Goal: Navigation & Orientation: Find specific page/section

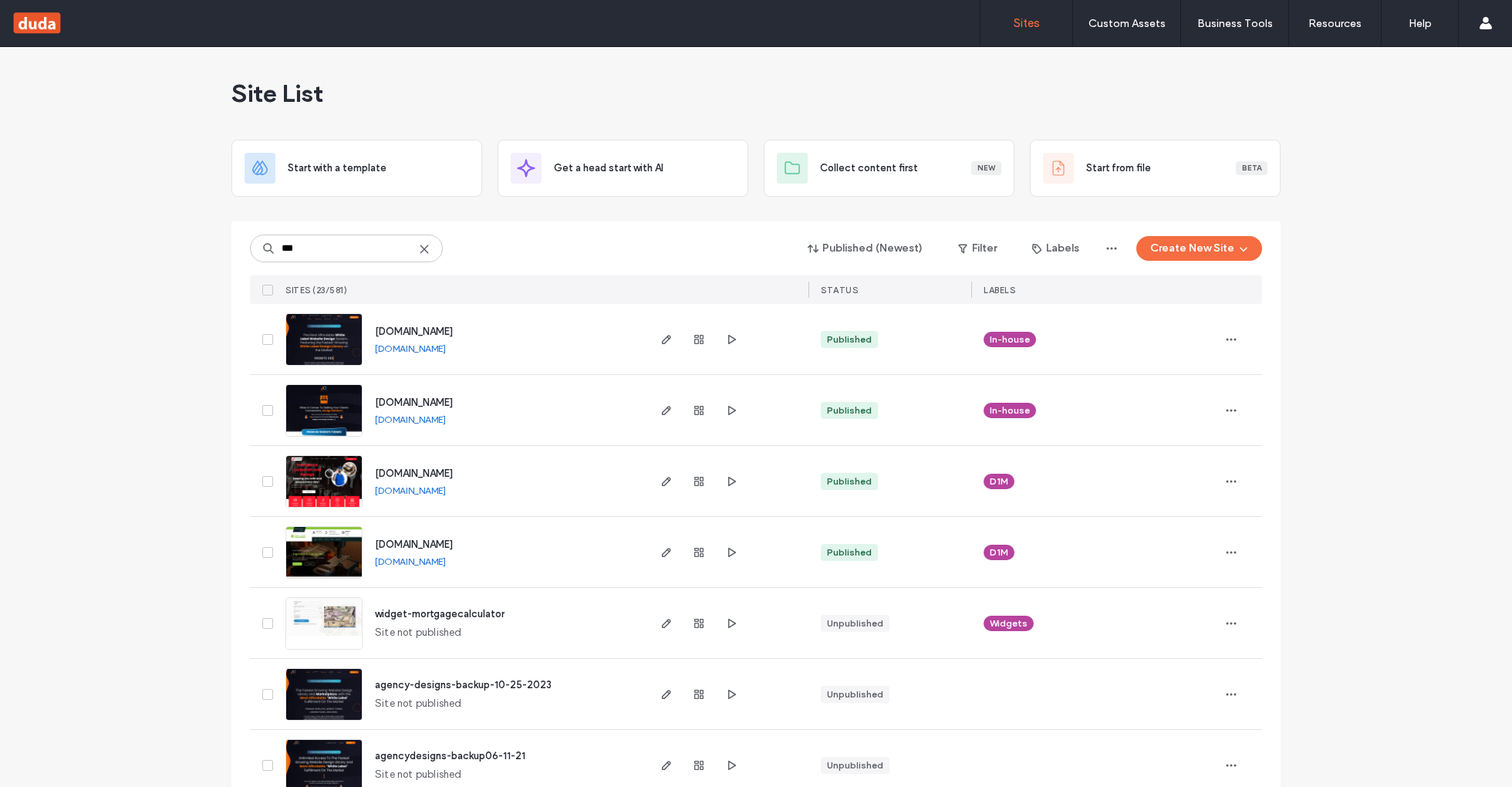
click at [421, 246] on use at bounding box center [424, 248] width 7 height 7
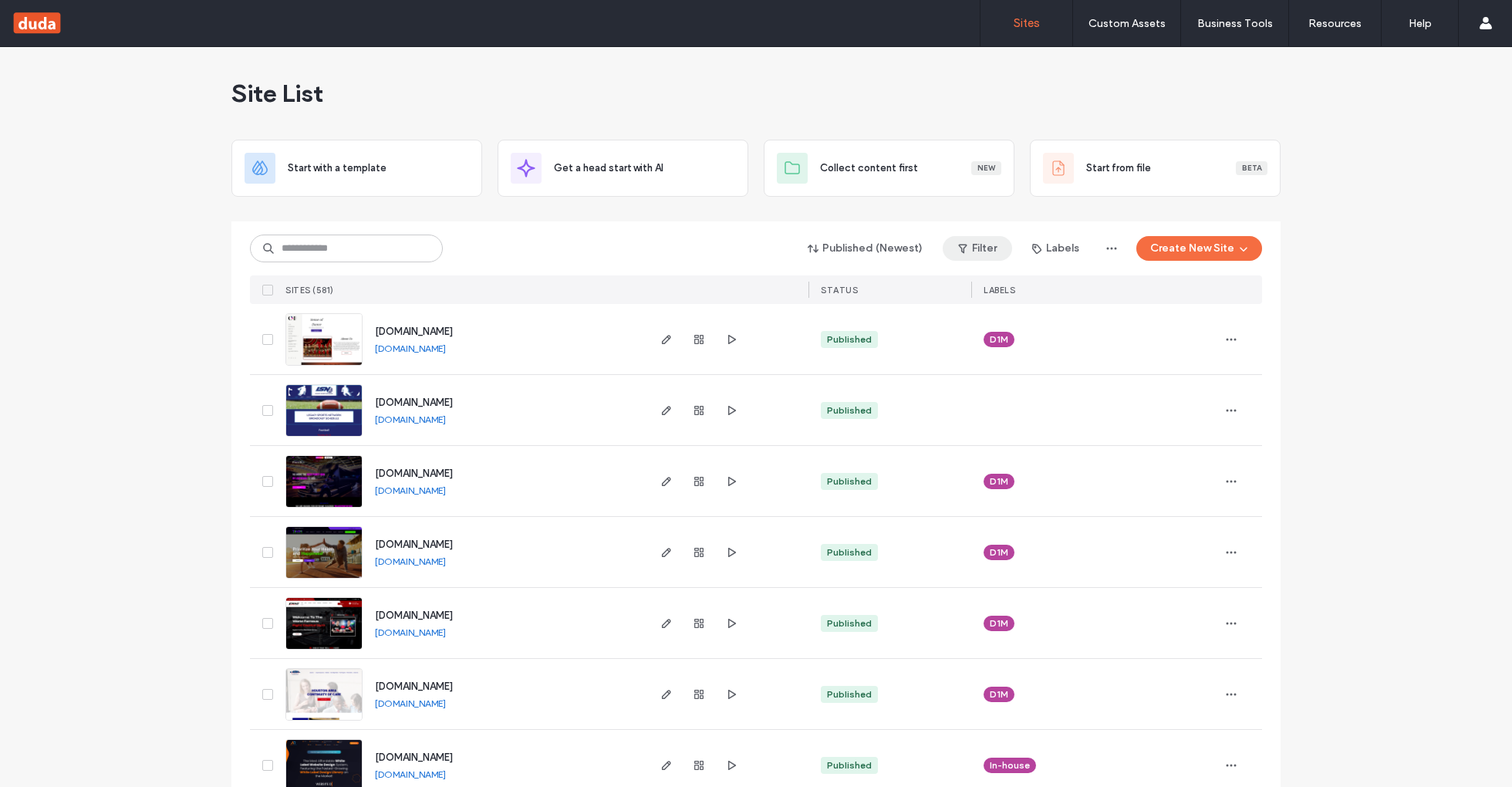
click at [965, 244] on icon "button" at bounding box center [963, 248] width 12 height 12
click at [1105, 251] on icon "button" at bounding box center [1111, 248] width 12 height 12
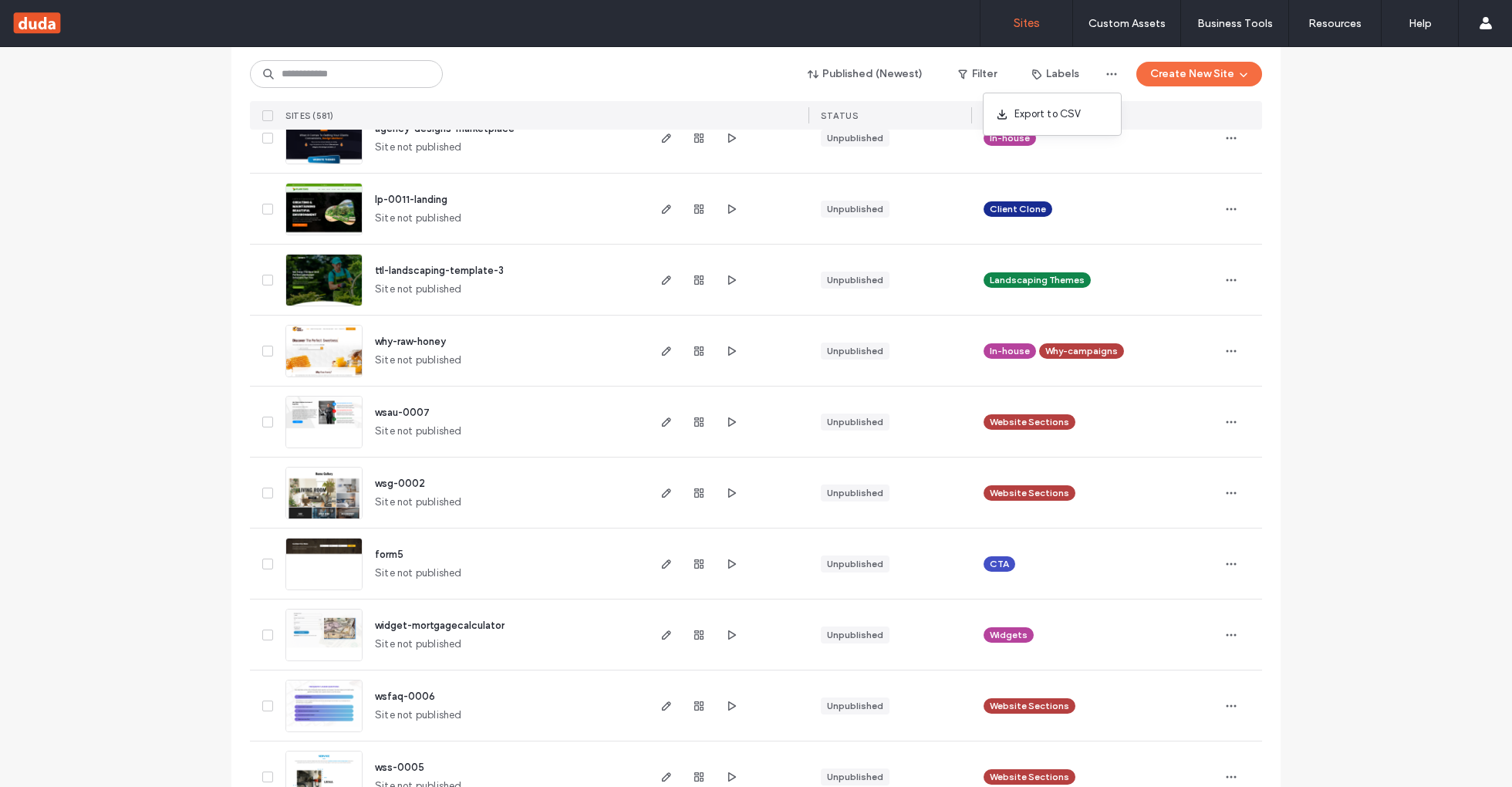
scroll to position [4893, 0]
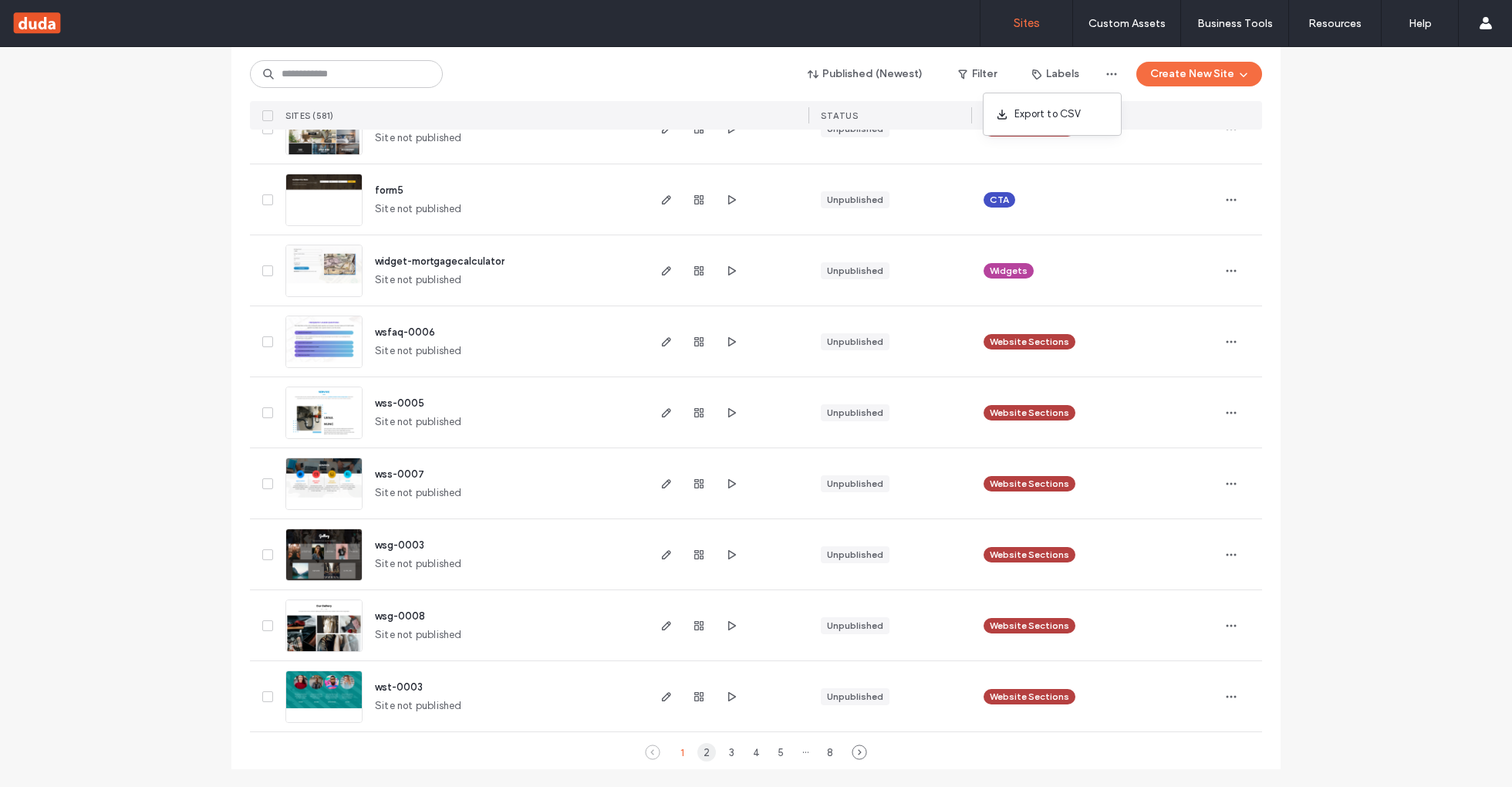
click at [698, 755] on div "2" at bounding box center [706, 751] width 18 height 18
click at [729, 746] on div "3" at bounding box center [731, 751] width 18 height 18
click at [748, 752] on div "4" at bounding box center [755, 751] width 18 height 18
click at [761, 757] on div "5" at bounding box center [768, 751] width 18 height 18
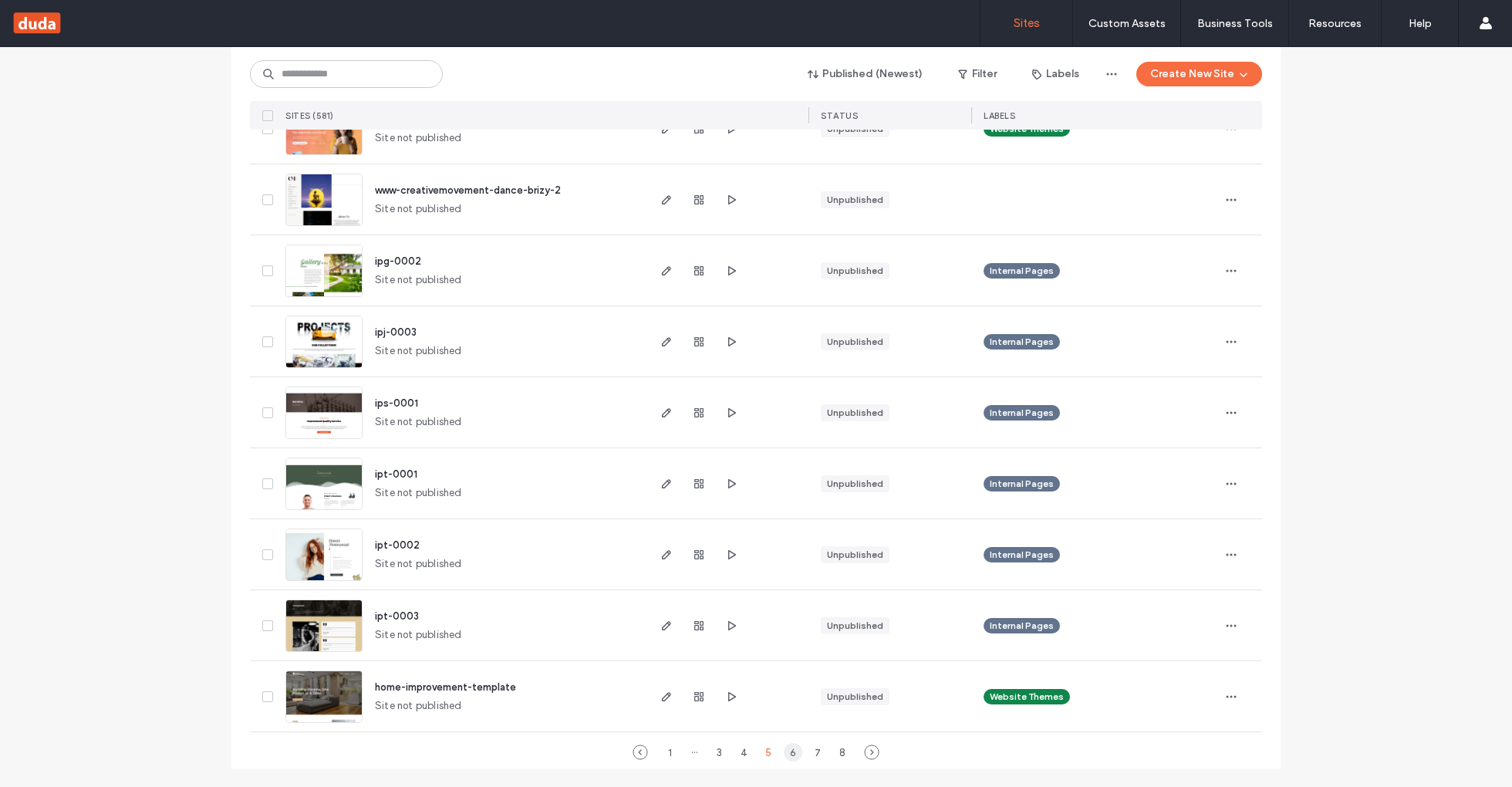
click at [786, 754] on div "6" at bounding box center [792, 751] width 18 height 18
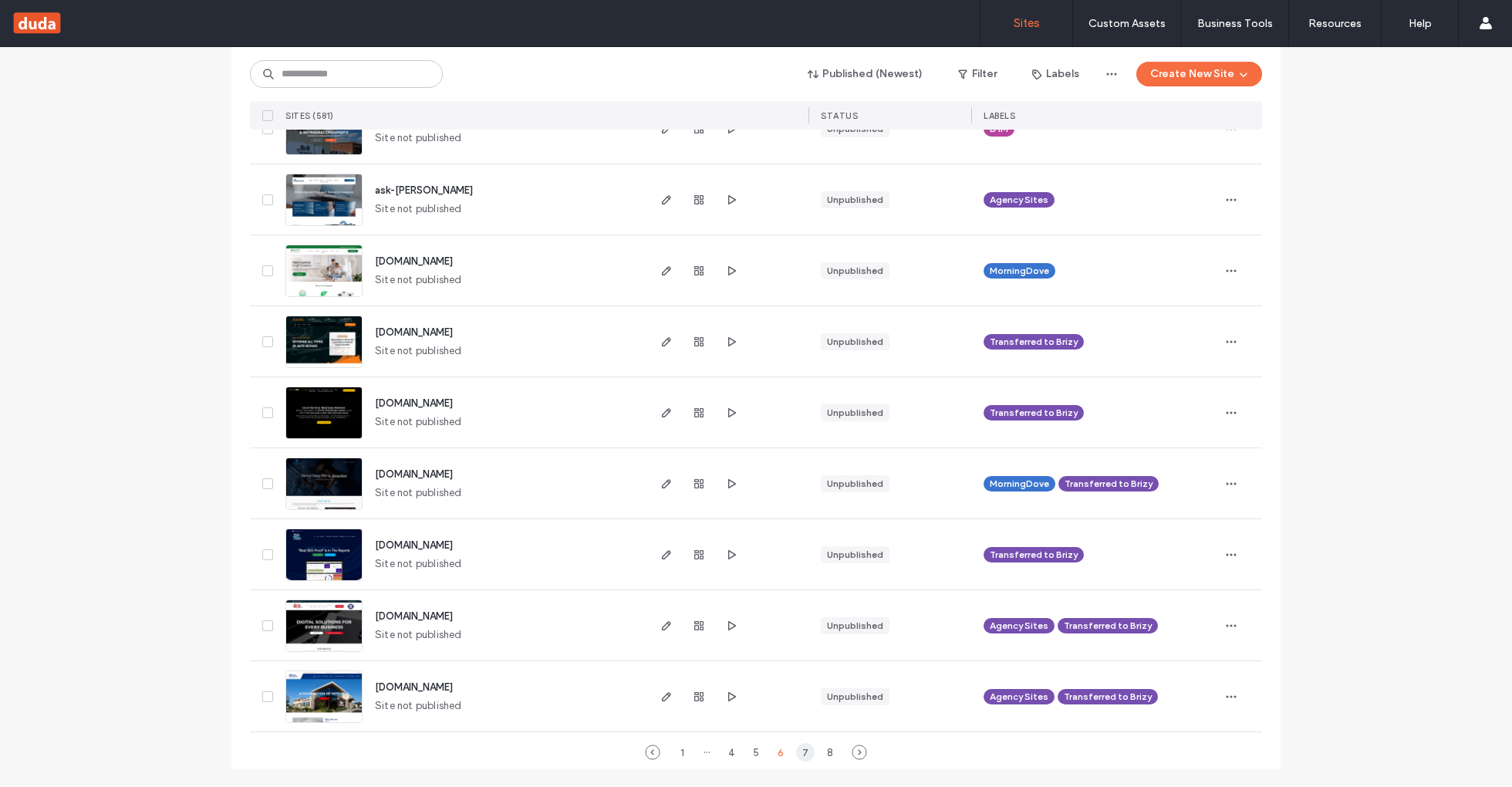
click at [800, 751] on div "7" at bounding box center [805, 751] width 18 height 18
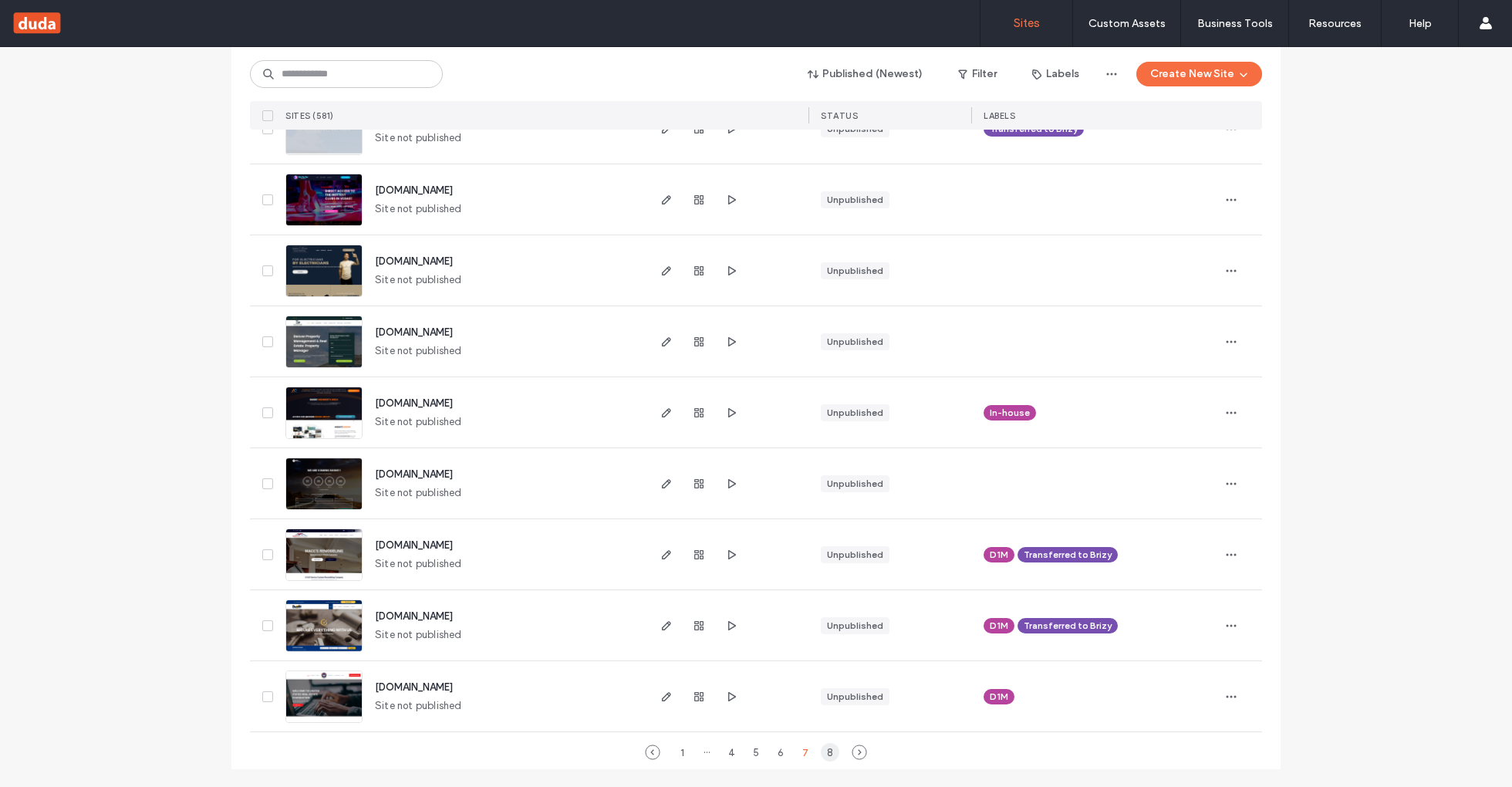
click at [821, 751] on div "8" at bounding box center [830, 751] width 18 height 18
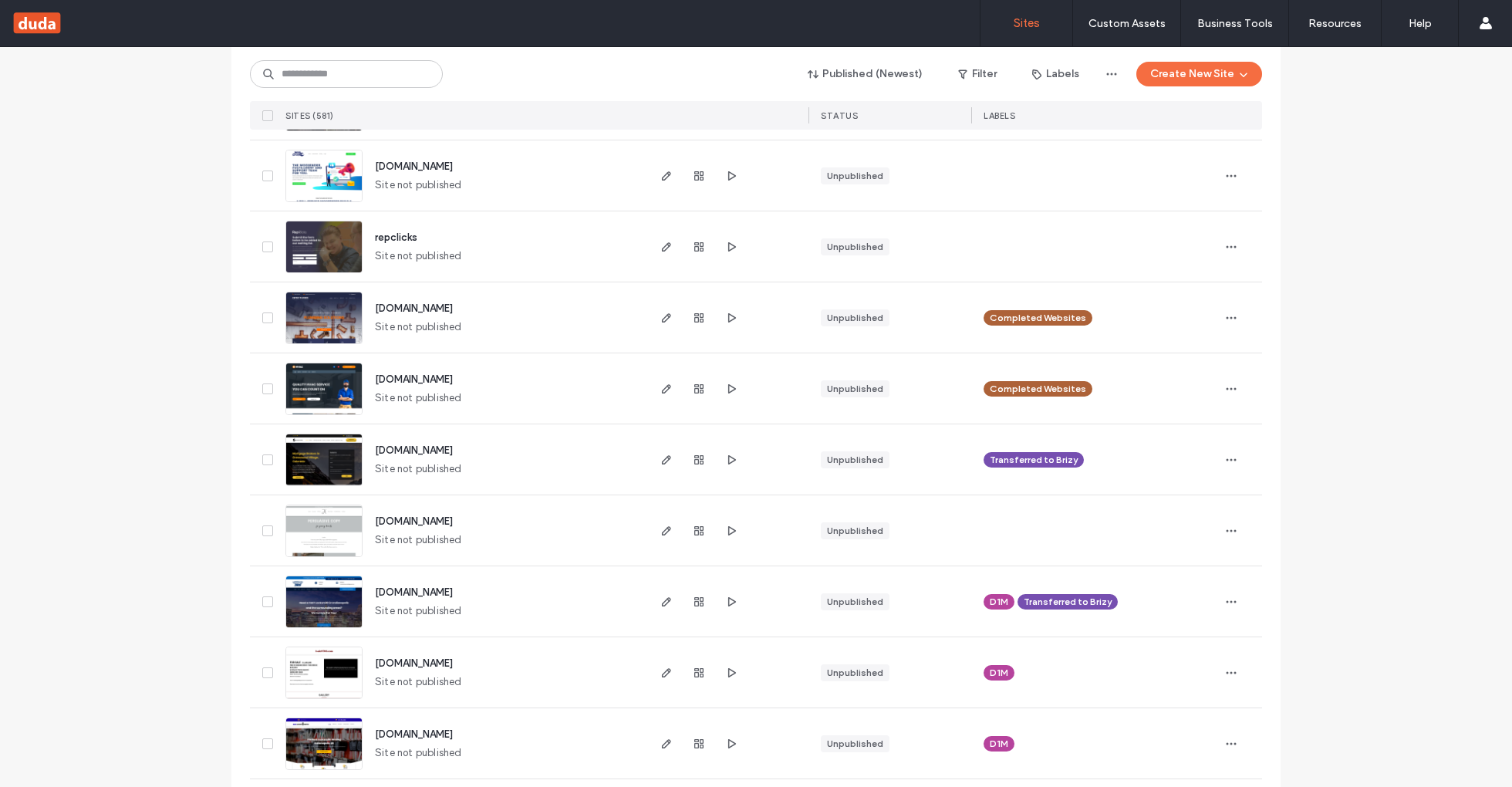
scroll to position [3545, 0]
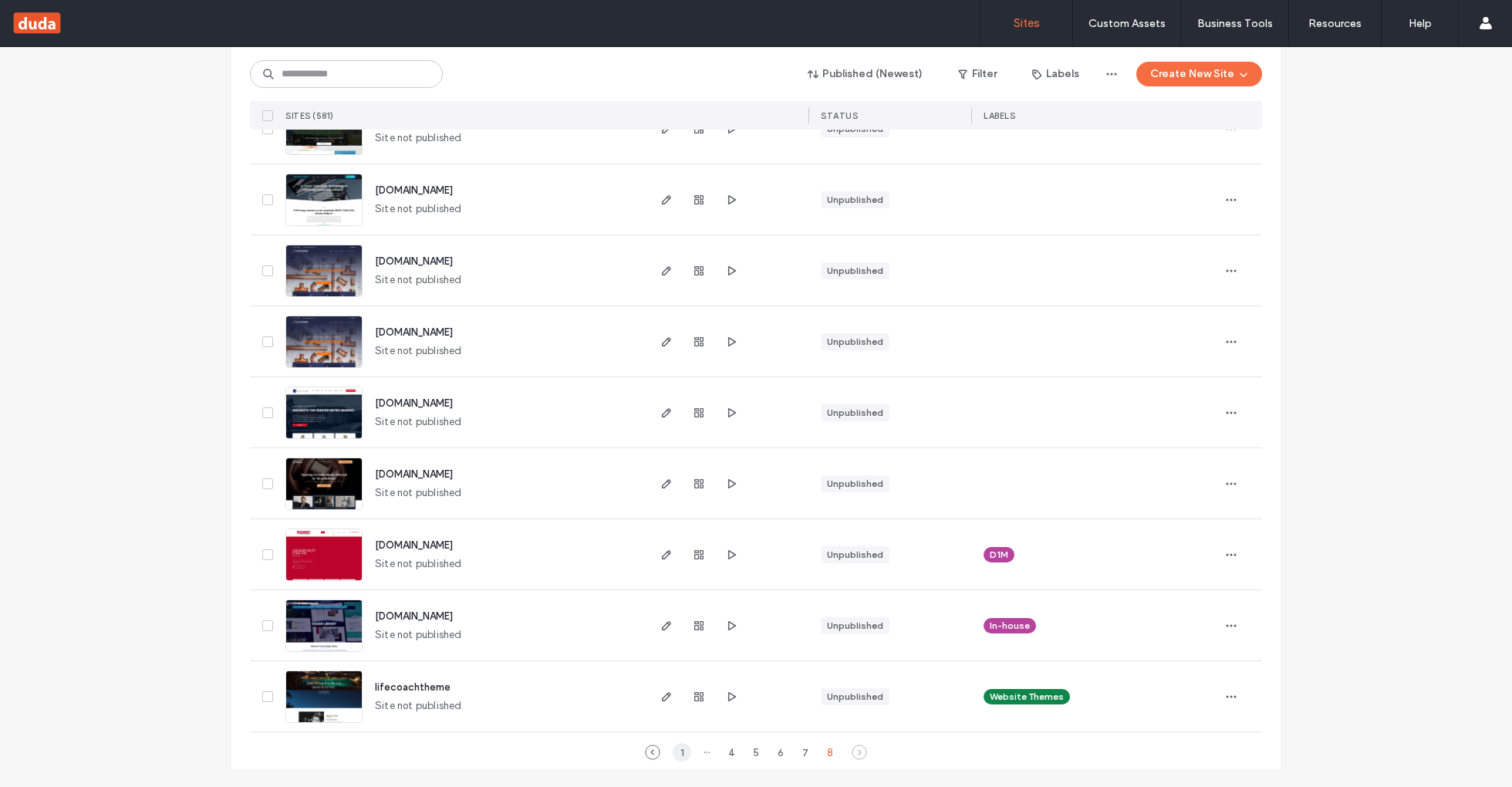
click at [677, 755] on div "1" at bounding box center [681, 751] width 18 height 18
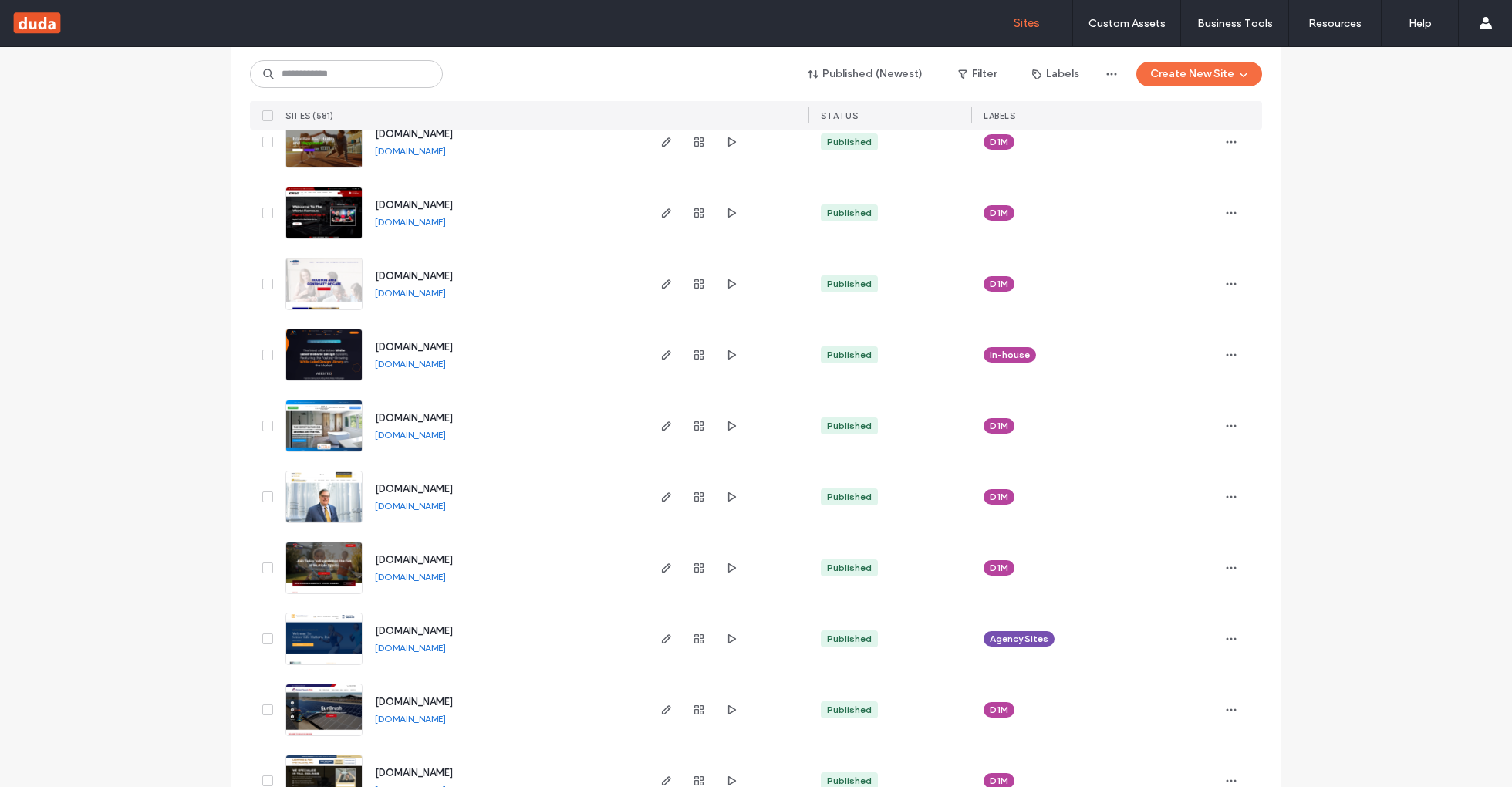
scroll to position [0, 0]
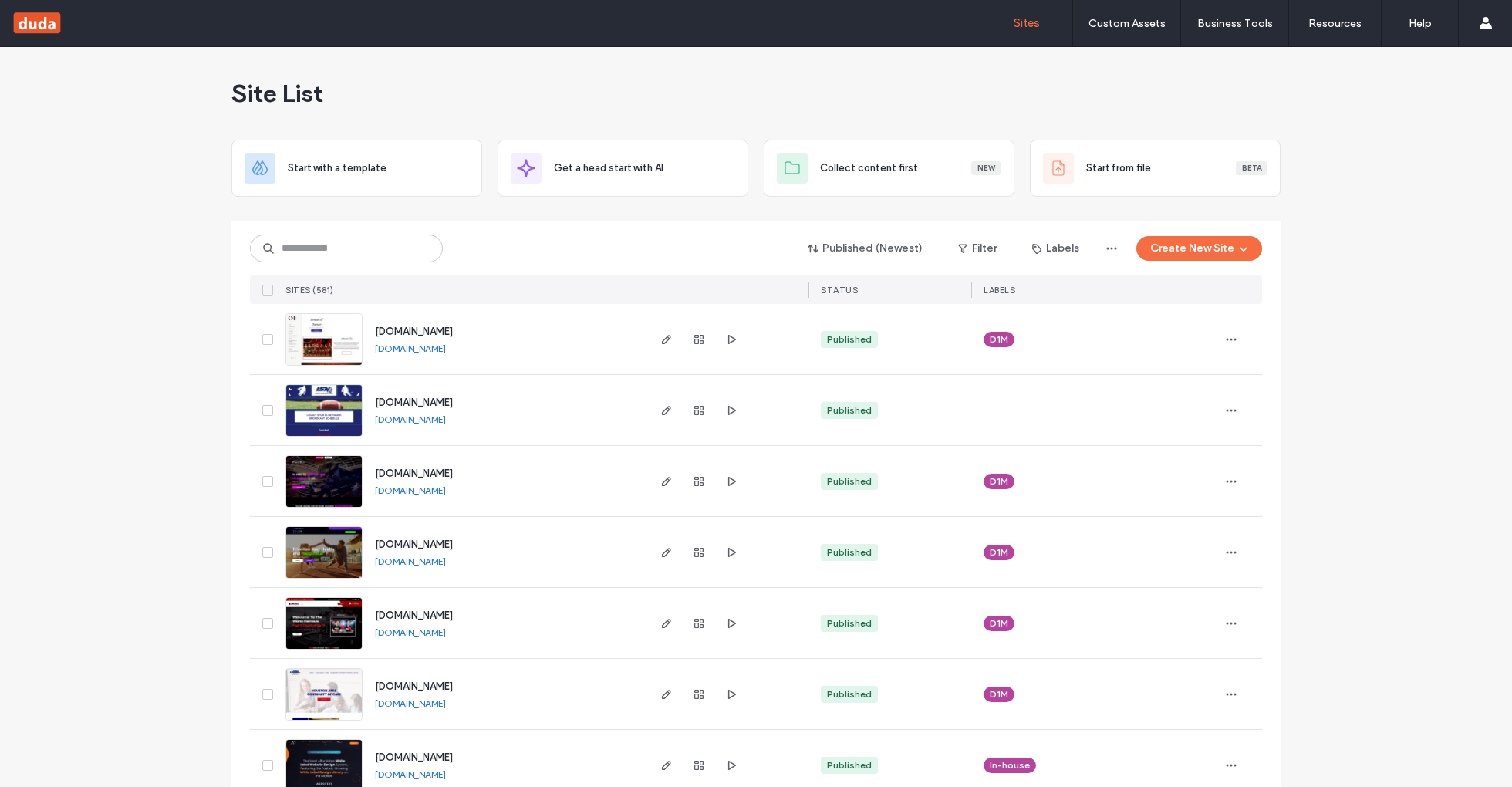
drag, startPoint x: 547, startPoint y: 333, endPoint x: 365, endPoint y: 330, distance: 182.0
click at [365, 330] on div "www.creativemovement.dance www.creativemovement.dance" at bounding box center [503, 339] width 282 height 70
click at [400, 347] on link "www.creativemovement.dance" at bounding box center [410, 347] width 71 height 11
drag, startPoint x: 481, startPoint y: 395, endPoint x: 430, endPoint y: 228, distance: 174.6
click at [325, 395] on div "www.lsnsports.com www.lsnsports.com" at bounding box center [461, 409] width 366 height 70
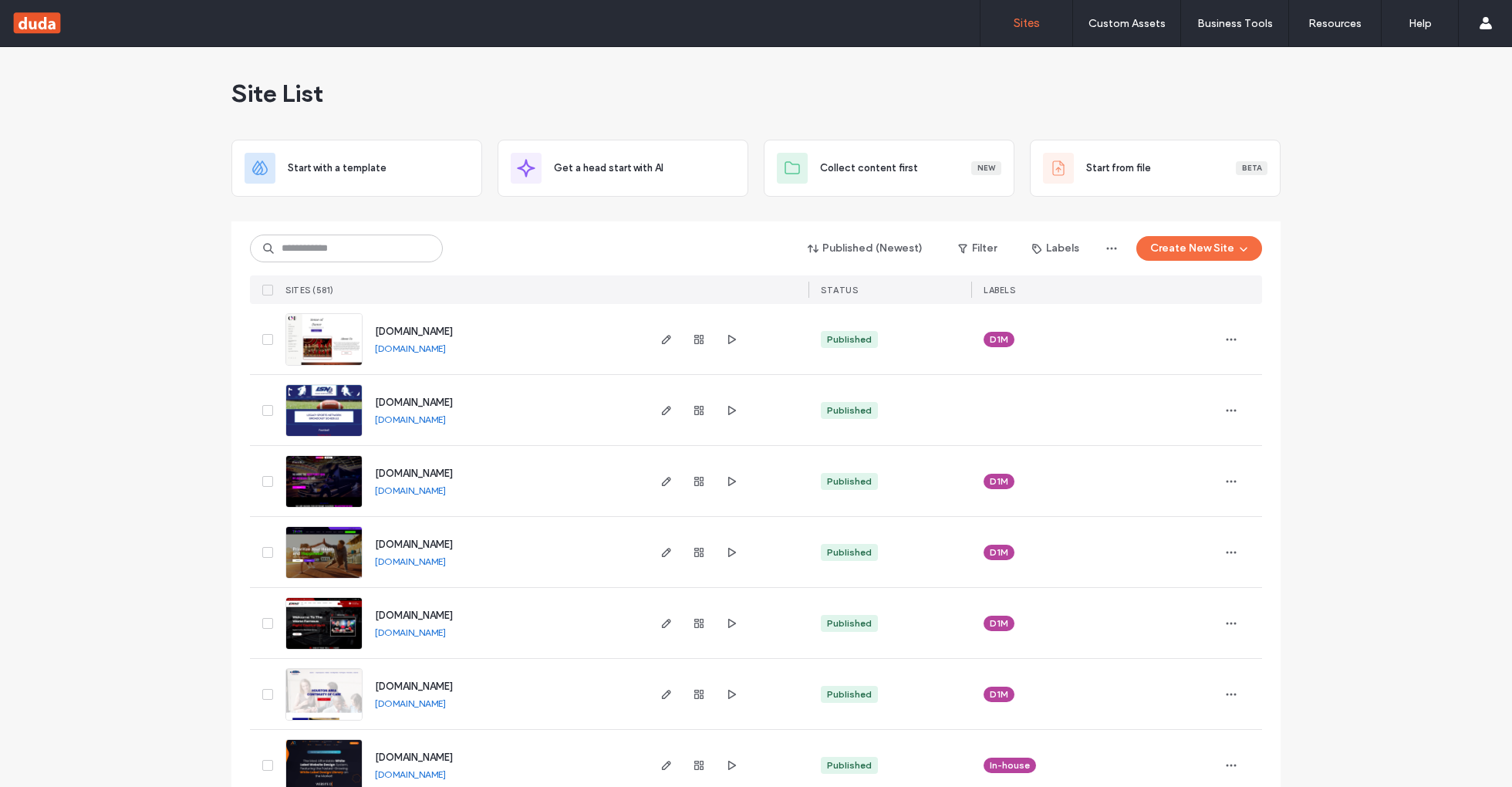
click at [440, 418] on link "www.lsnsports.com" at bounding box center [410, 419] width 71 height 11
click at [446, 486] on link "www.yourvegaspartybus.com" at bounding box center [410, 490] width 71 height 11
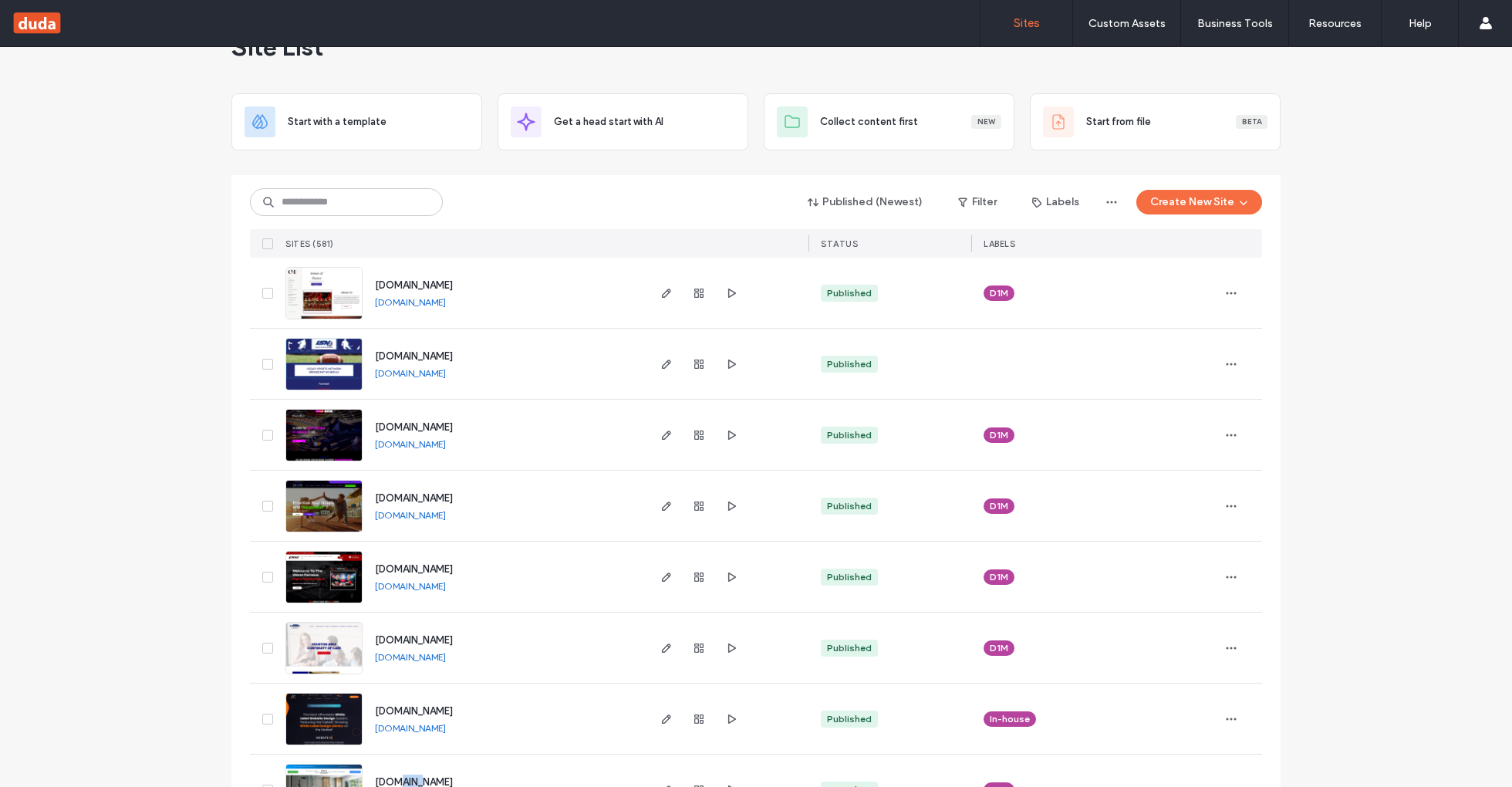
scroll to position [60, 0]
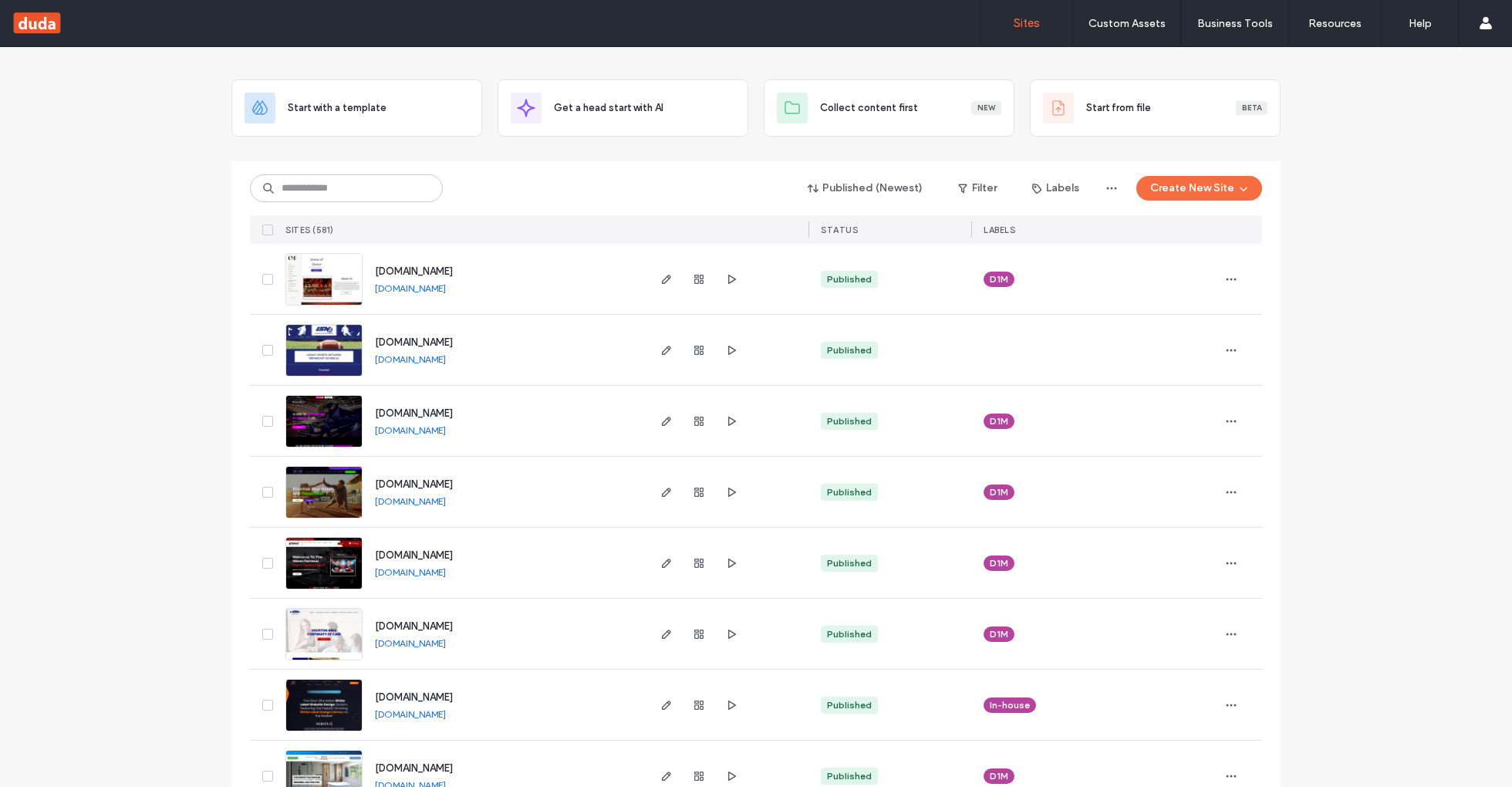
click at [593, 513] on div "www.talonwellness.com www.talonwellness.com" at bounding box center [503, 492] width 282 height 70
click at [446, 501] on link "www.talonwellness.com" at bounding box center [410, 500] width 71 height 11
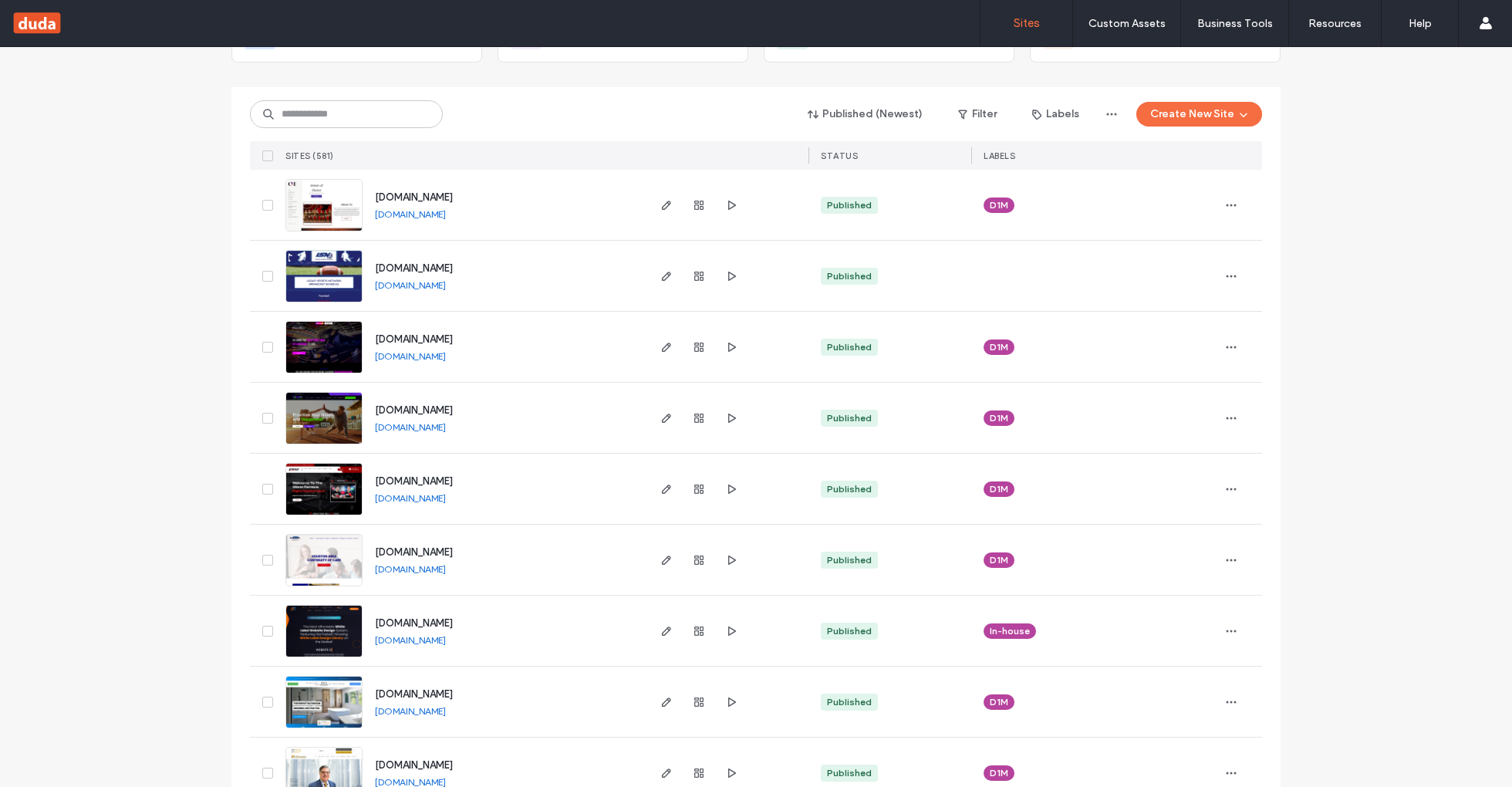
click at [446, 494] on link "www.fightcapital.com" at bounding box center [410, 497] width 71 height 11
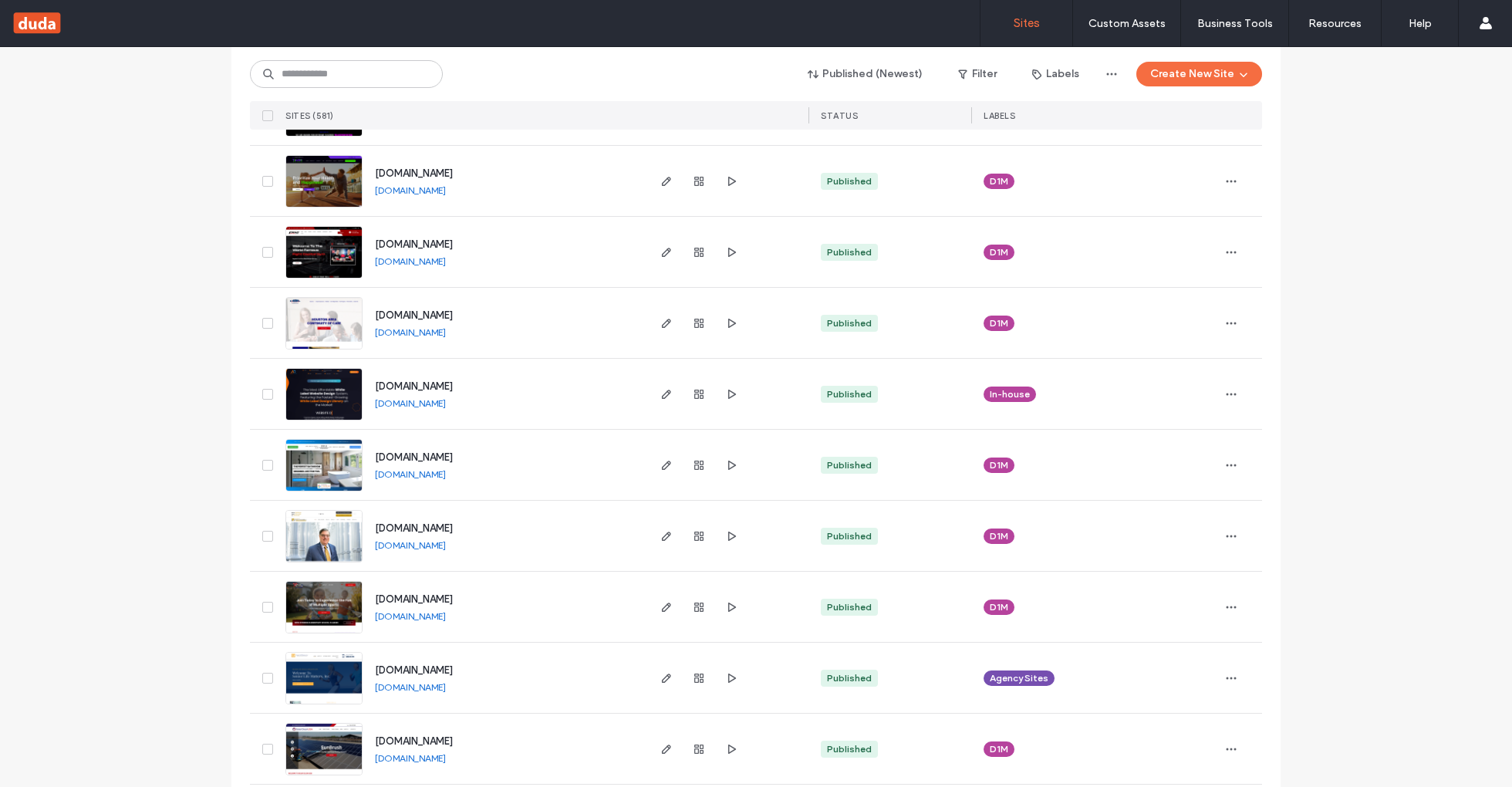
scroll to position [374, 0]
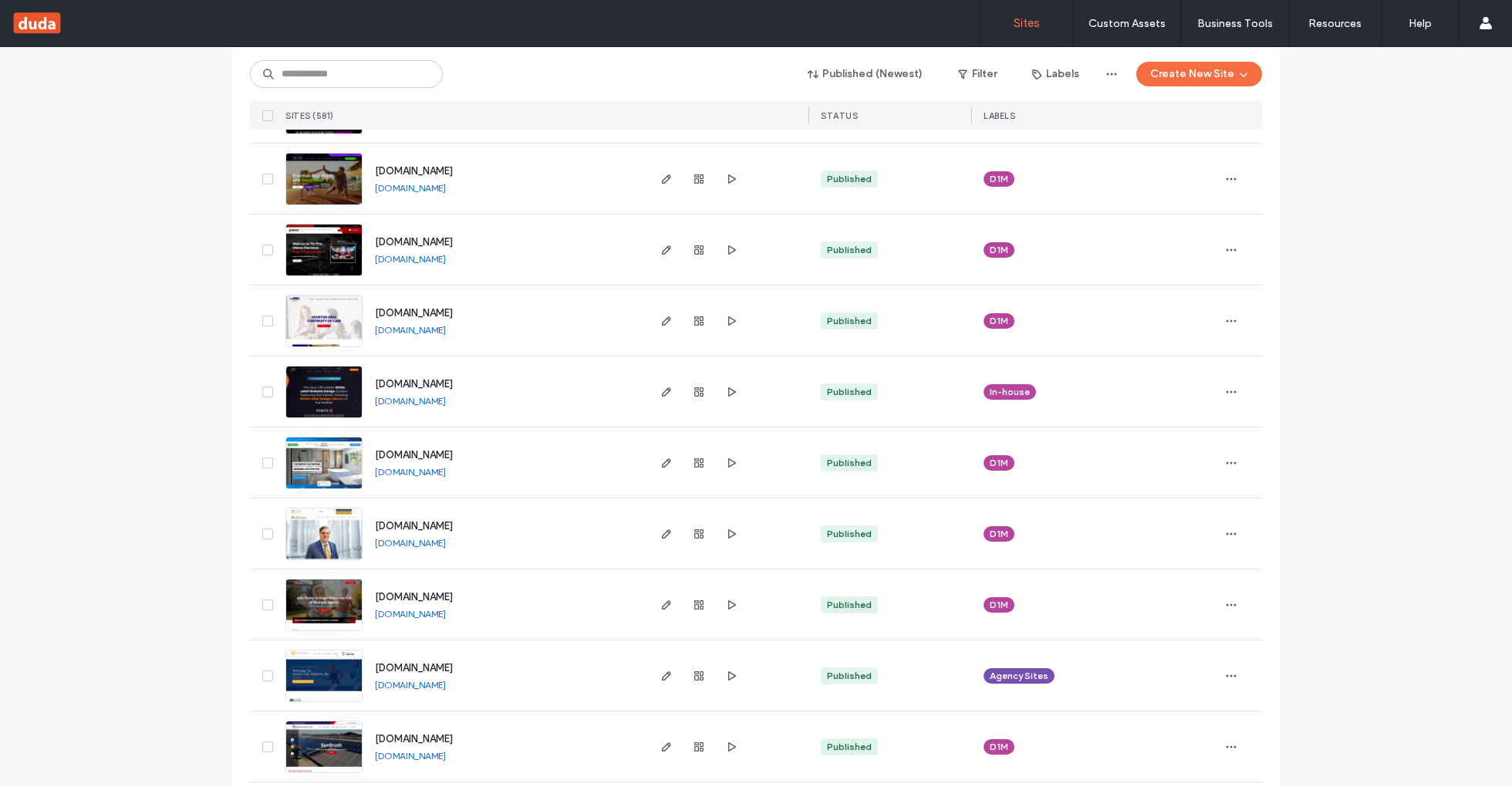
click at [427, 328] on link "www.hacoc.org" at bounding box center [410, 329] width 71 height 11
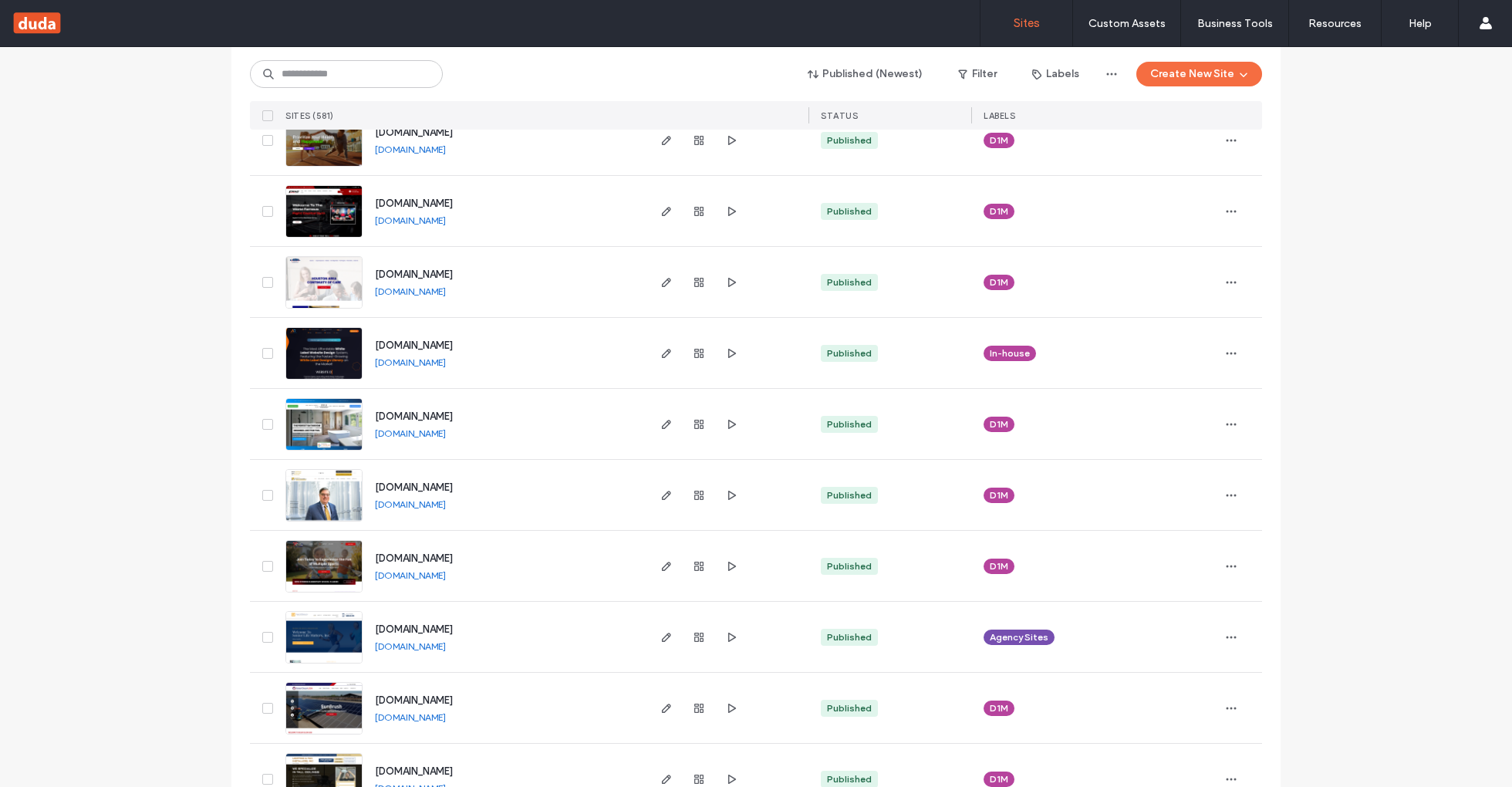
scroll to position [416, 0]
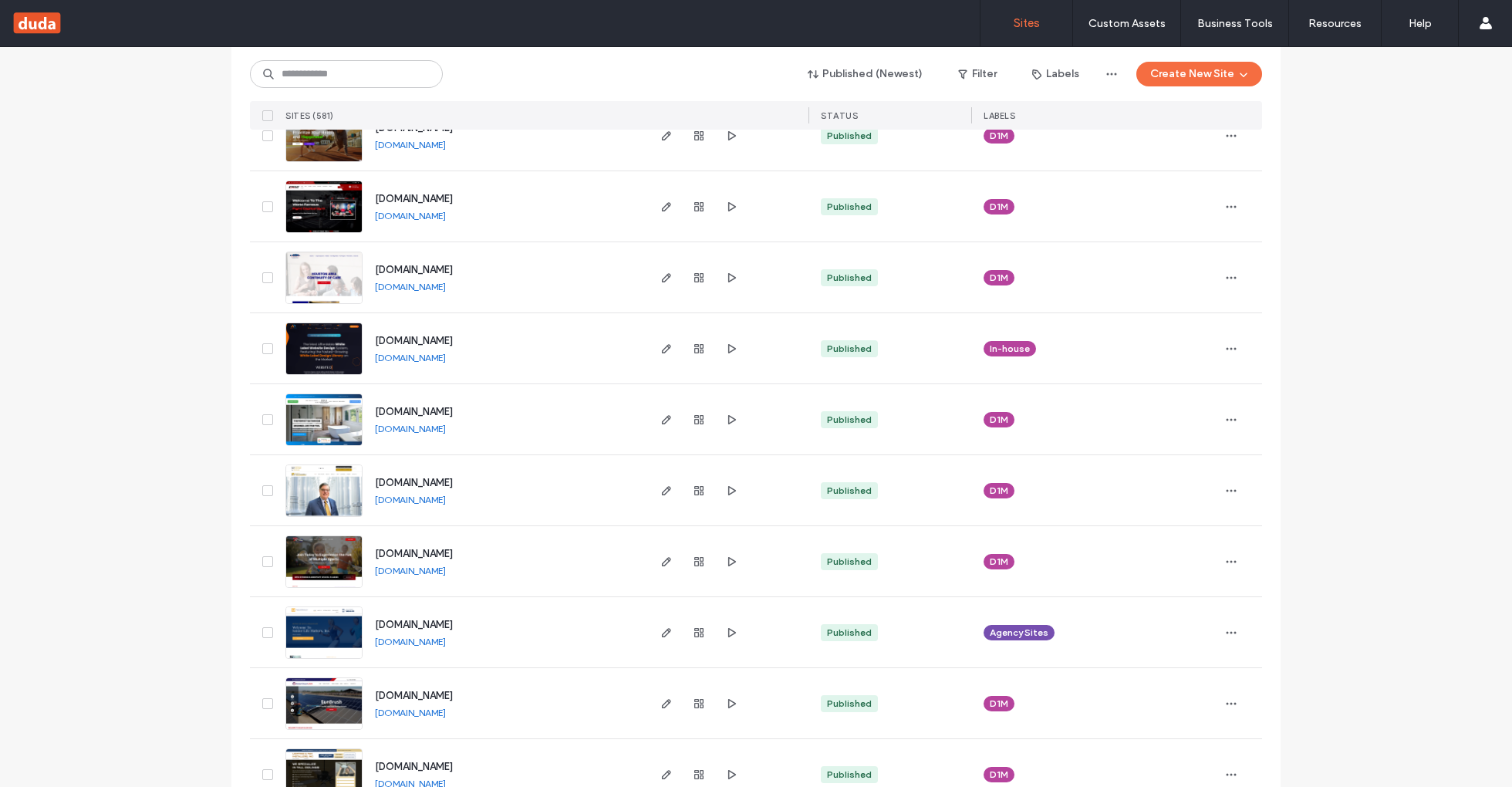
click at [429, 356] on link "www.agencydesigns.com" at bounding box center [410, 357] width 71 height 11
click at [446, 423] on link "www.bathroomremodelingmd.com" at bounding box center [410, 427] width 71 height 11
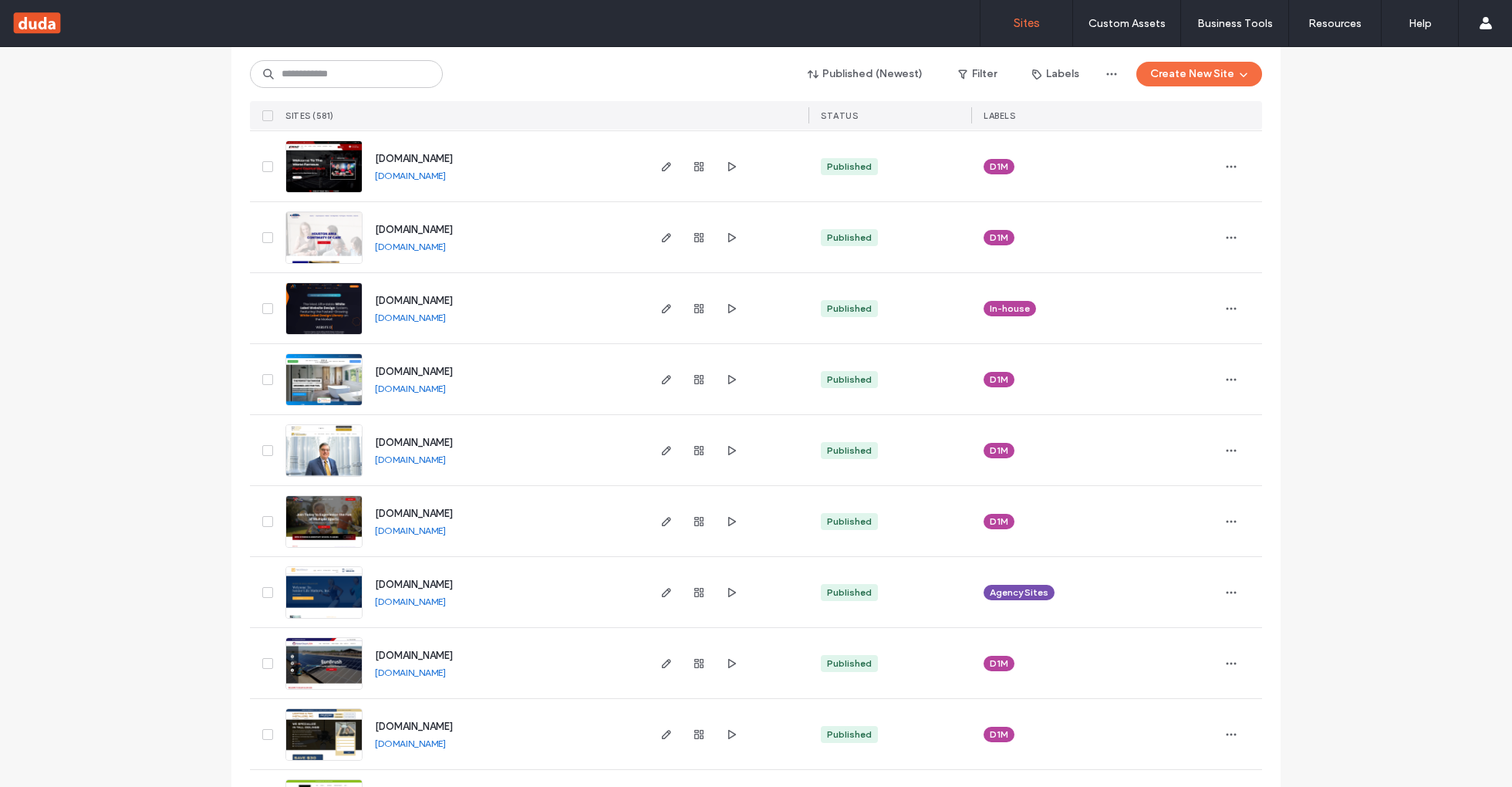
scroll to position [466, 0]
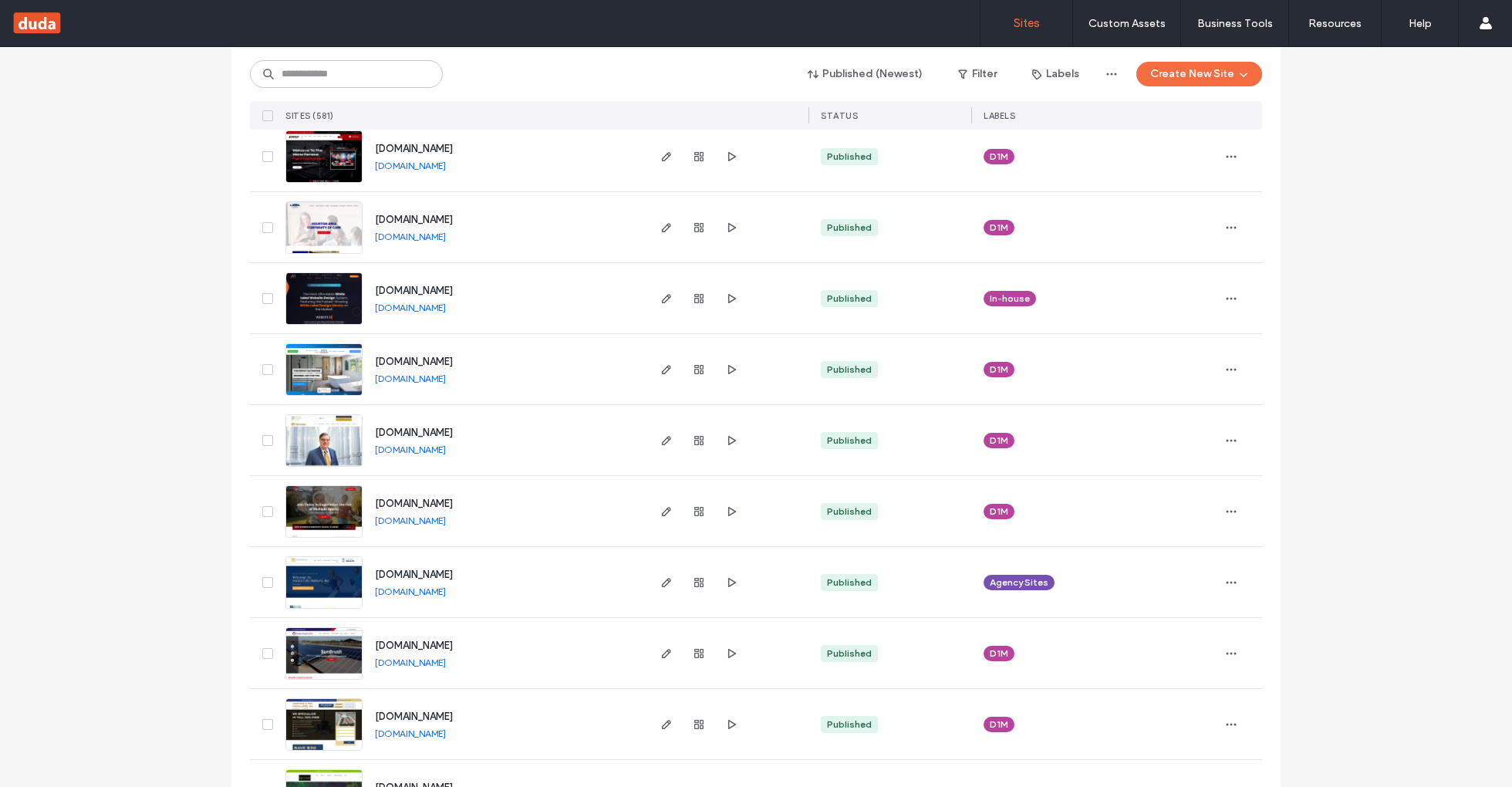
click at [446, 448] on link "www.davidwalterslaw.com" at bounding box center [410, 448] width 71 height 11
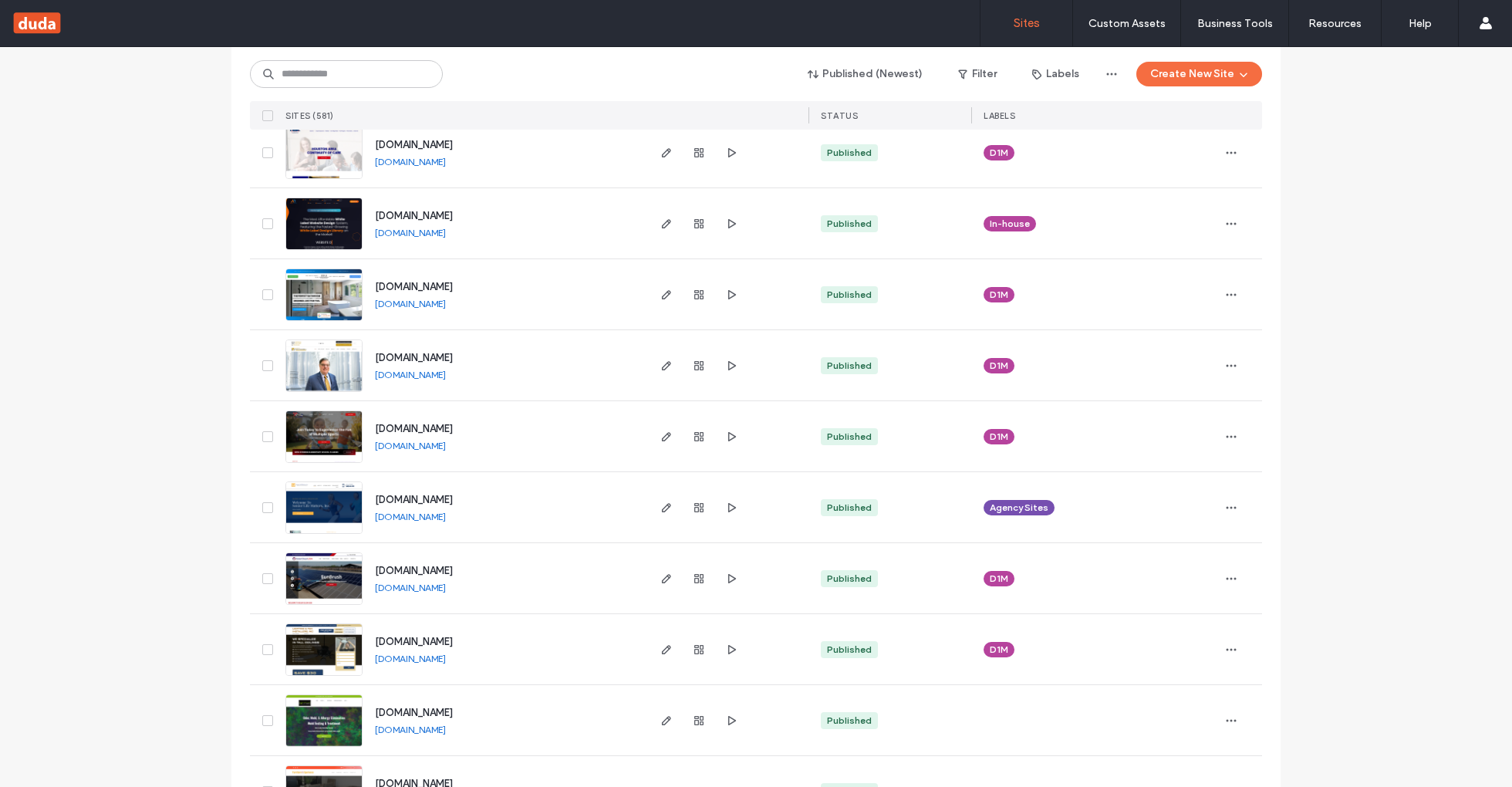
scroll to position [562, 0]
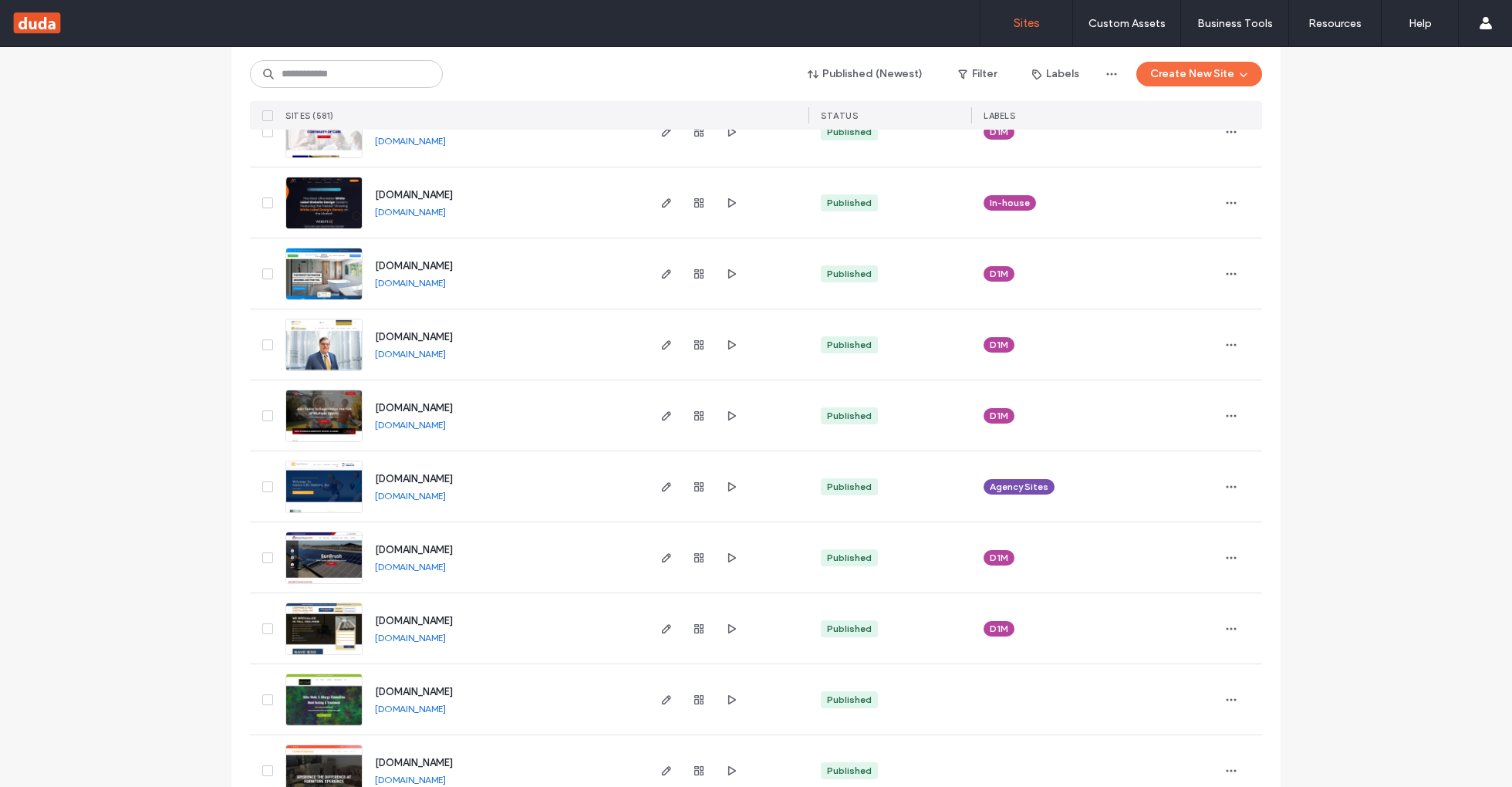
click at [421, 429] on link "www.juniorallstars.com" at bounding box center [410, 424] width 71 height 11
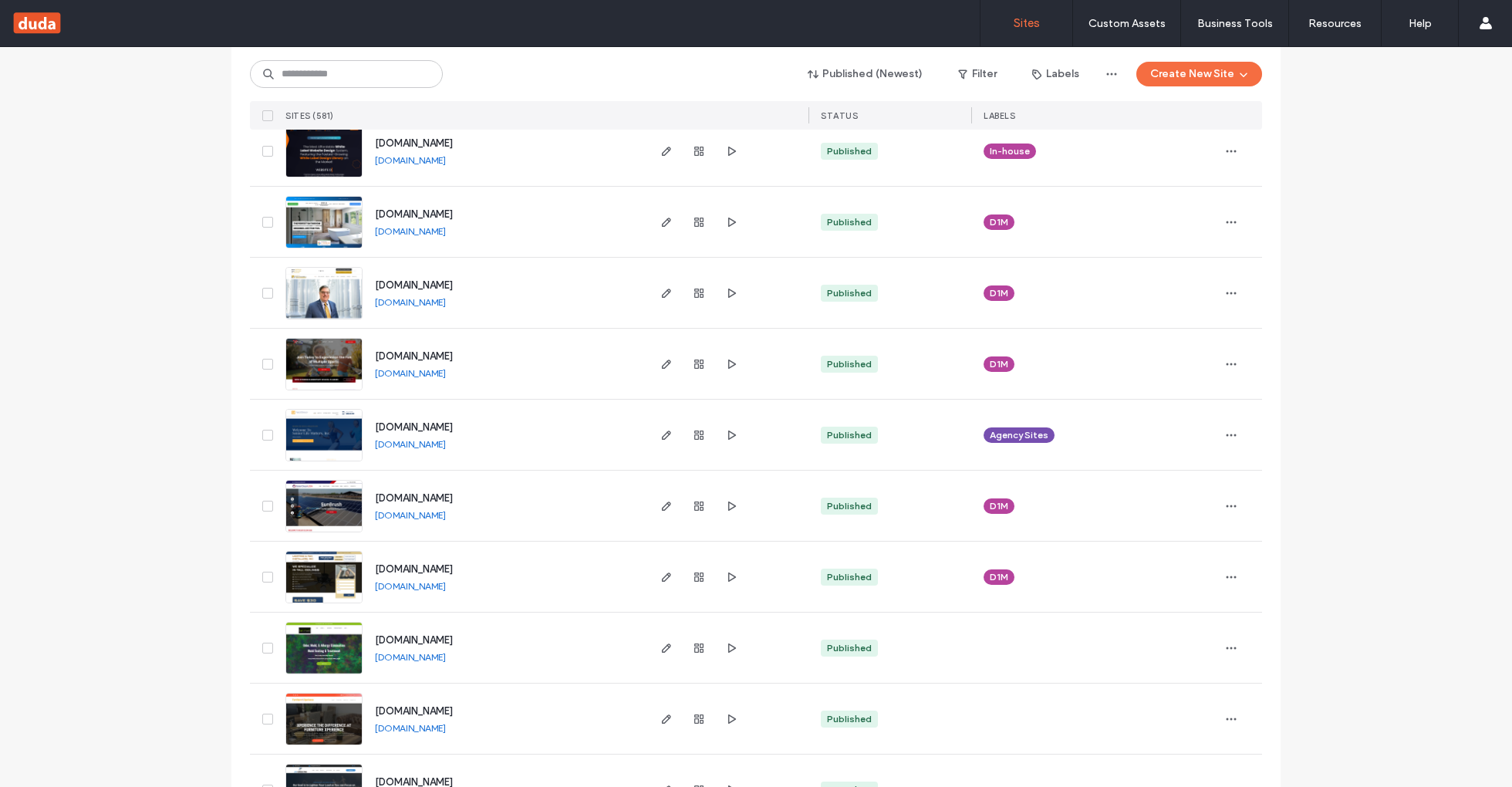
scroll to position [636, 0]
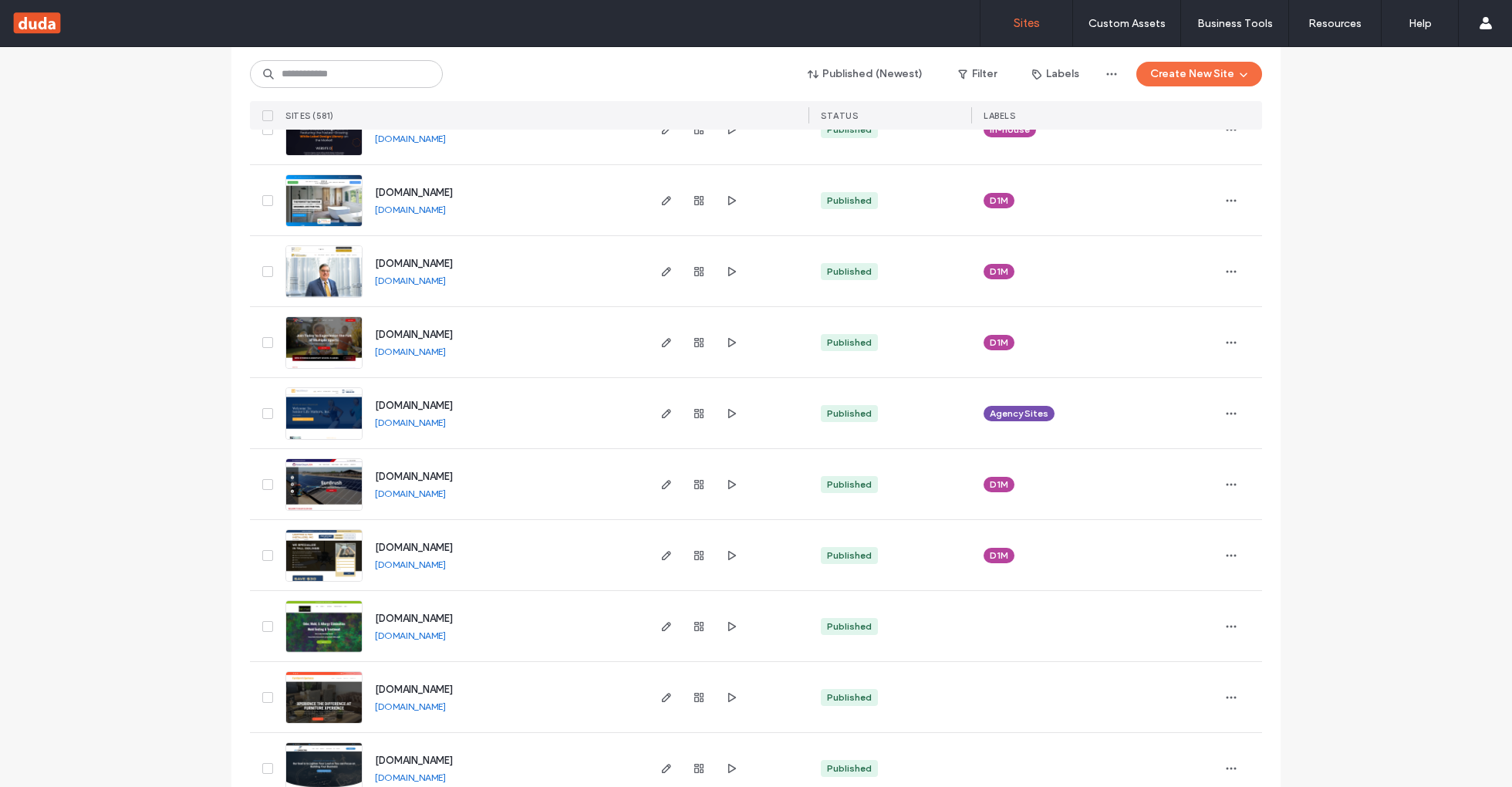
click at [409, 422] on link "www.acinsurance.biz" at bounding box center [410, 421] width 71 height 11
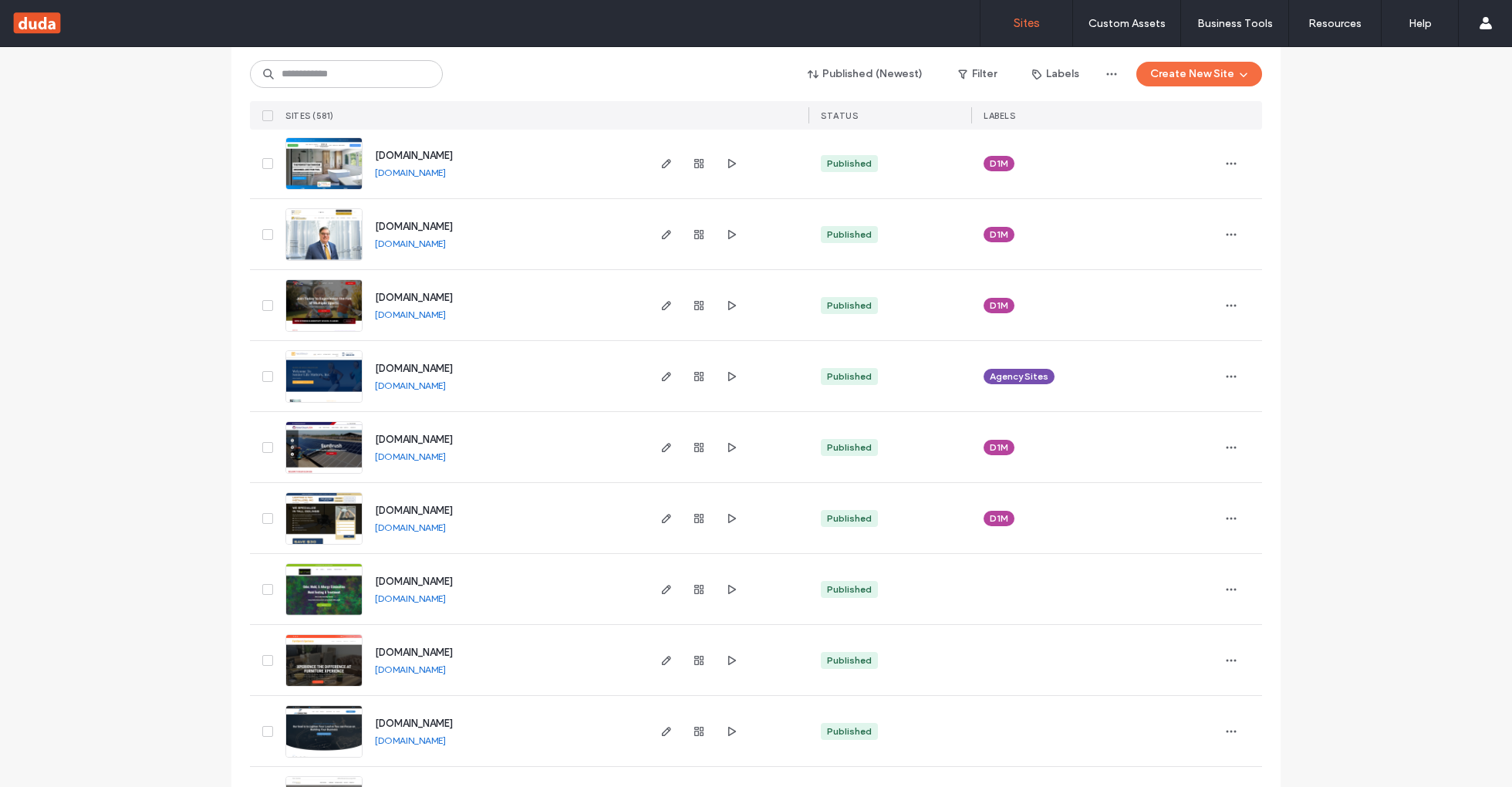
scroll to position [680, 0]
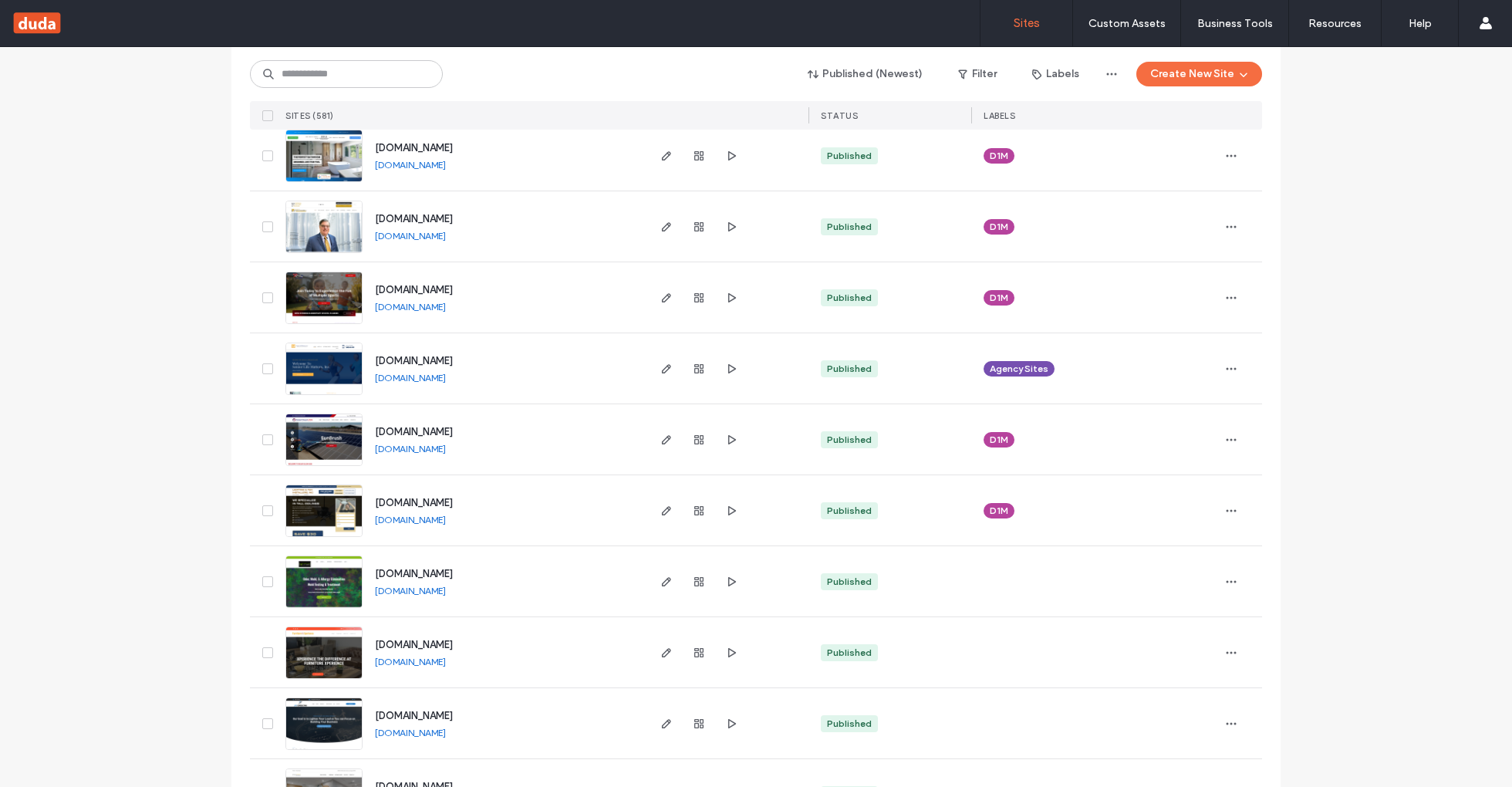
click at [441, 449] on link "www.solarcleanusa.com" at bounding box center [410, 448] width 71 height 11
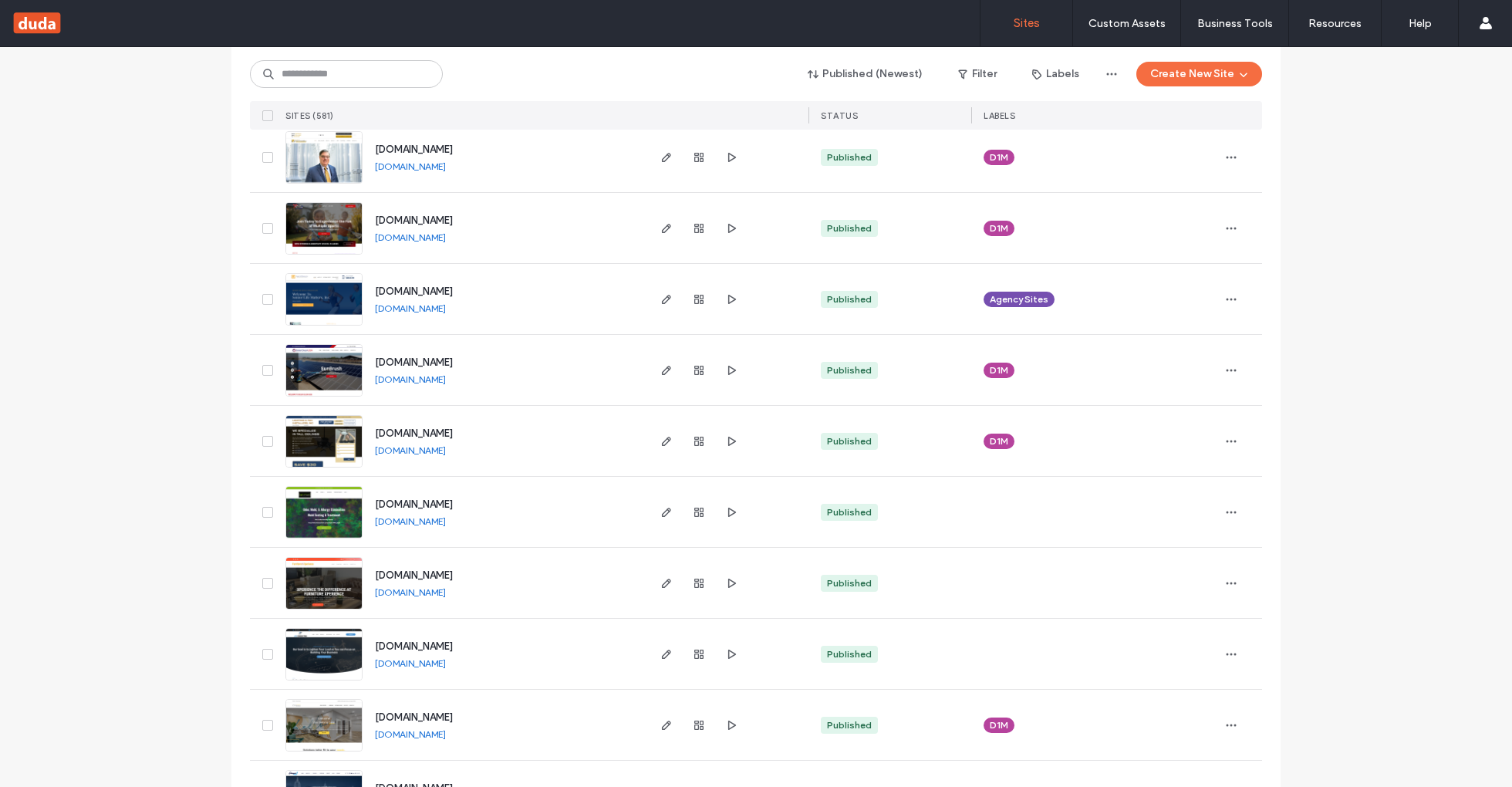
scroll to position [763, 0]
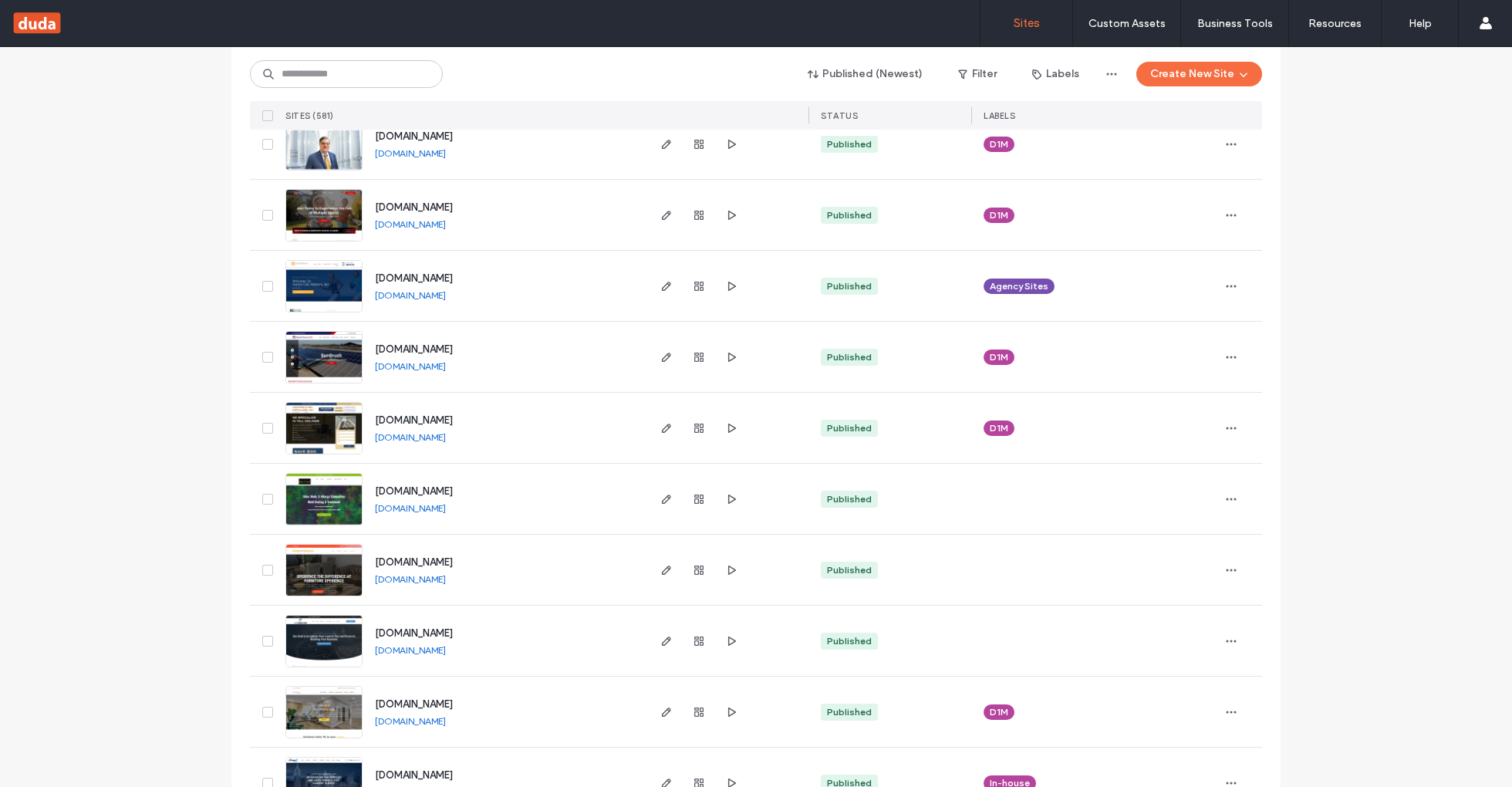
click at [446, 438] on link "www.lightingandfaninstallersinc.com" at bounding box center [410, 436] width 71 height 11
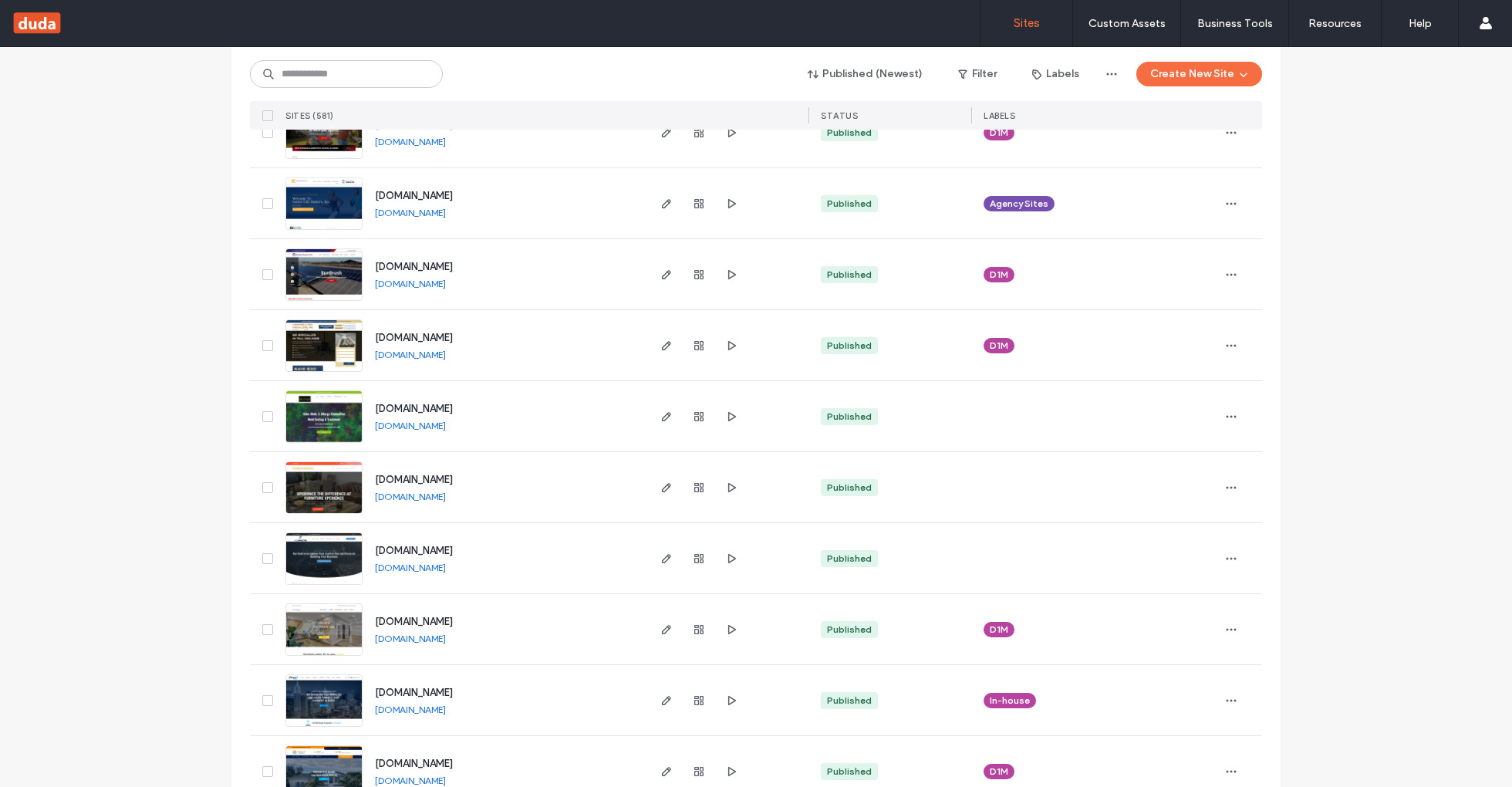
scroll to position [850, 0]
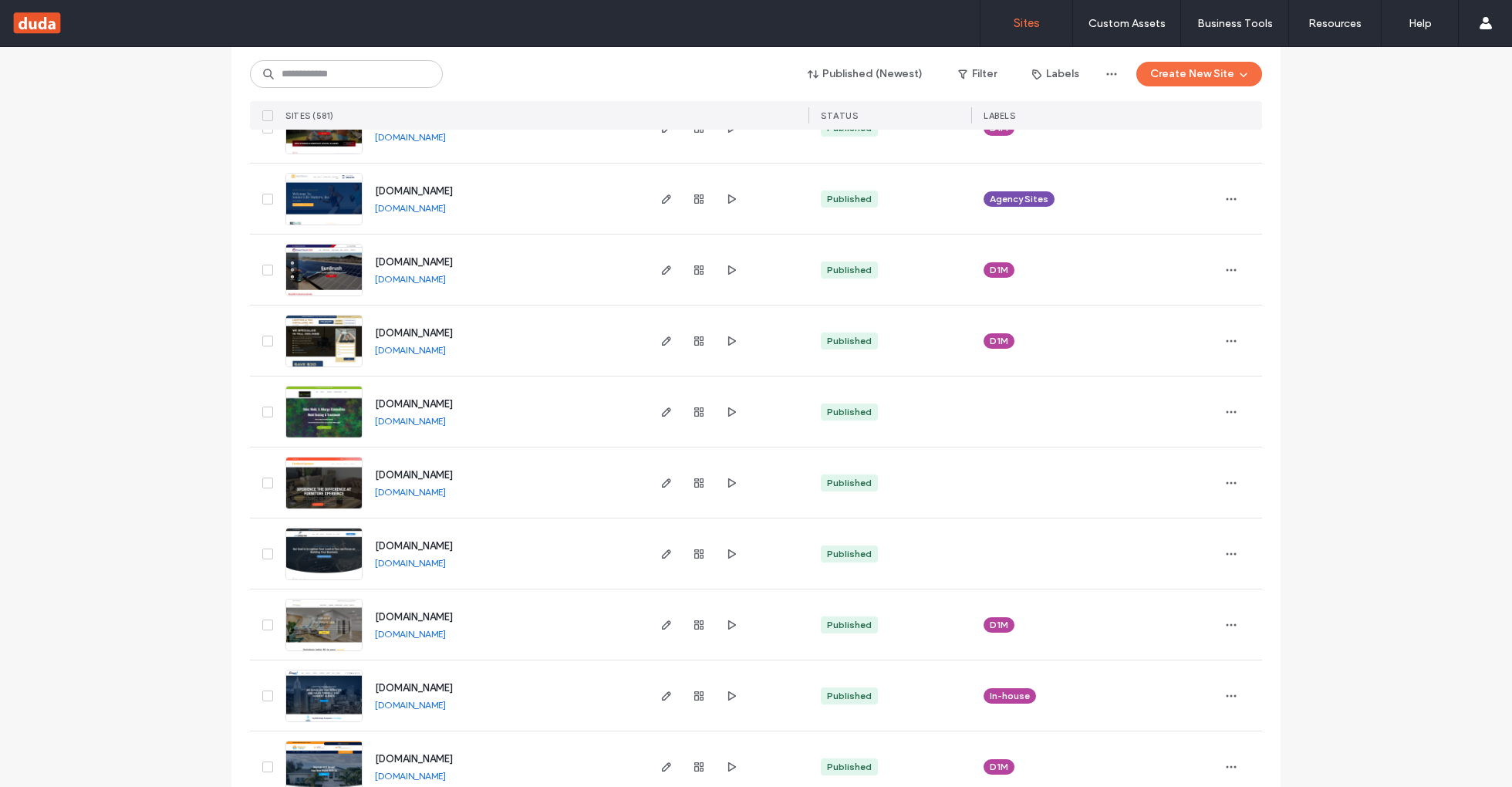
click at [446, 422] on link "www.hygienitechsolutions.com" at bounding box center [410, 420] width 71 height 11
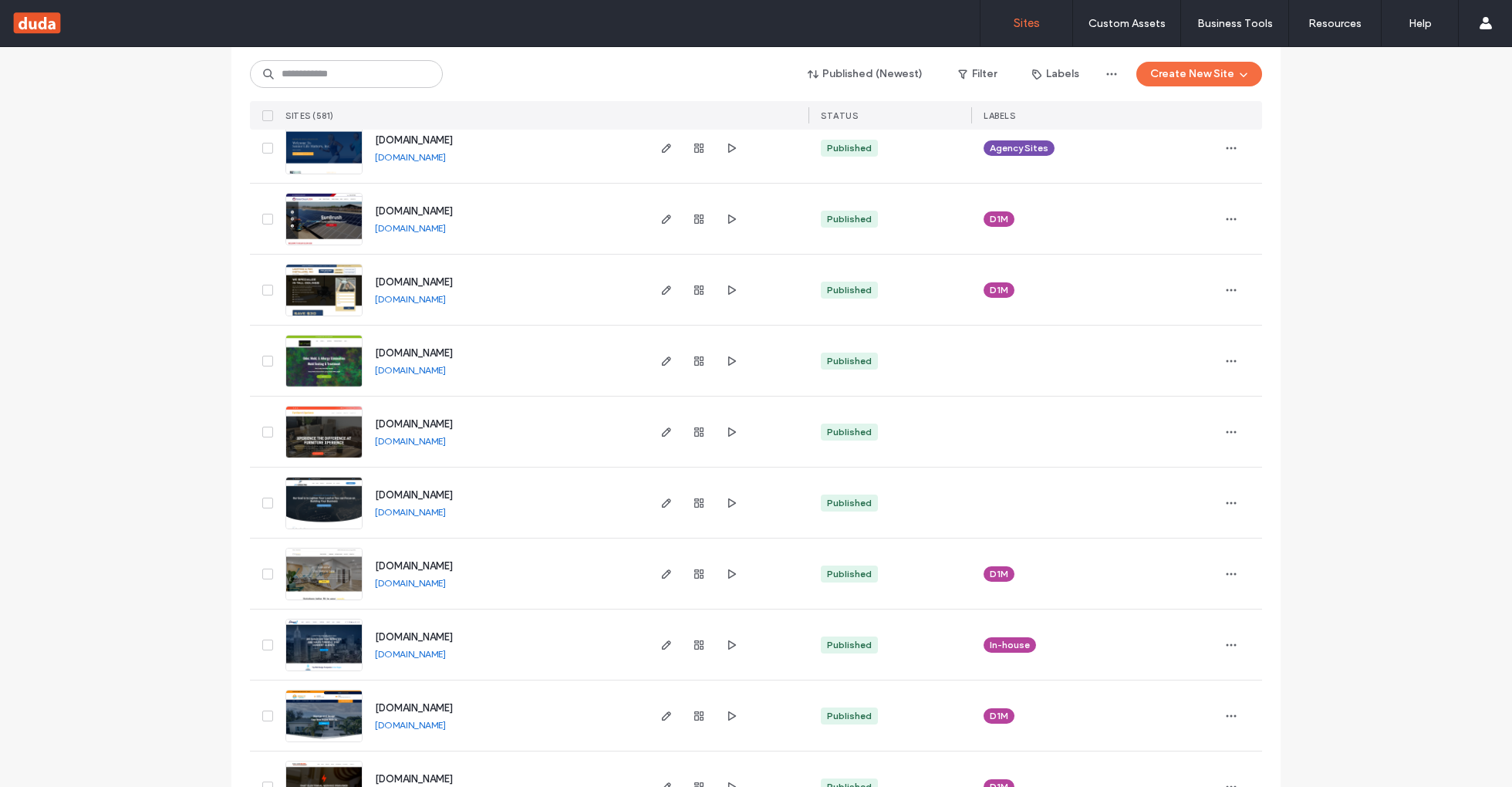
scroll to position [903, 0]
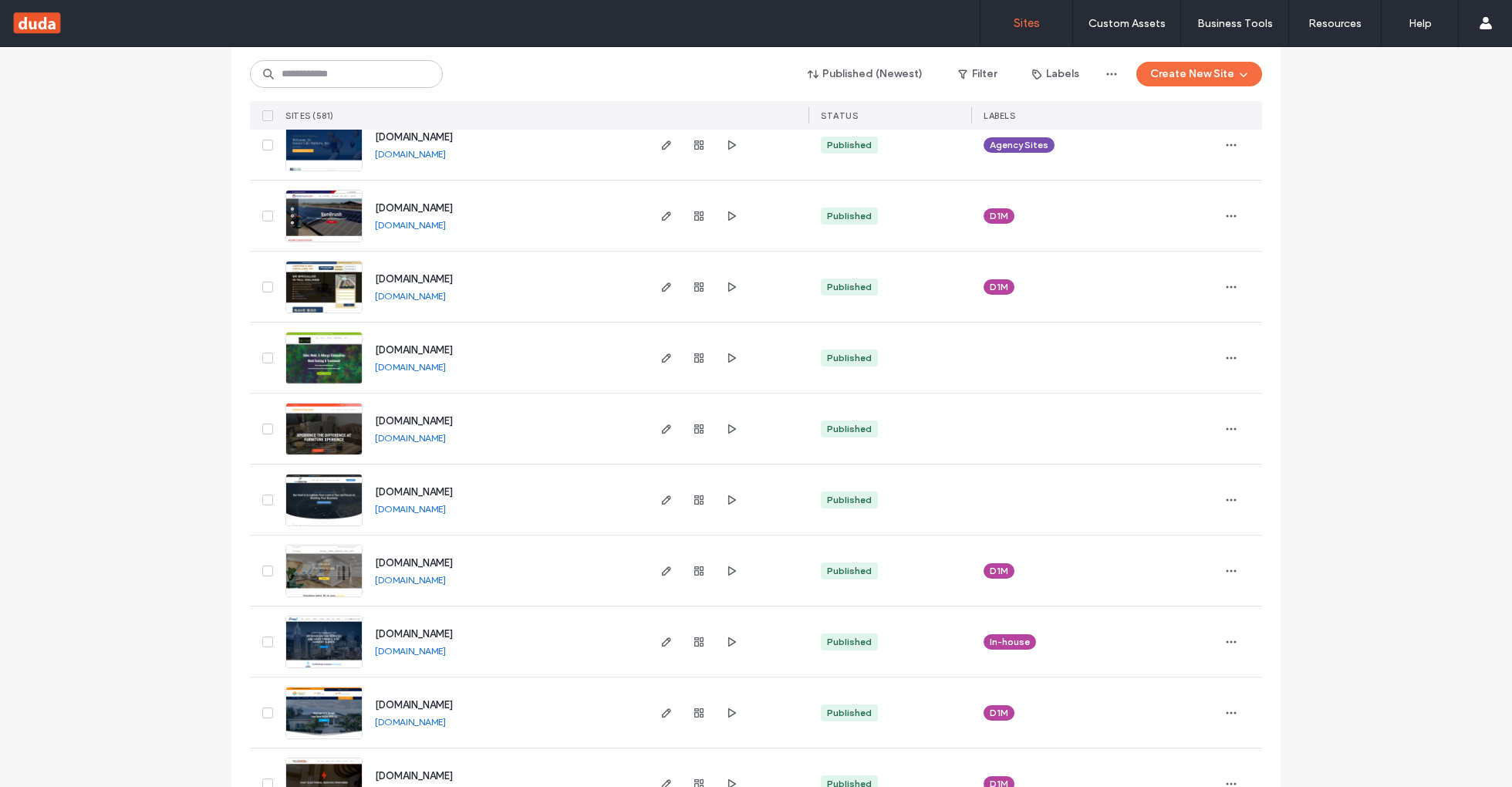
click at [434, 446] on div "www.furniture-xp.com www.furniture-xp.com" at bounding box center [503, 428] width 282 height 70
click at [433, 438] on link "www.furniture-xp.com" at bounding box center [410, 437] width 71 height 11
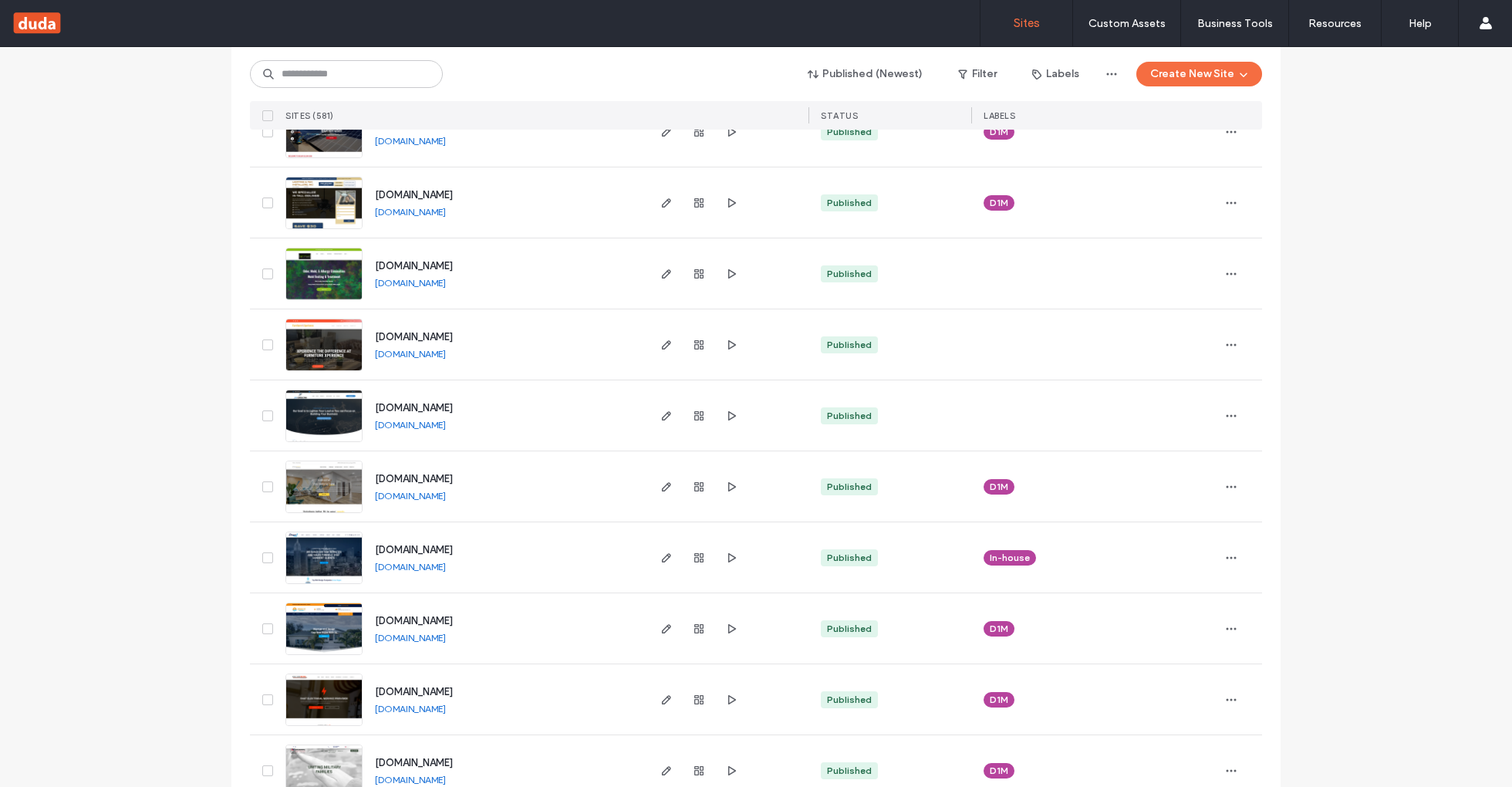
scroll to position [991, 0]
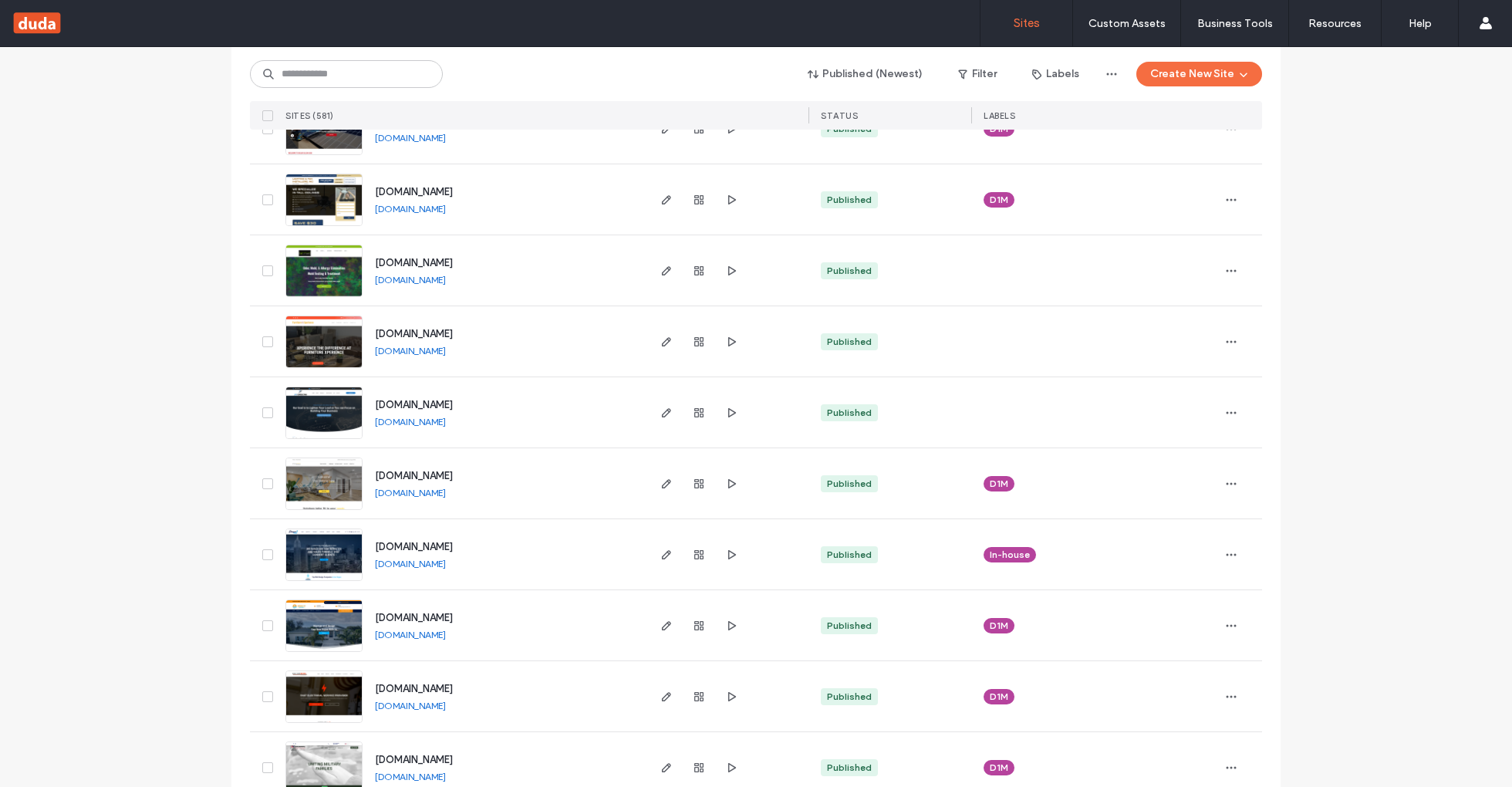
click at [446, 416] on link "www.jdoconsulting.com" at bounding box center [410, 421] width 71 height 11
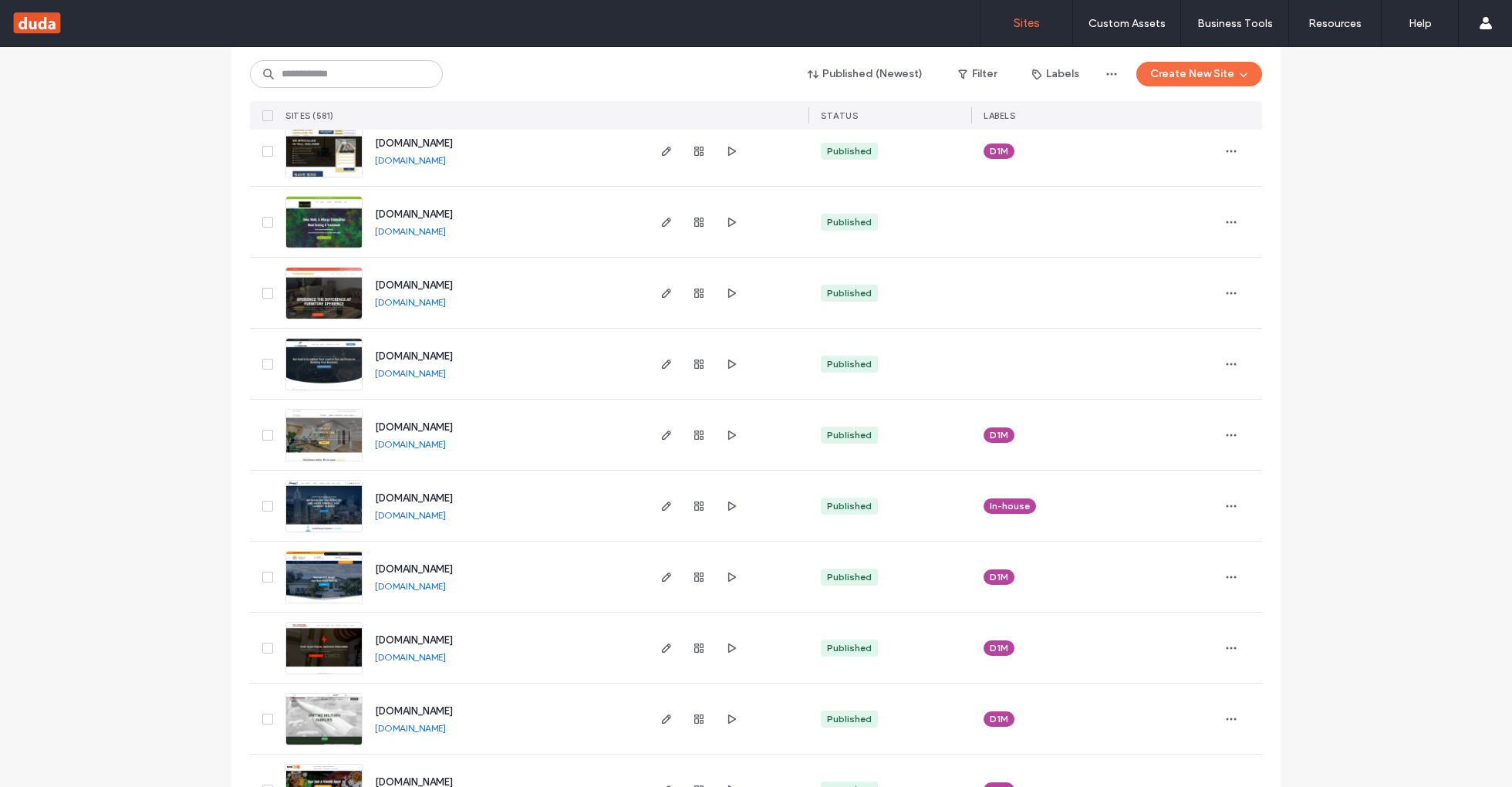
scroll to position [1041, 0]
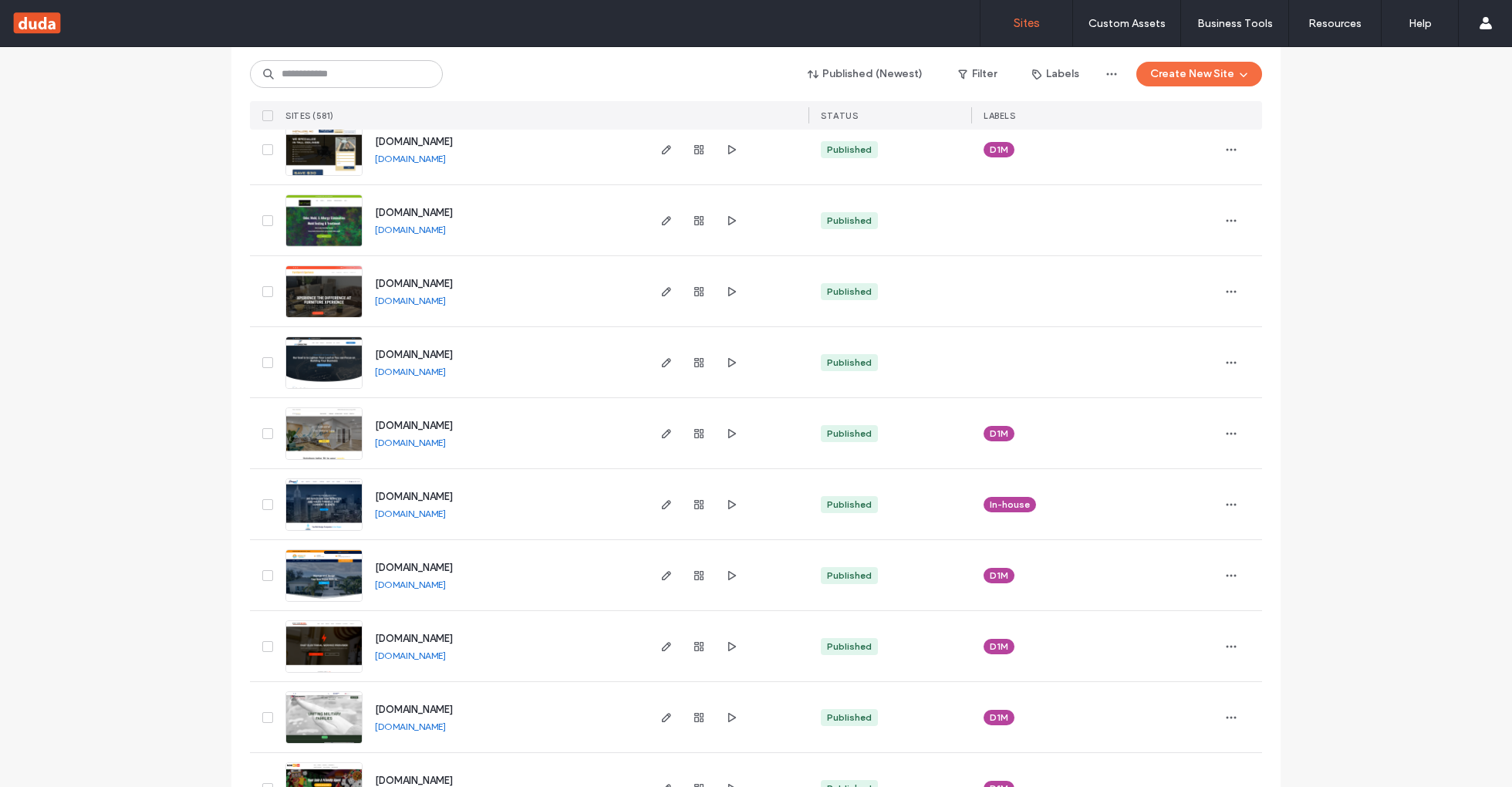
click at [429, 443] on link "www.incubase.co" at bounding box center [410, 441] width 71 height 11
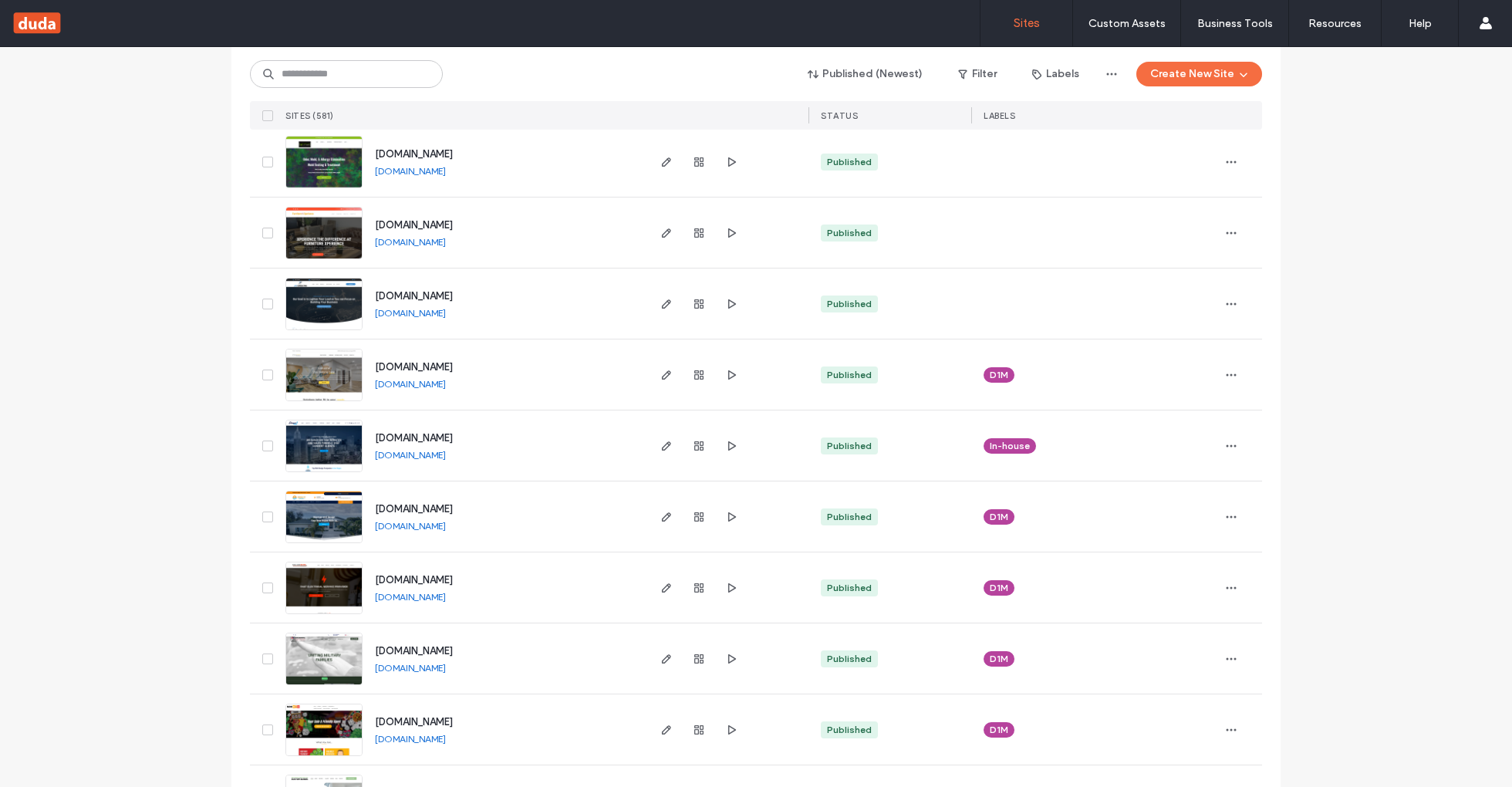
scroll to position [1126, 0]
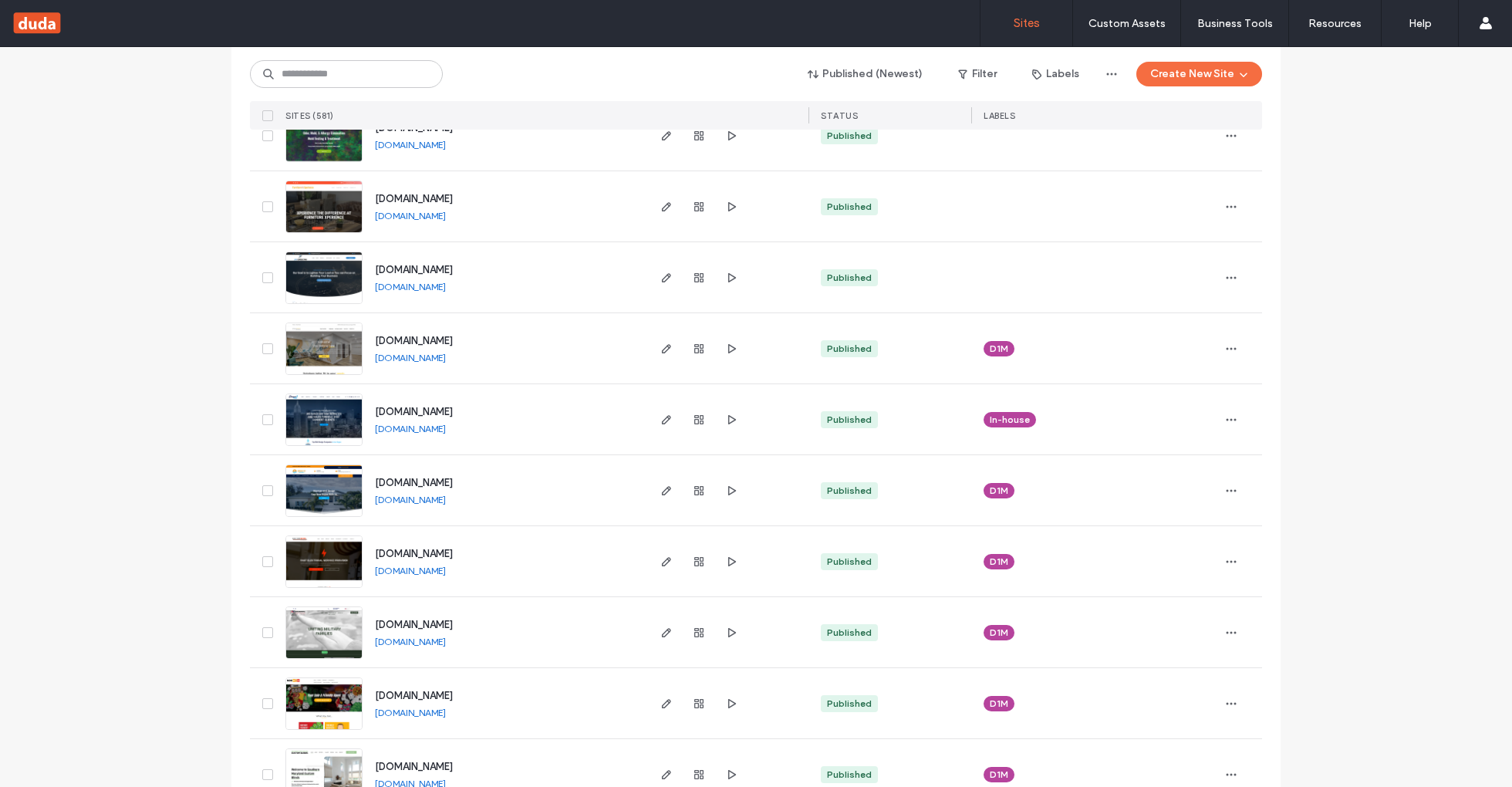
click at [446, 427] on link "www.designer1media.com" at bounding box center [410, 427] width 71 height 11
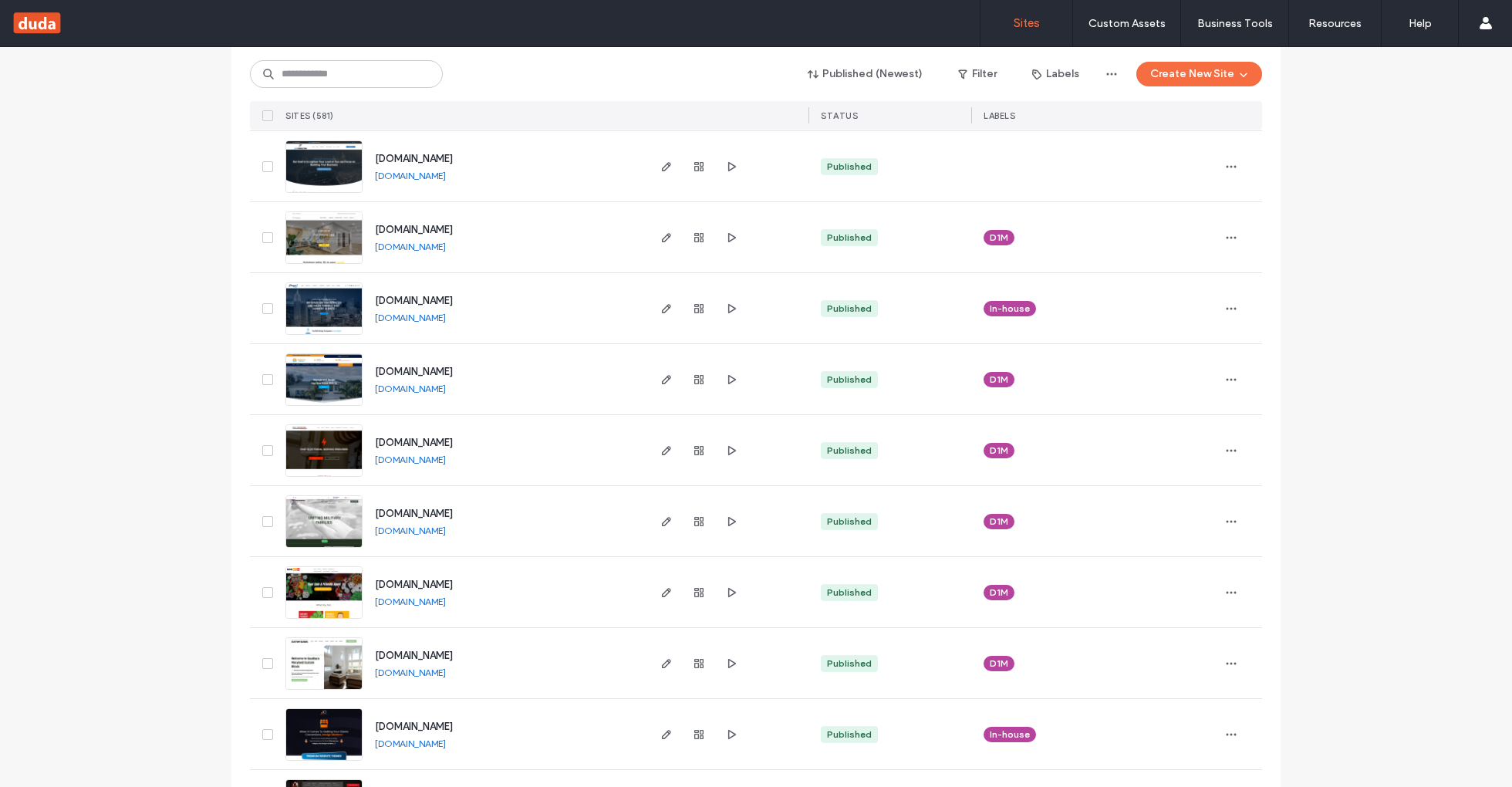
scroll to position [1240, 0]
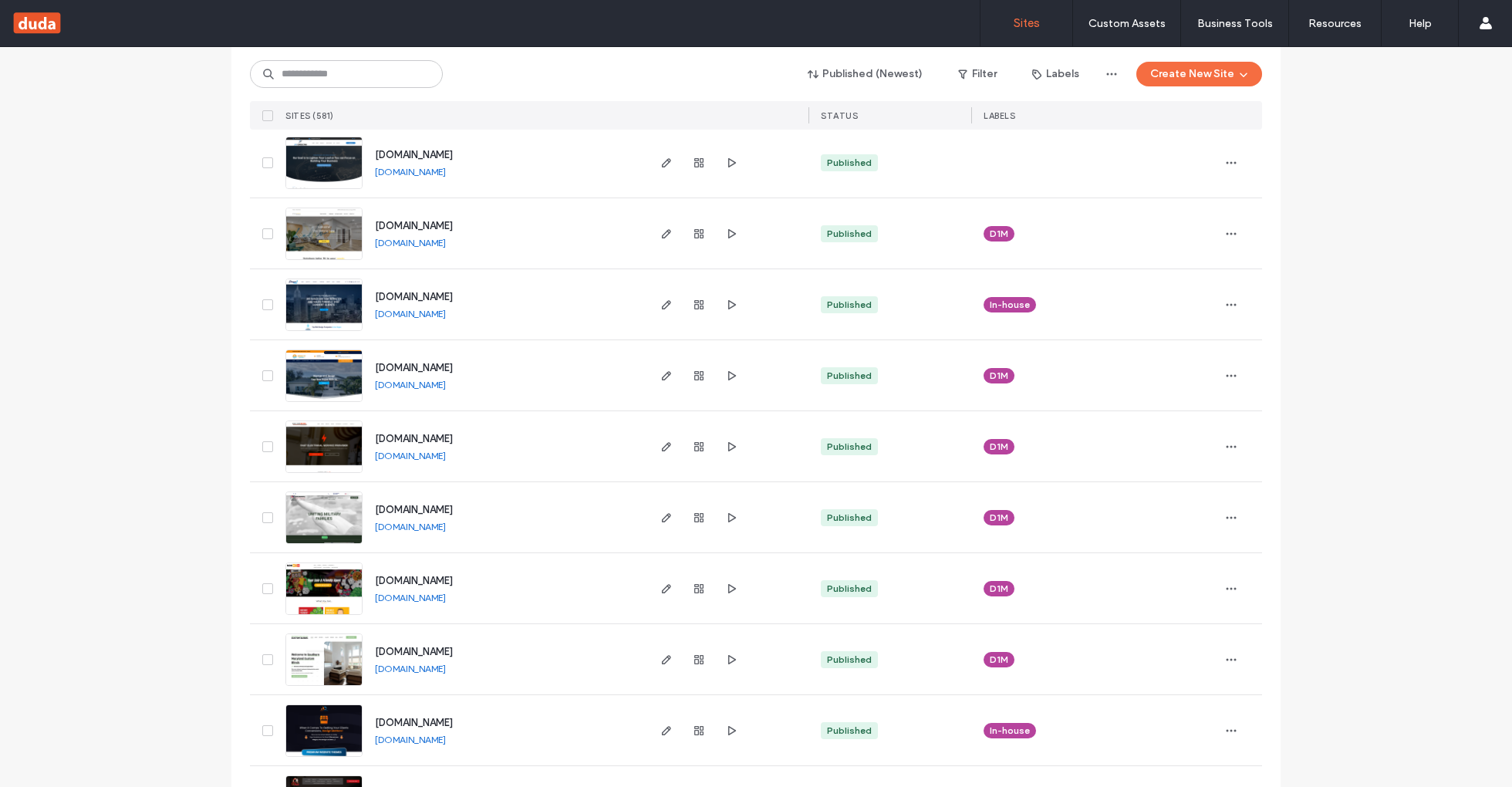
click at [446, 387] on link "www.longboatkeybuilders.com" at bounding box center [410, 384] width 71 height 11
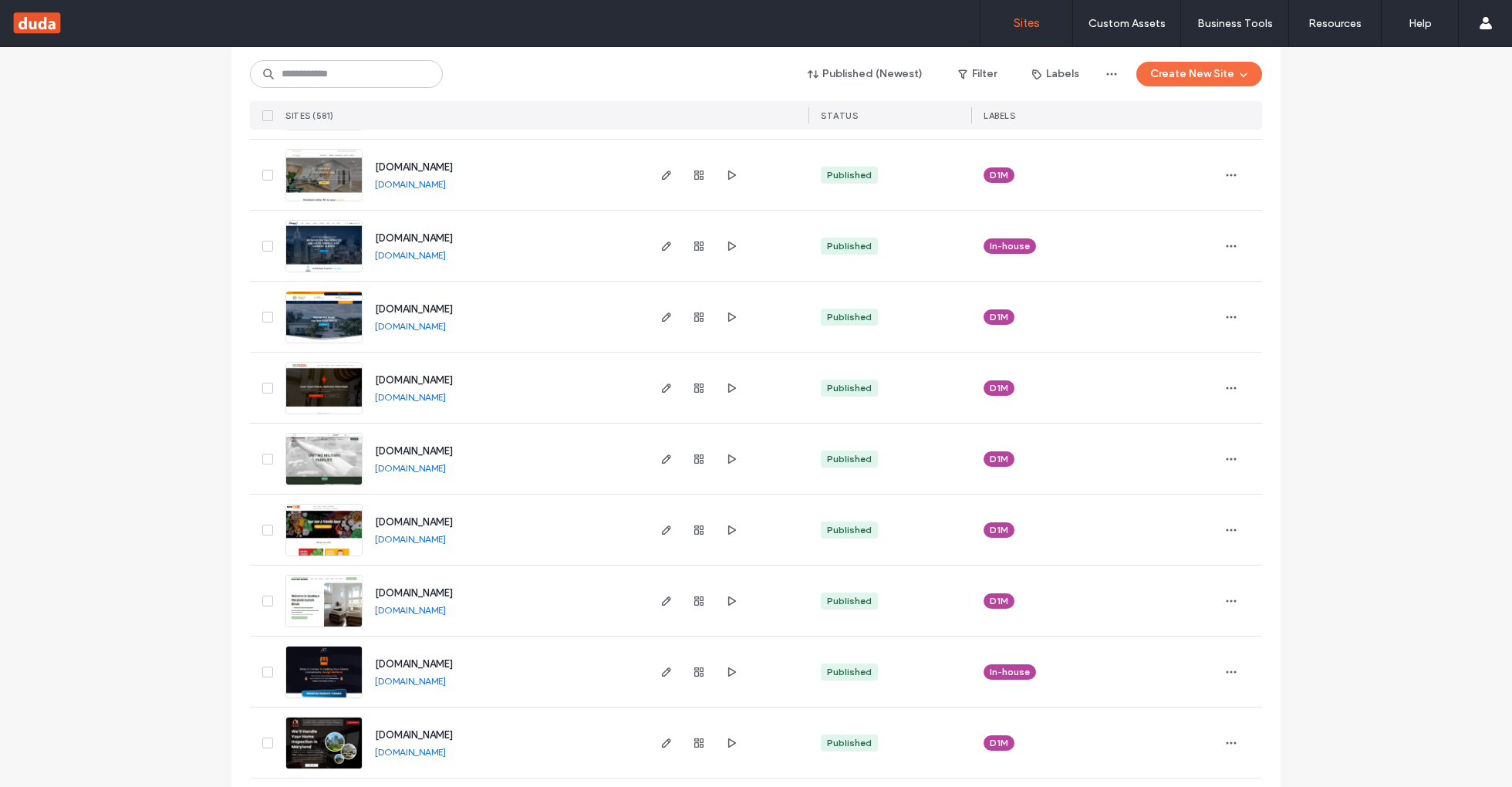
scroll to position [1316, 0]
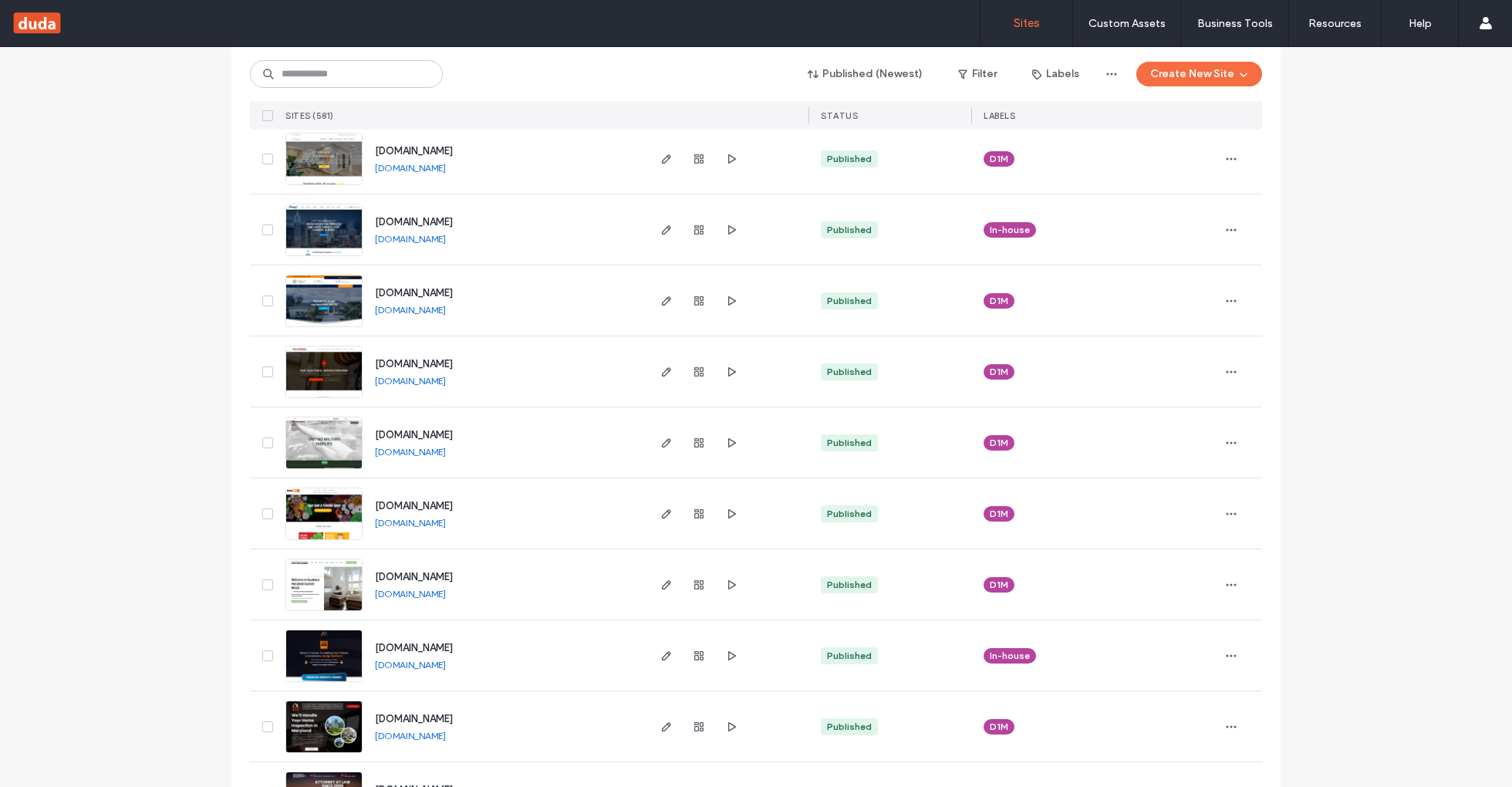
click at [408, 381] on link "www.entirewire.net" at bounding box center [410, 380] width 71 height 11
click at [428, 452] on link "www.ognusa.org" at bounding box center [410, 451] width 71 height 11
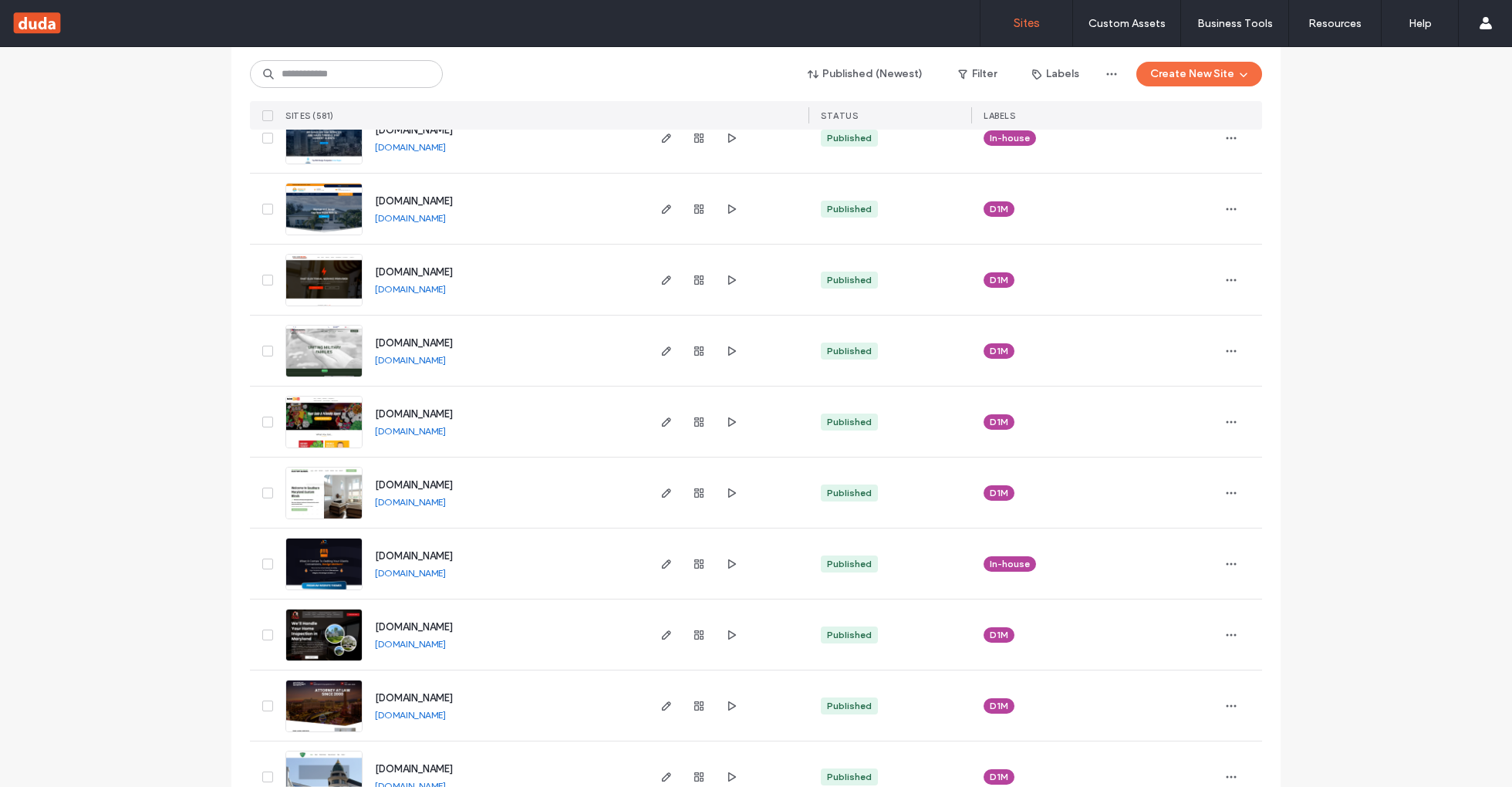
scroll to position [1412, 0]
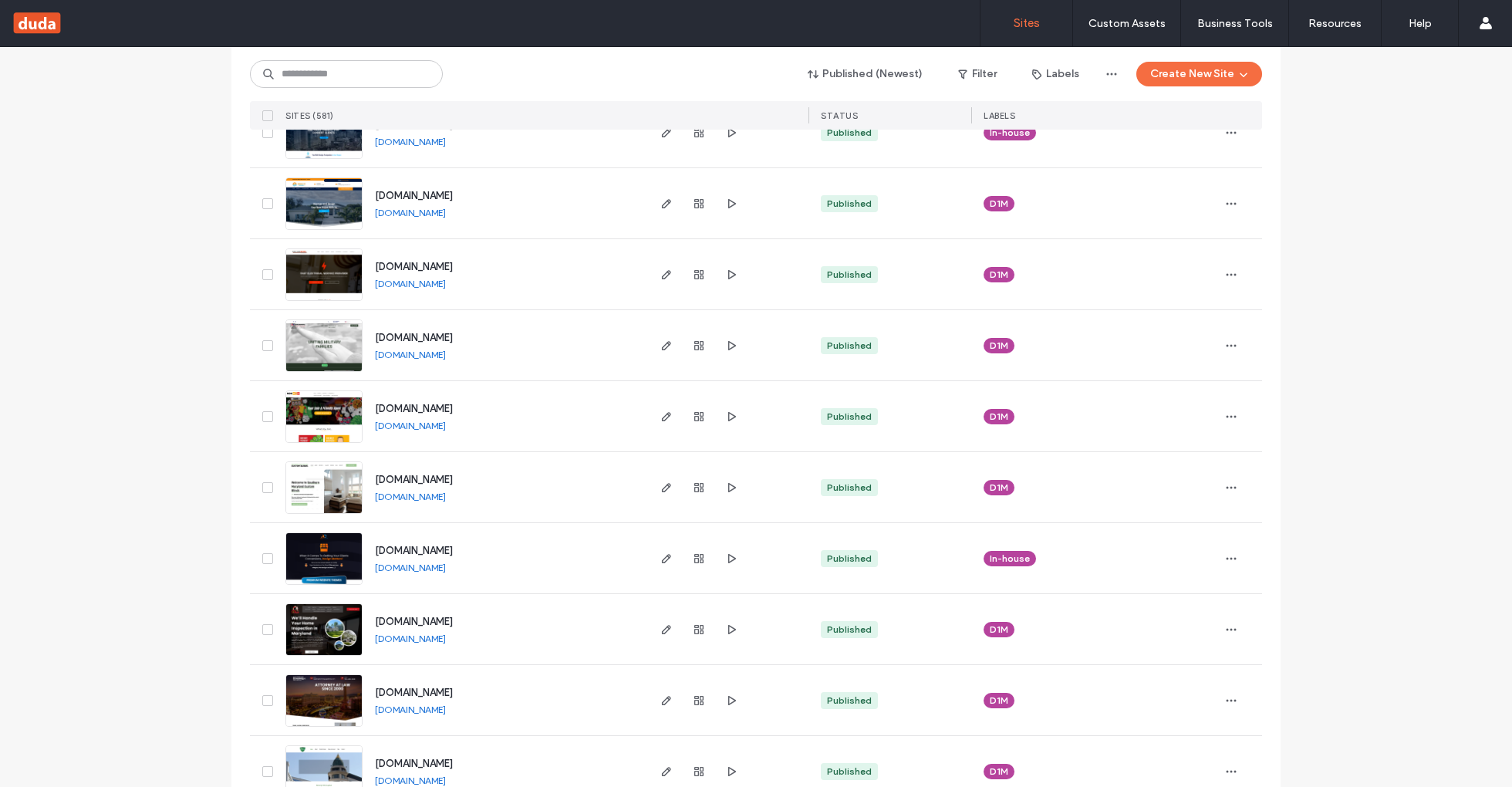
click at [413, 429] on link "www.soc888.com" at bounding box center [410, 425] width 71 height 11
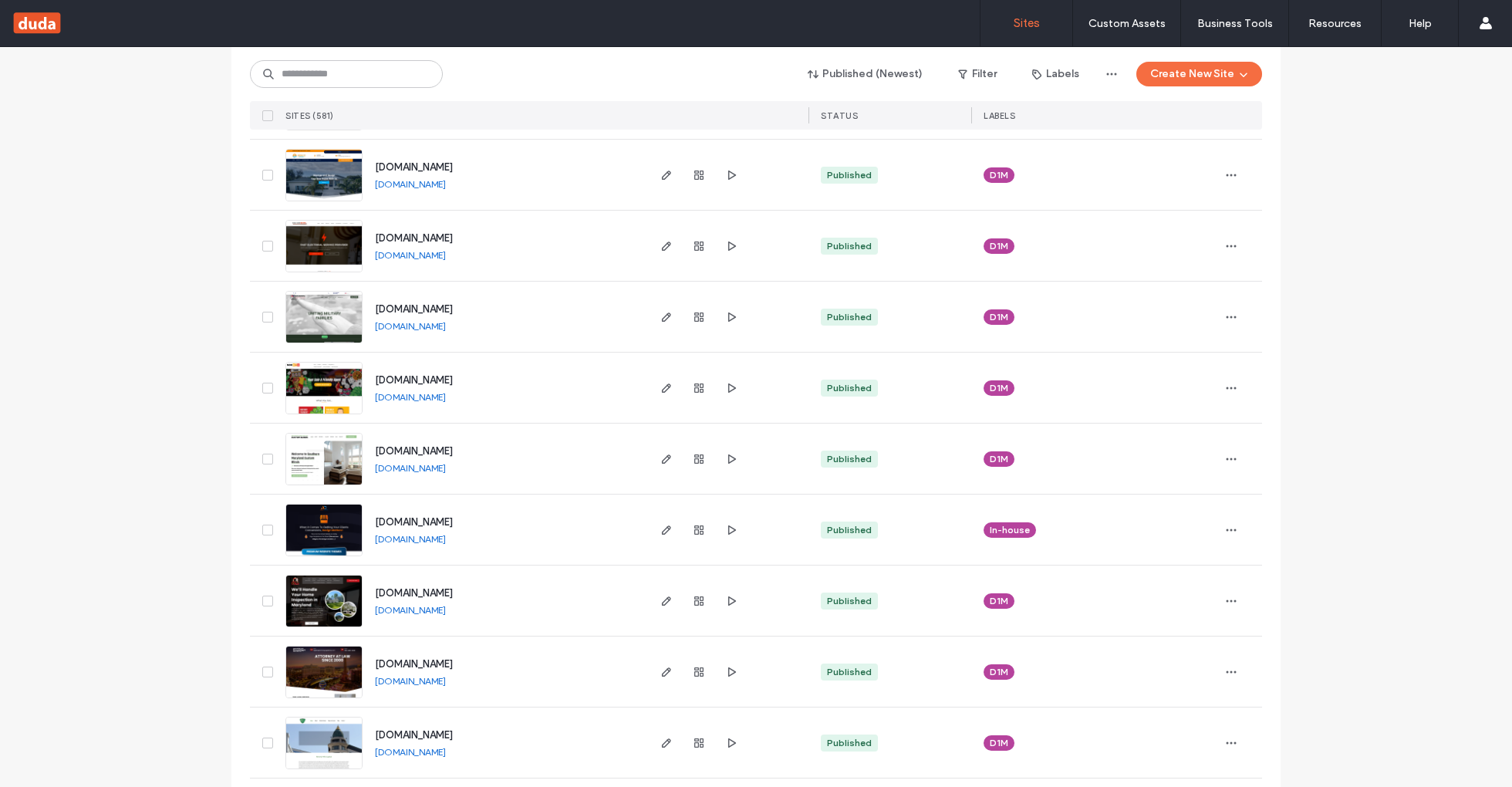
scroll to position [1450, 0]
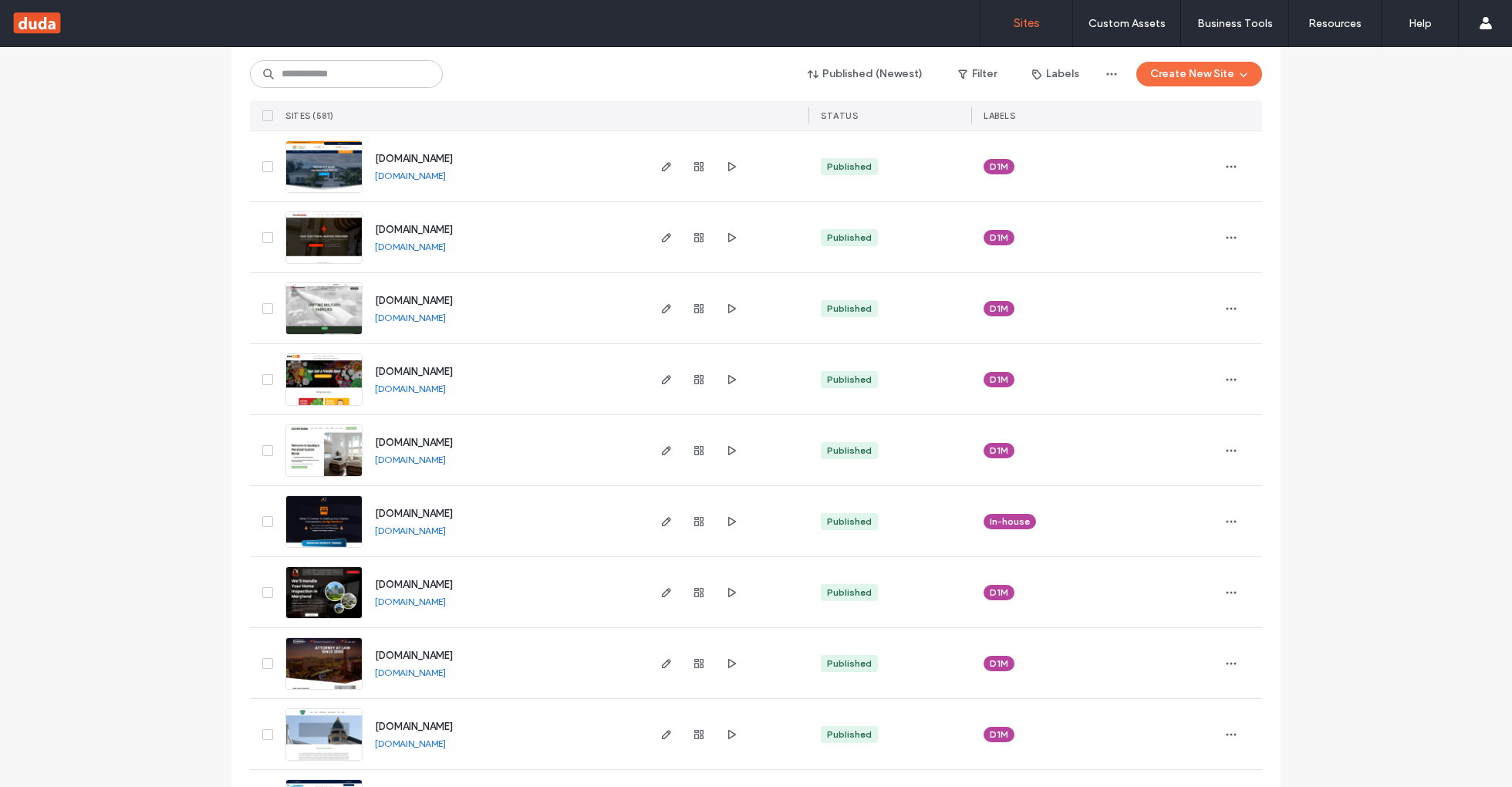
click at [437, 457] on link "www.somdblinds.com" at bounding box center [410, 459] width 71 height 11
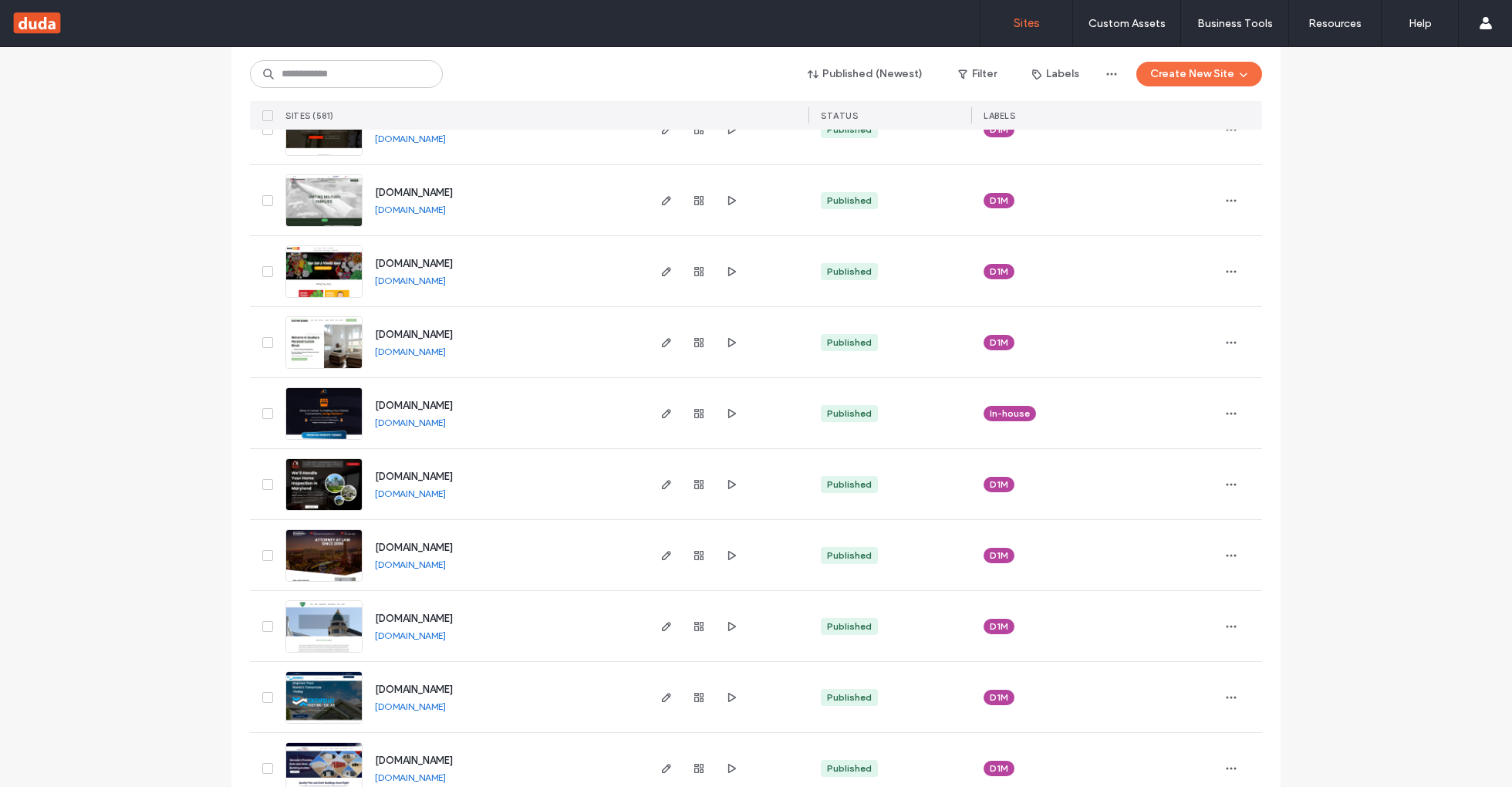
scroll to position [1561, 0]
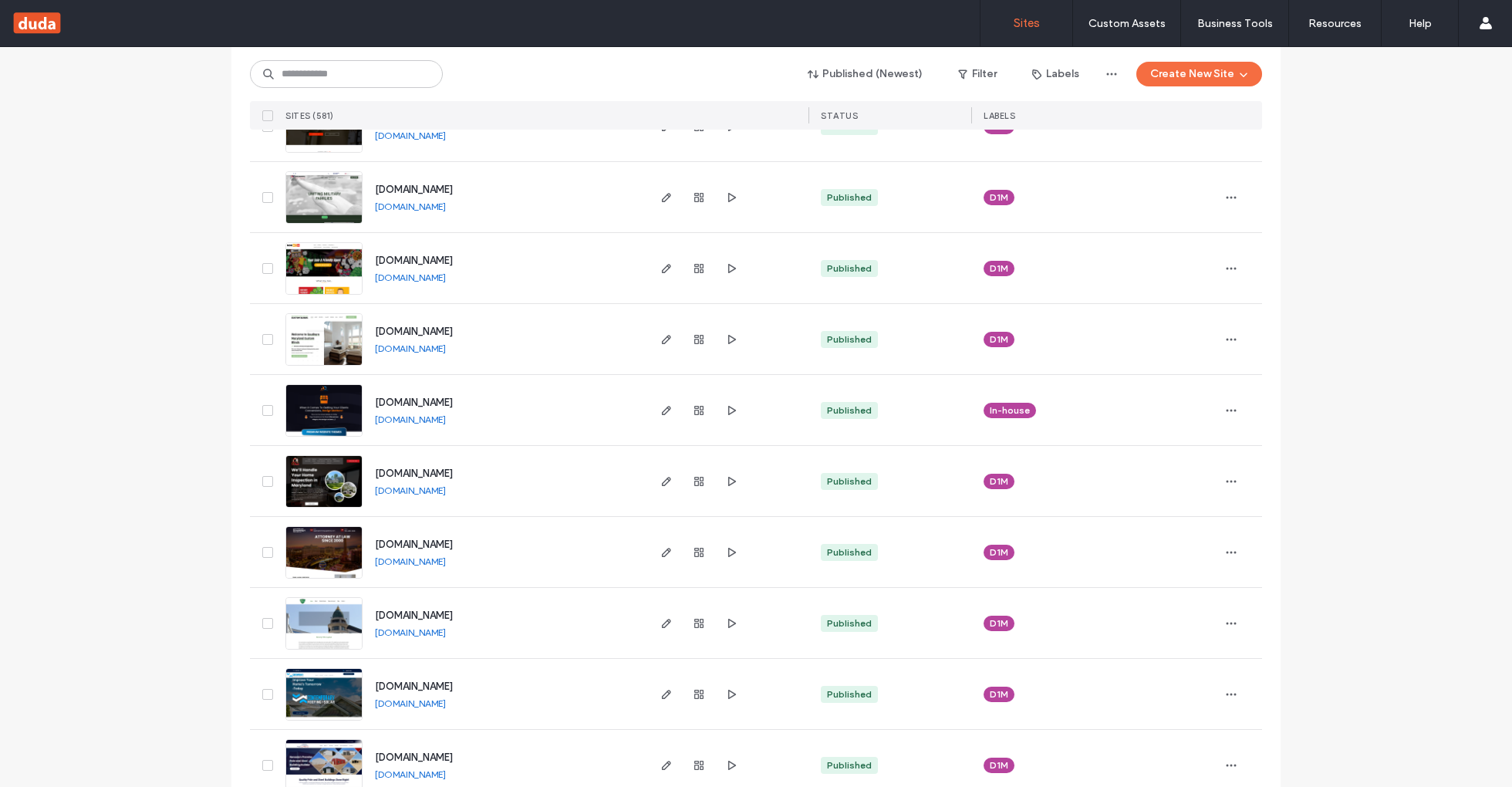
click at [446, 419] on link "premium-designs.agencydesigns.com" at bounding box center [410, 419] width 71 height 11
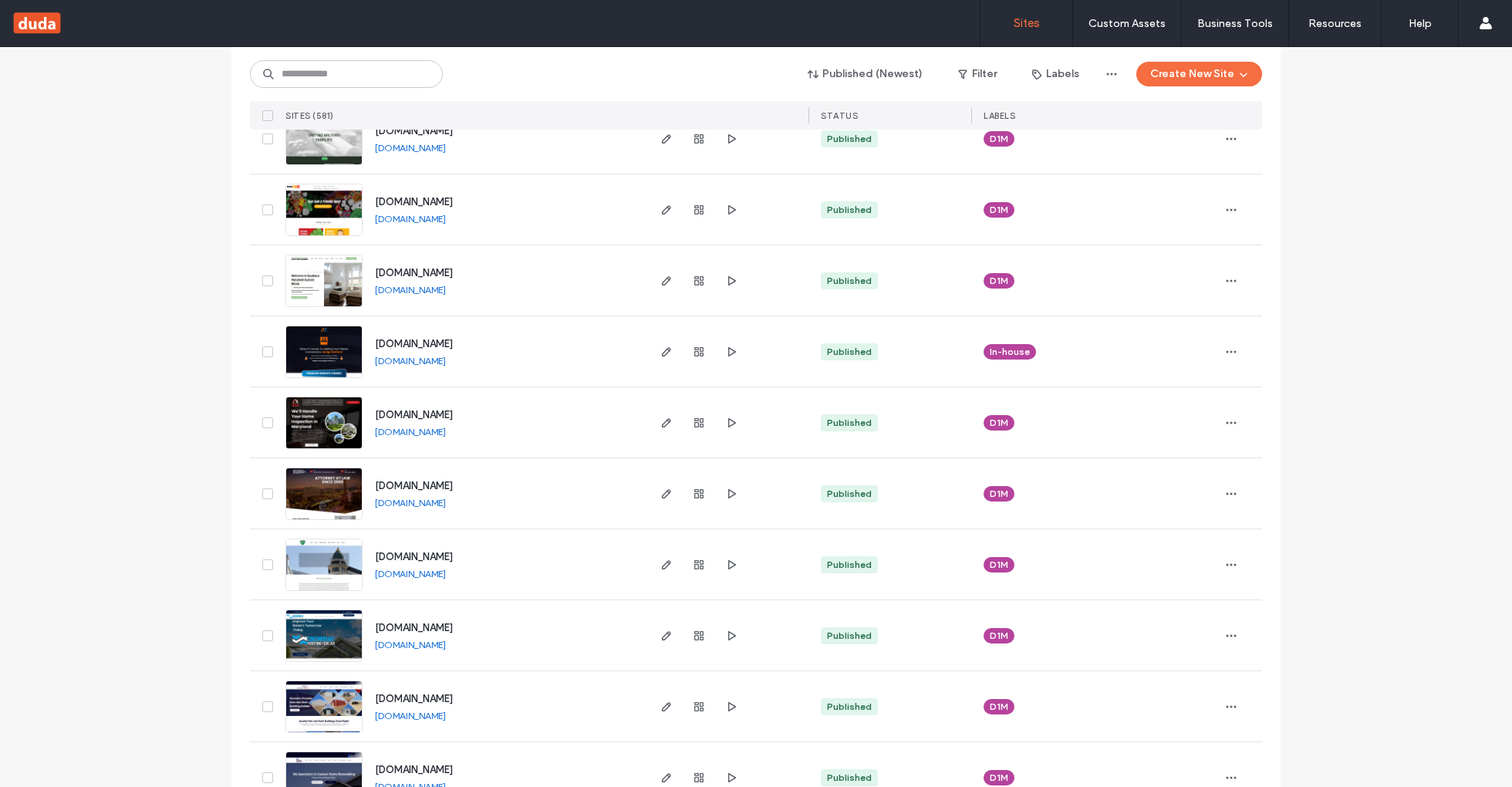
scroll to position [1637, 0]
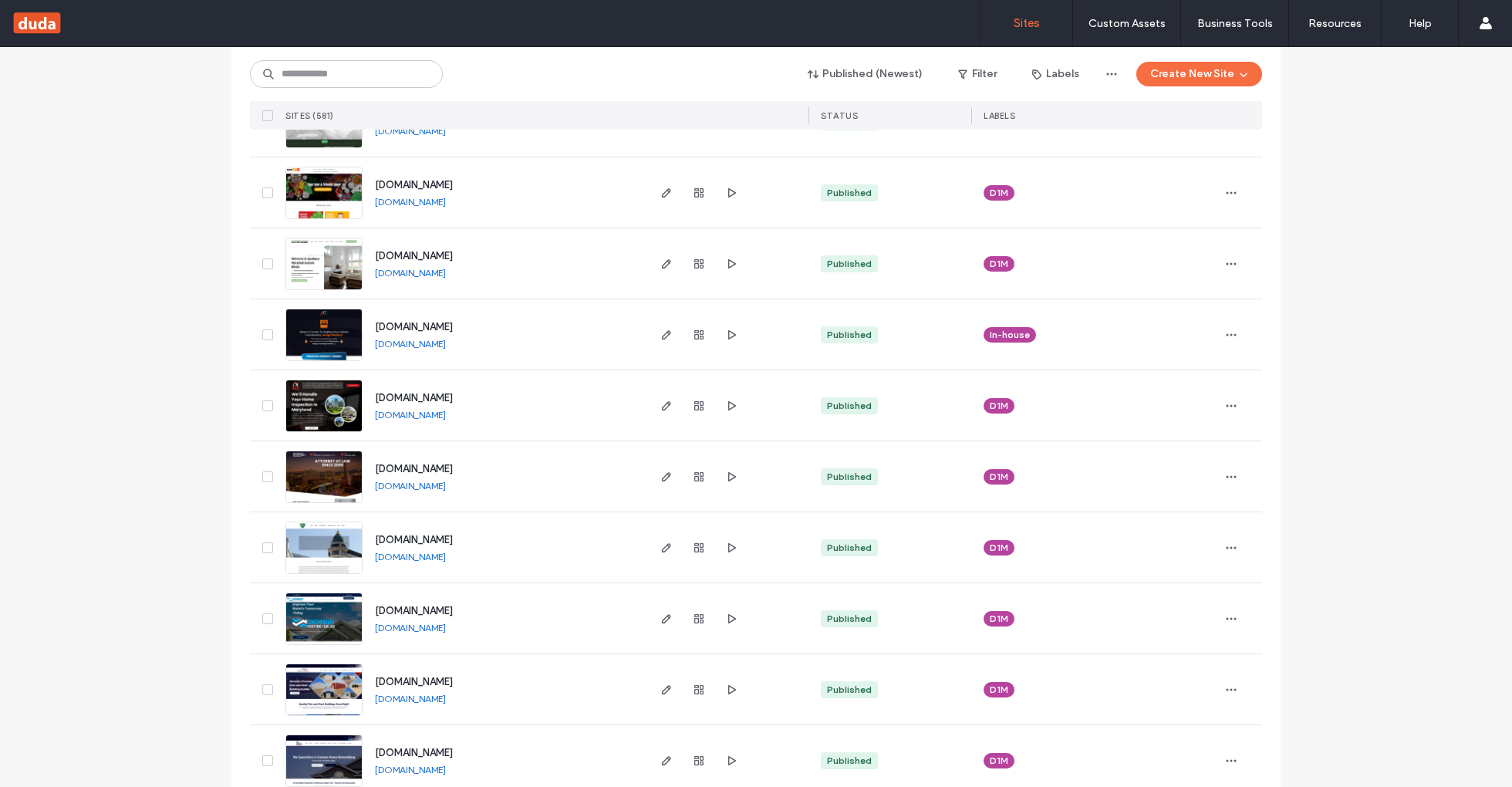
click at [446, 410] on link "www.nxtlevelhomeinspections.com" at bounding box center [410, 414] width 71 height 11
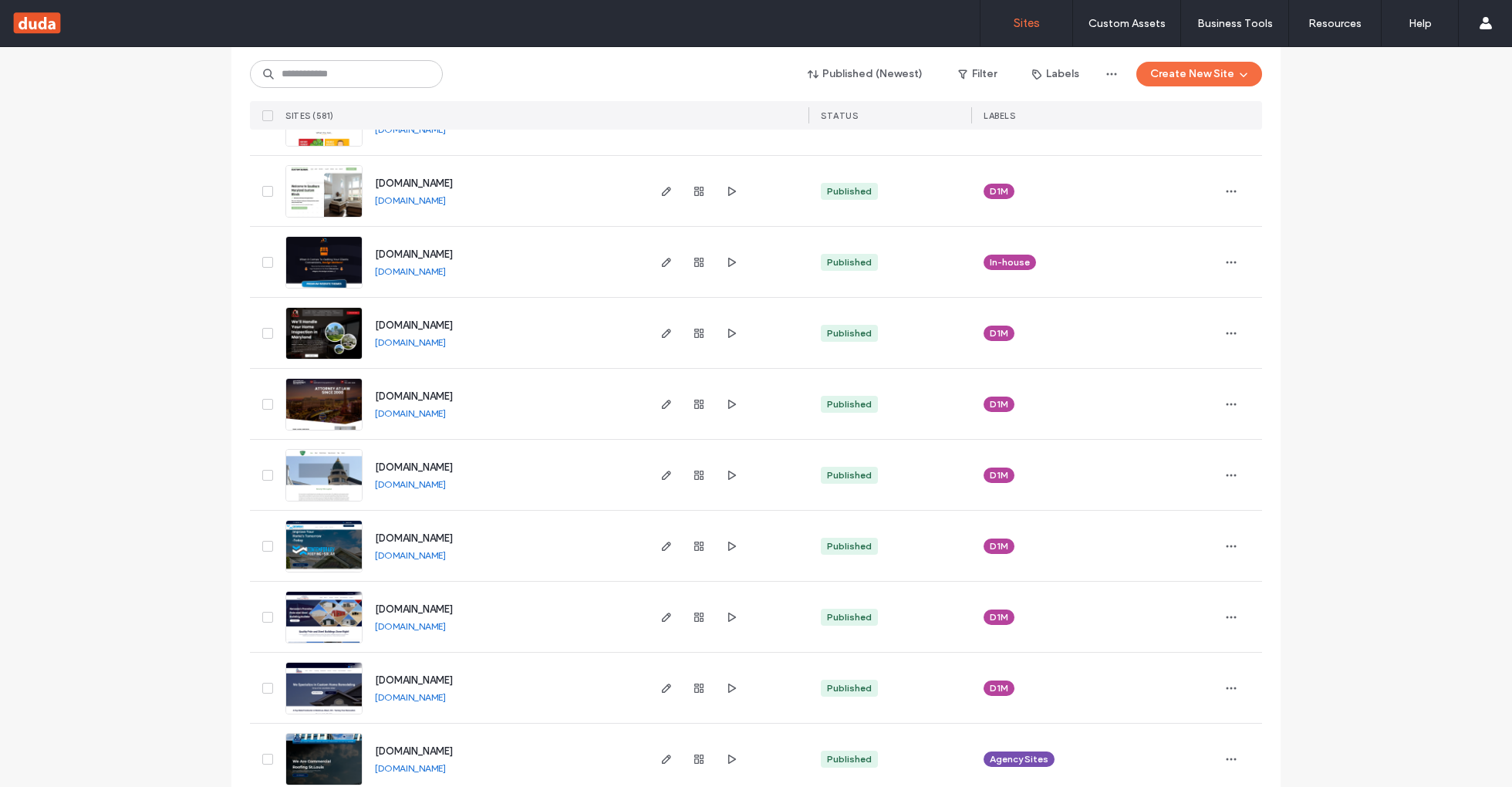
scroll to position [1716, 0]
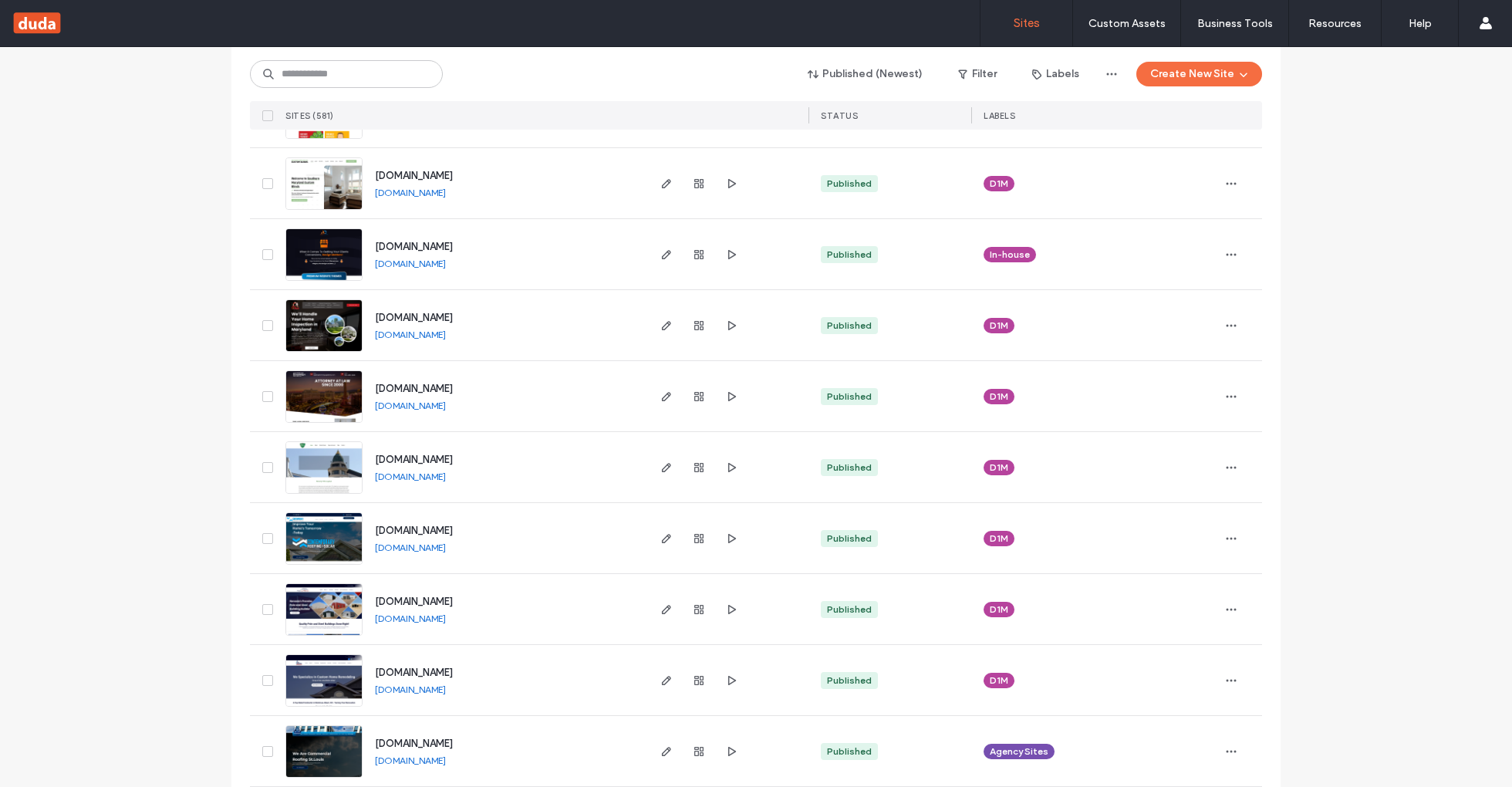
click at [446, 405] on link "www.dominiquegellerlaw.com" at bounding box center [410, 405] width 71 height 11
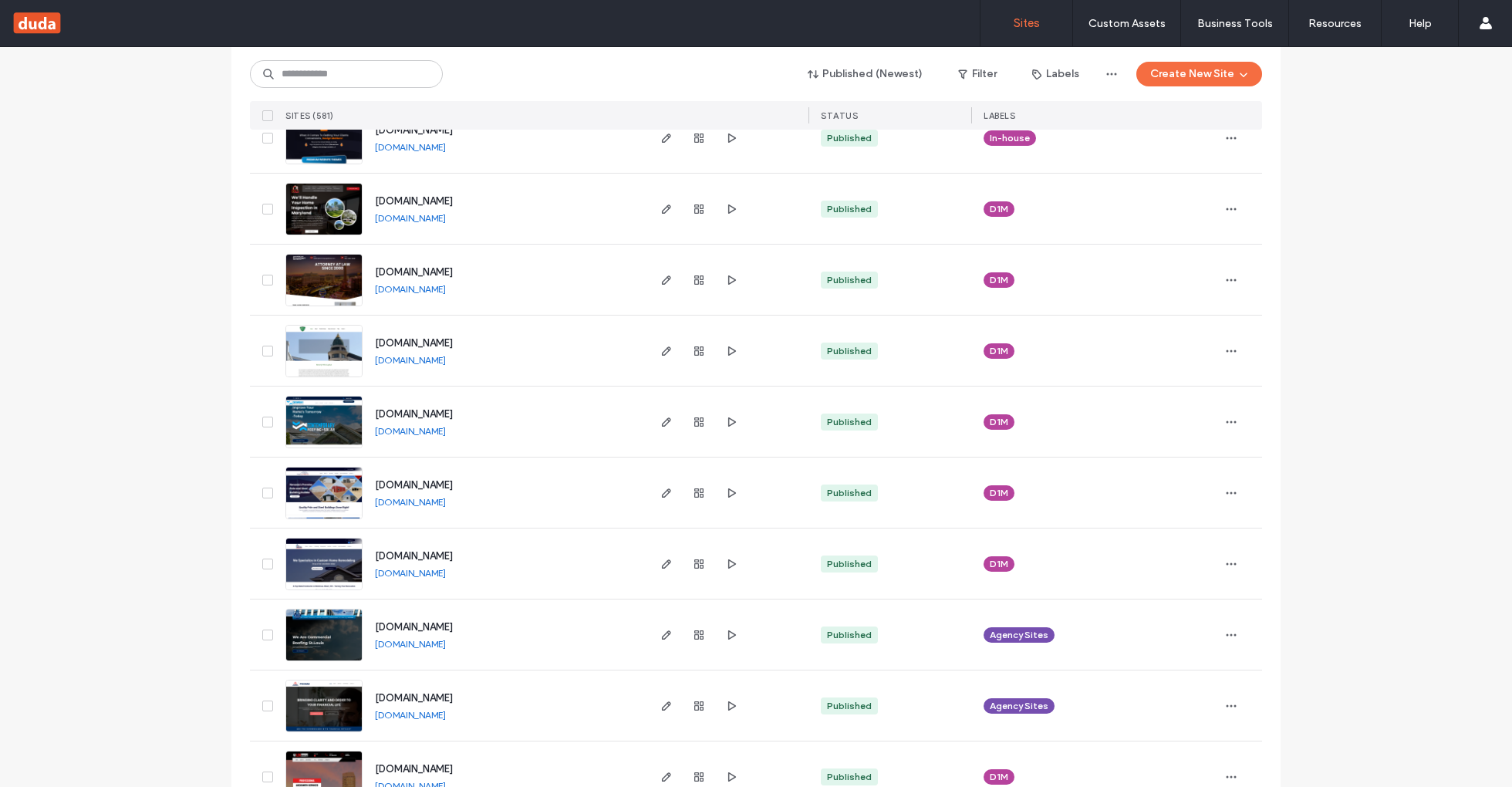
scroll to position [1838, 0]
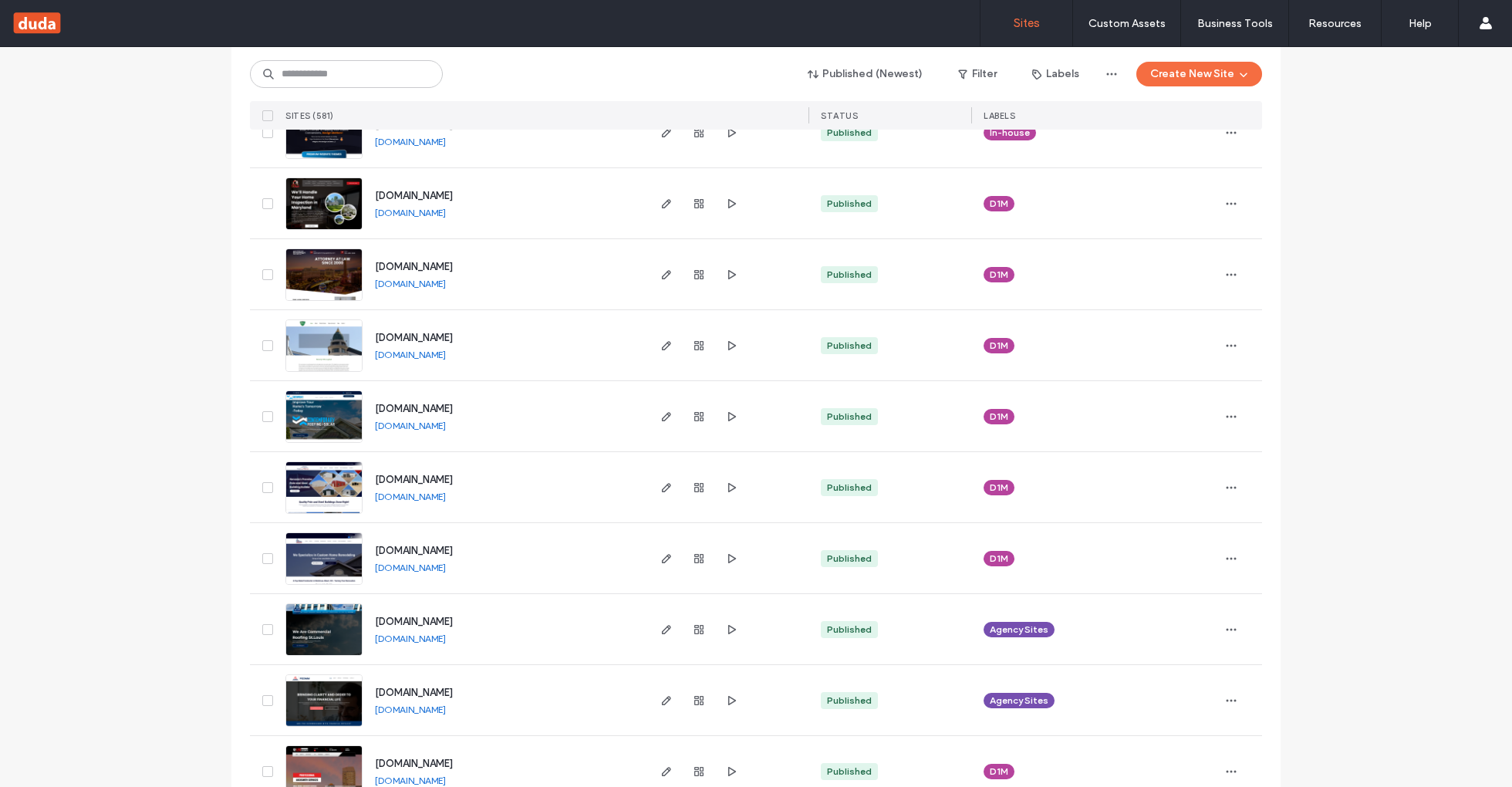
click at [428, 354] on link "www.bevhillscap.com" at bounding box center [410, 354] width 71 height 11
click at [446, 423] on link "www.contemporarystl.com" at bounding box center [410, 425] width 71 height 11
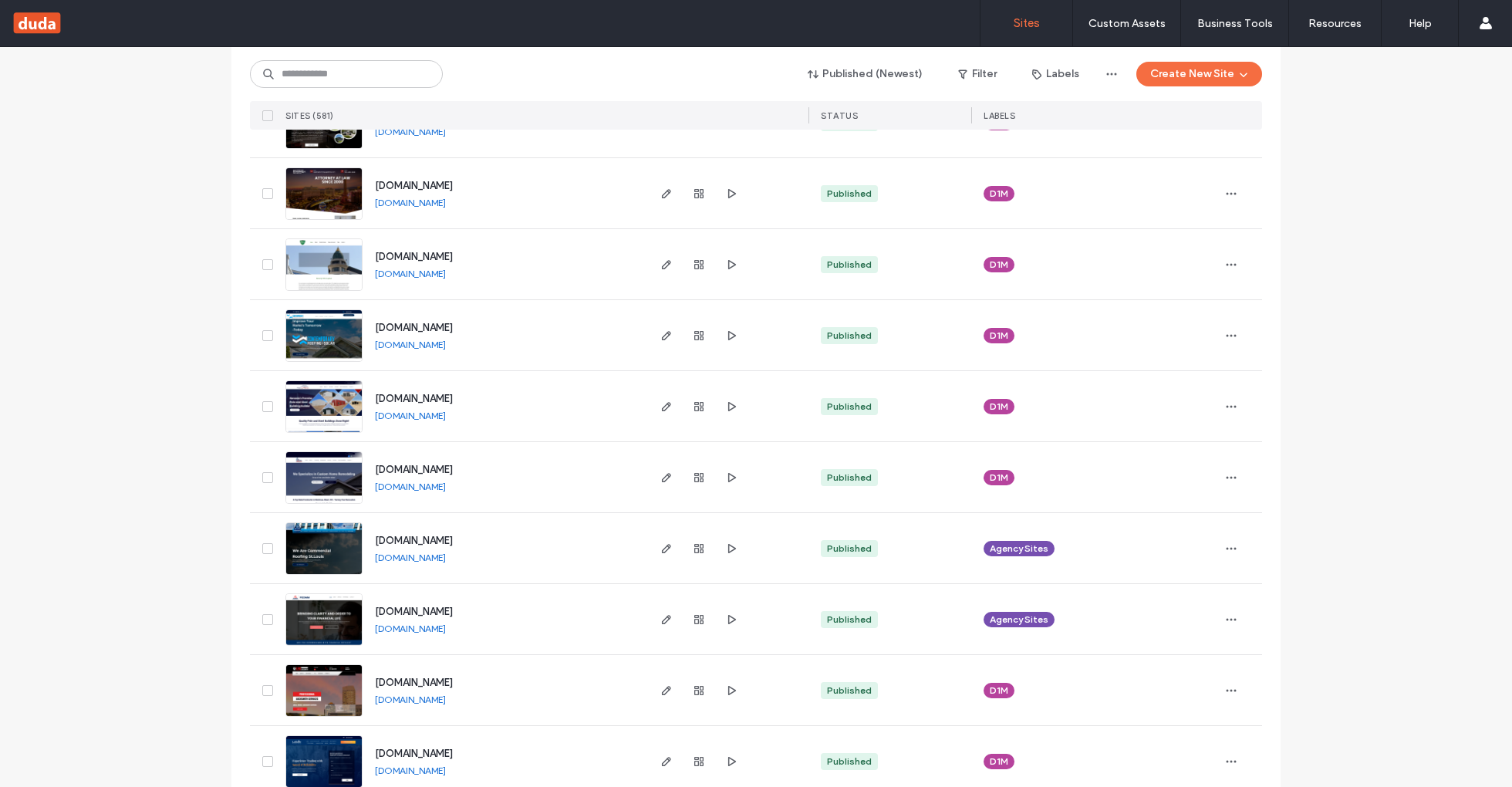
scroll to position [1922, 0]
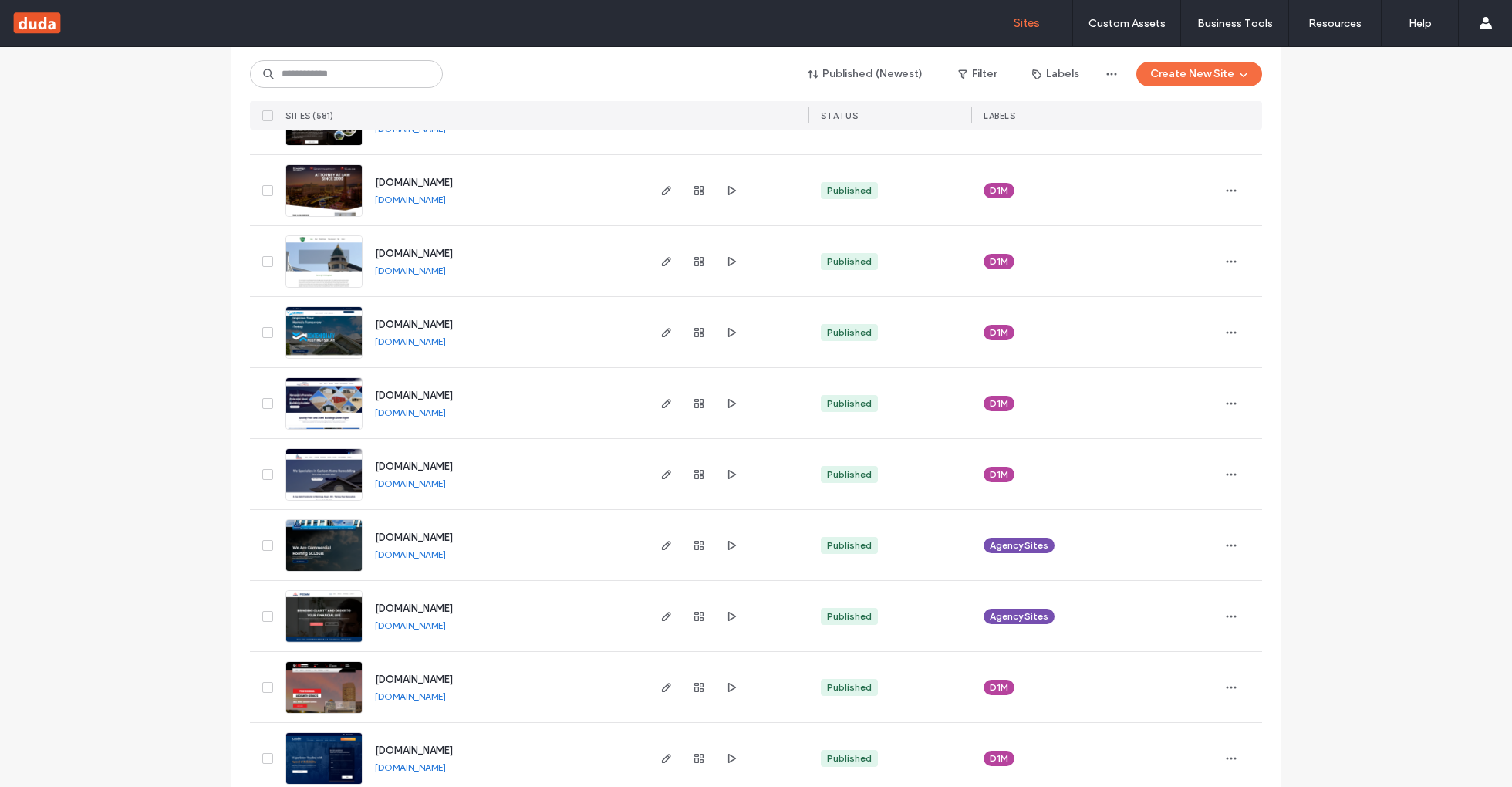
click at [440, 413] on link "www.tomhoyleconstruction.com" at bounding box center [410, 412] width 71 height 11
click at [446, 485] on link "www.freedomcontractingohio.com" at bounding box center [410, 483] width 71 height 11
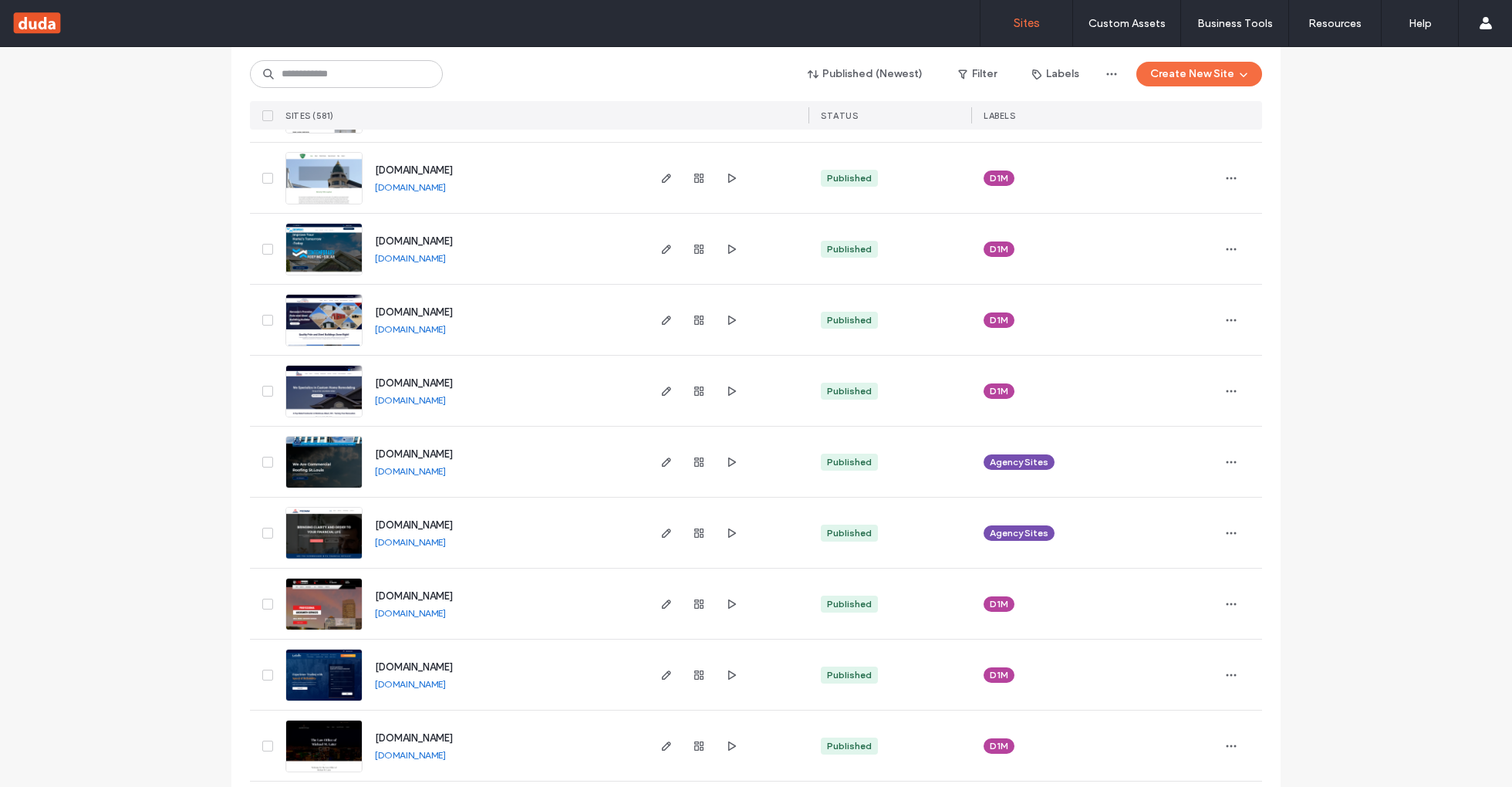
scroll to position [2027, 0]
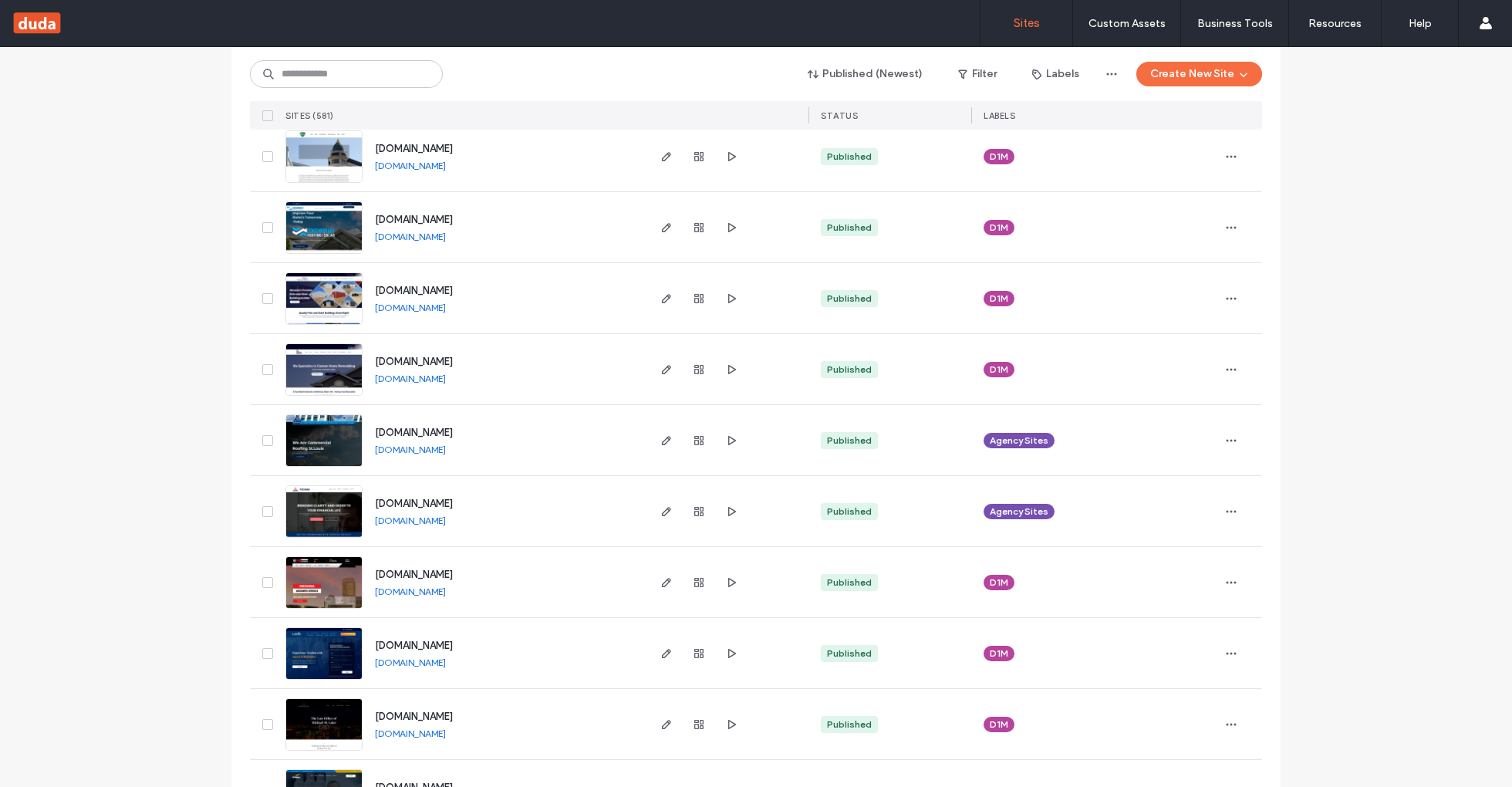
click at [446, 448] on link "www.commercialroofingstlouismo.com" at bounding box center [410, 448] width 71 height 11
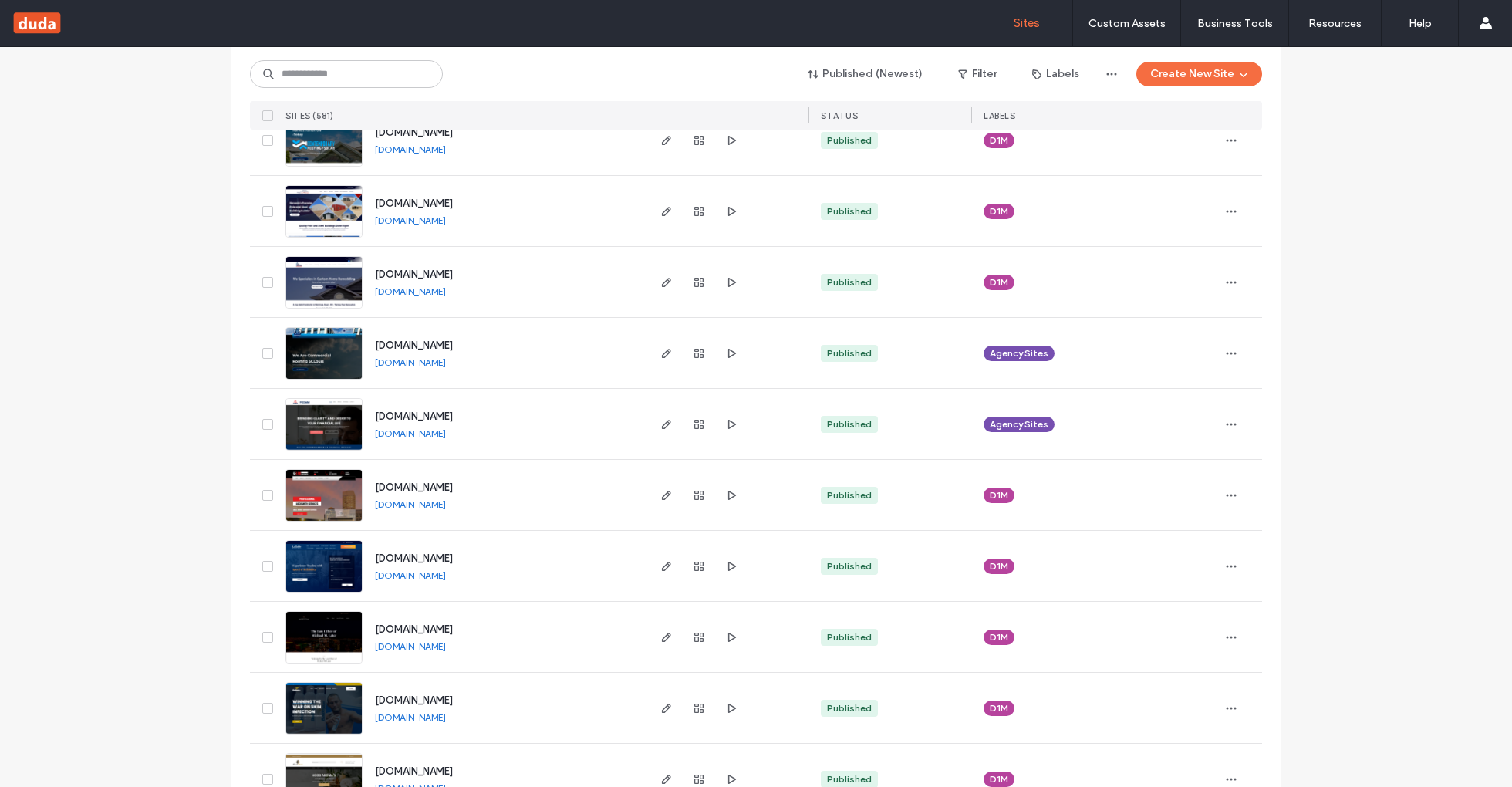
scroll to position [2117, 0]
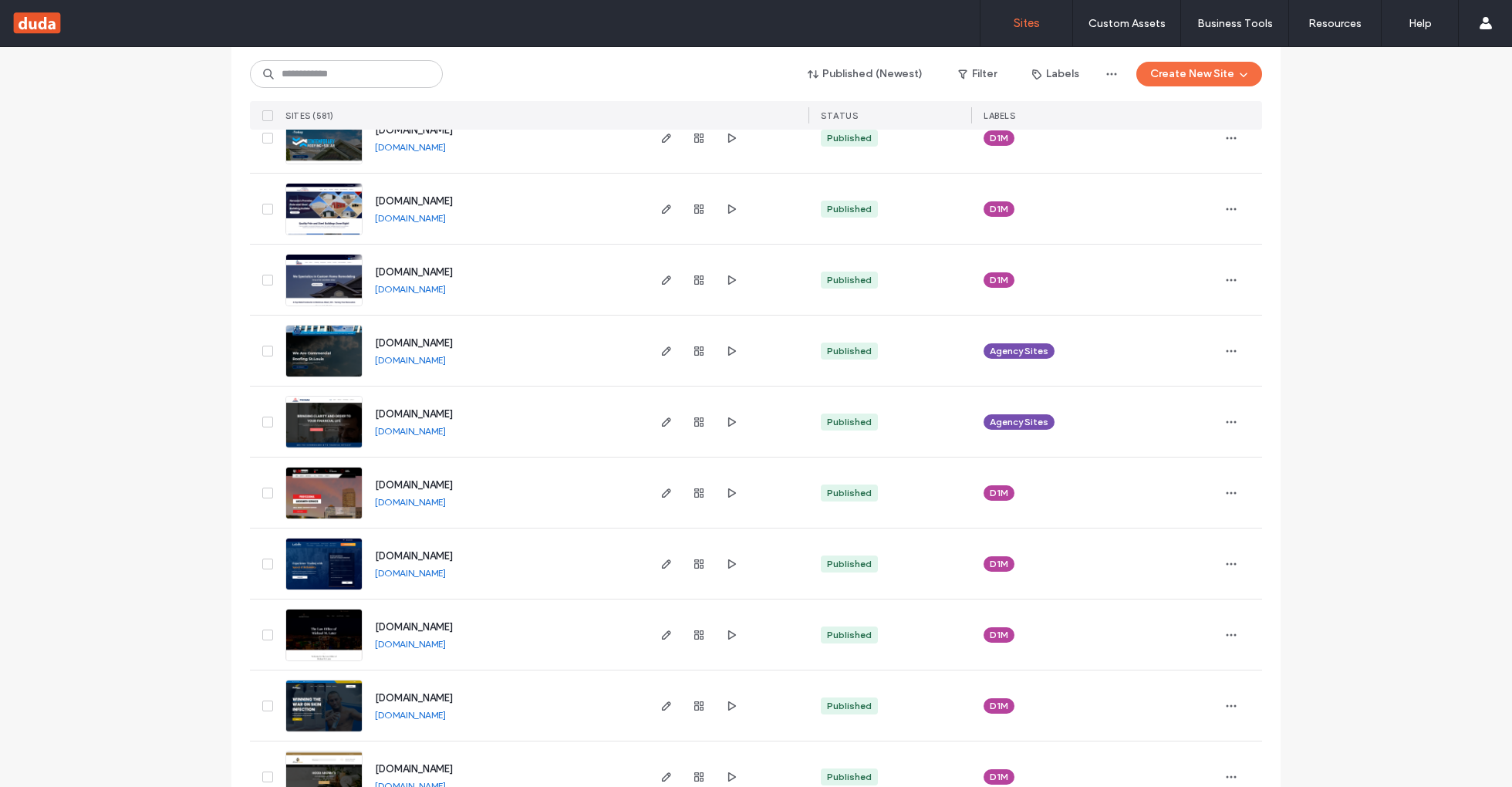
click at [446, 360] on link "www.commercialroofingstlouismo.com" at bounding box center [410, 359] width 71 height 11
click at [431, 426] on link "www.pgdmm.com" at bounding box center [410, 430] width 71 height 11
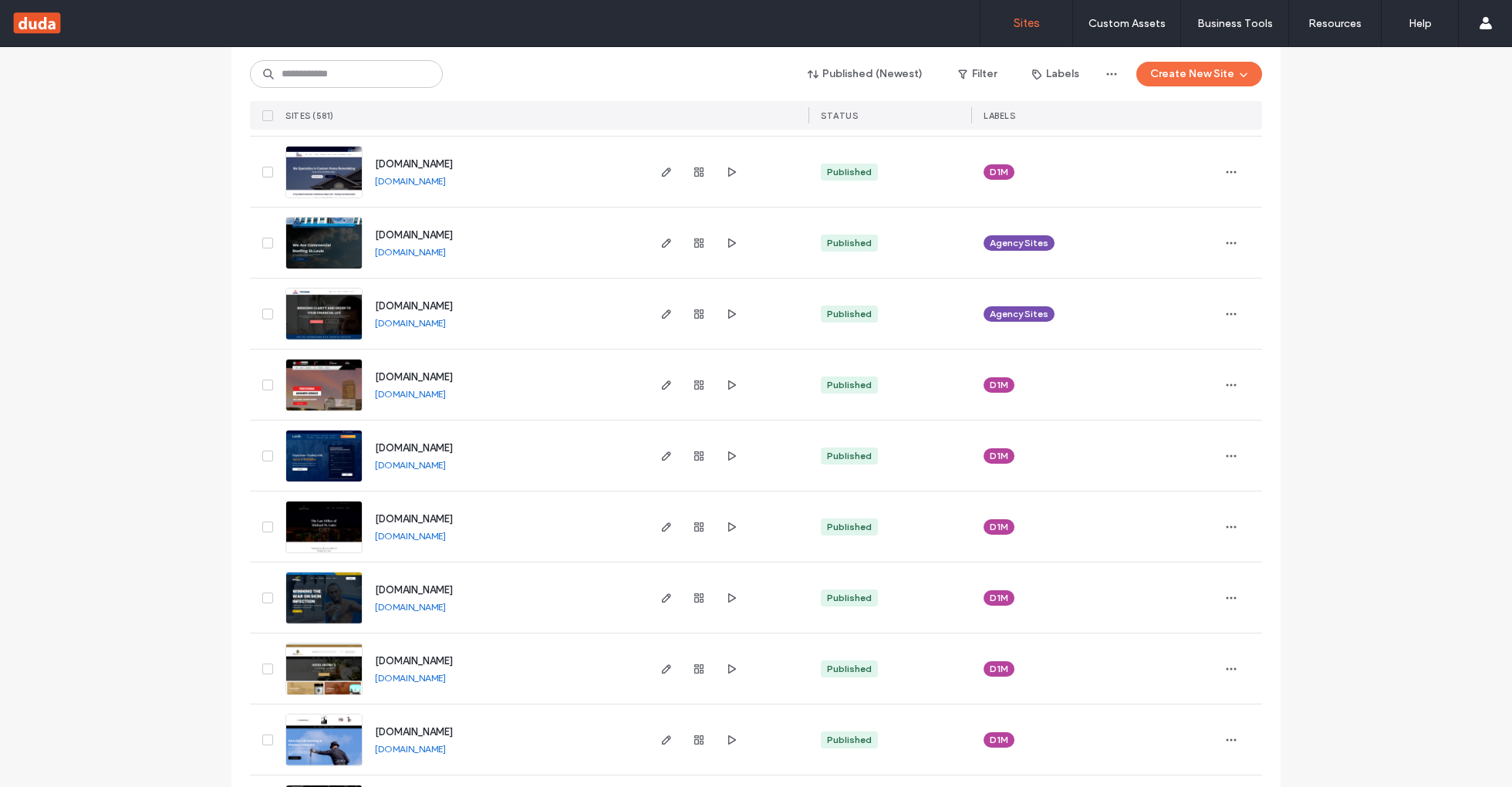
scroll to position [2225, 0]
click at [446, 395] on link "www.leolocksmith365.com" at bounding box center [410, 393] width 71 height 11
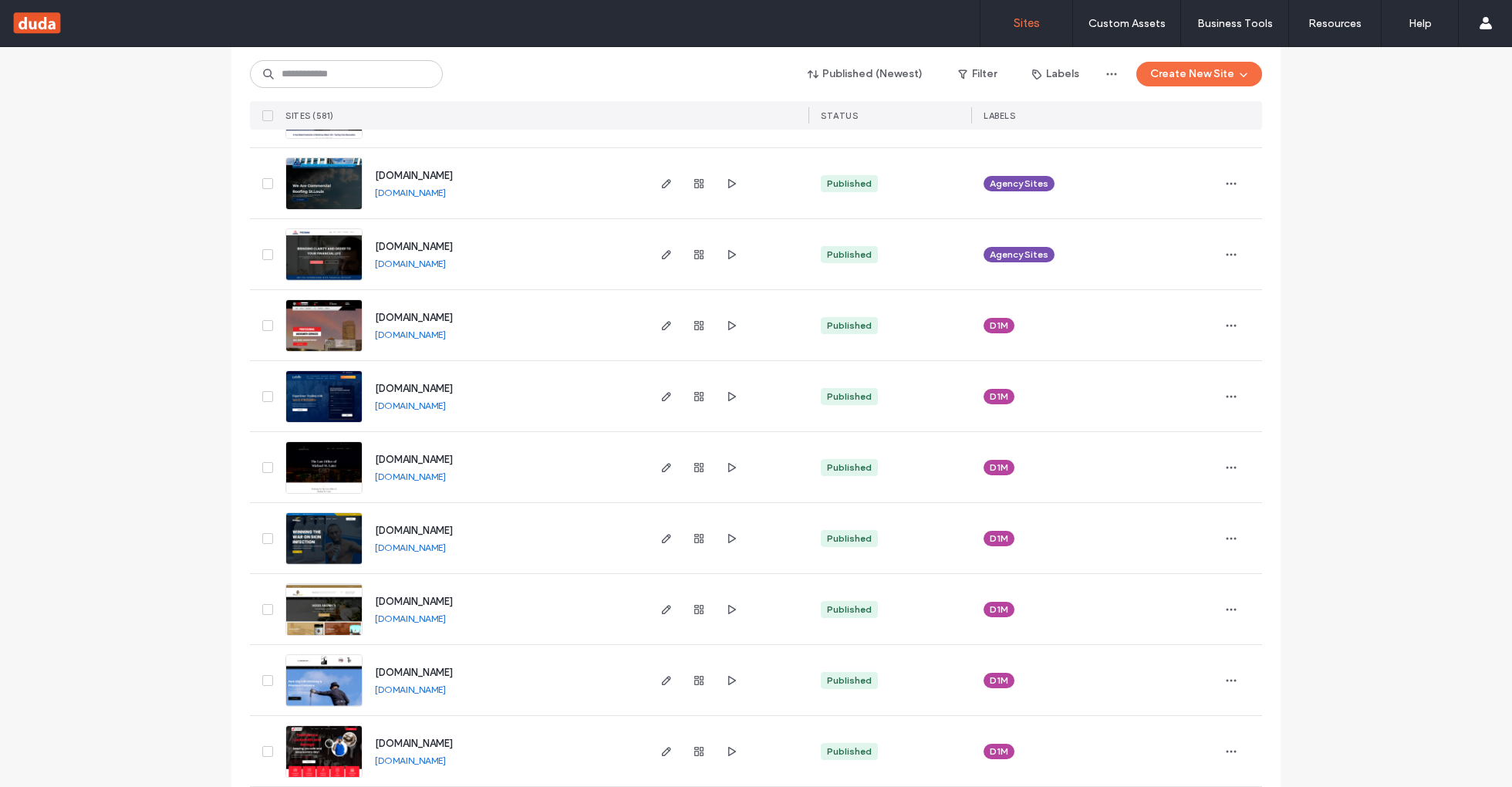
scroll to position [2298, 0]
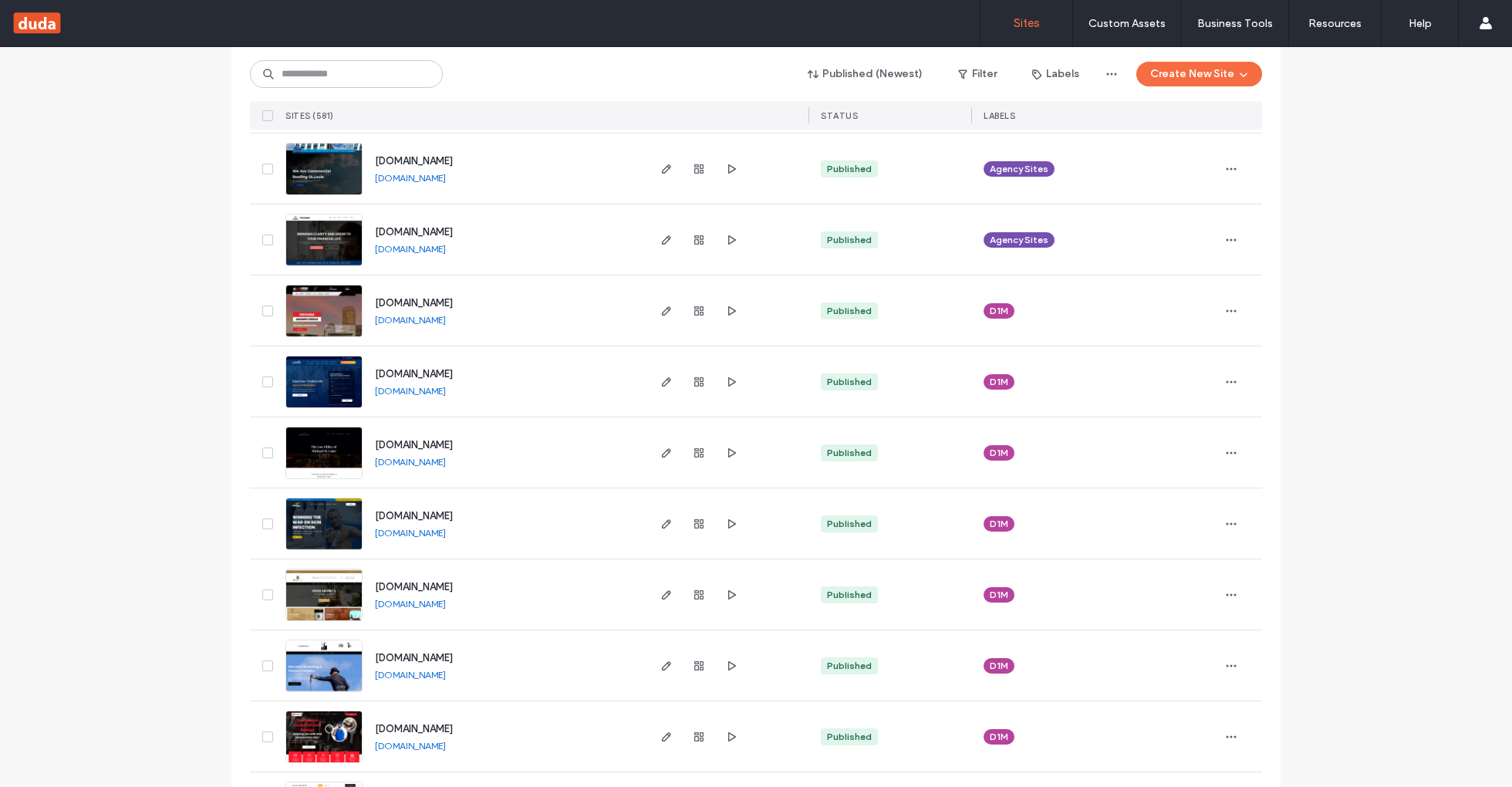
click at [441, 386] on link "www.lasallefutures.com" at bounding box center [410, 390] width 71 height 11
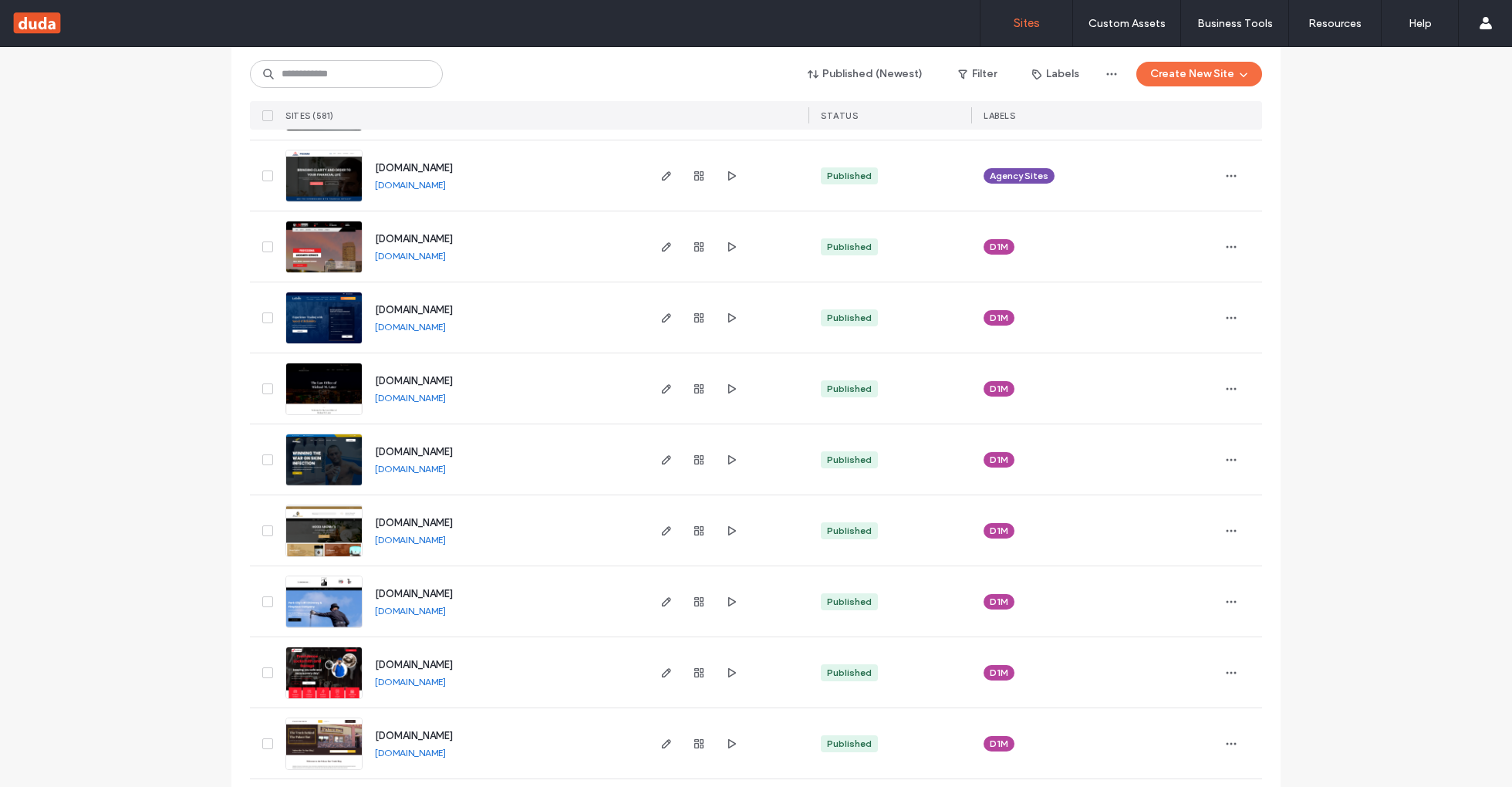
scroll to position [2370, 0]
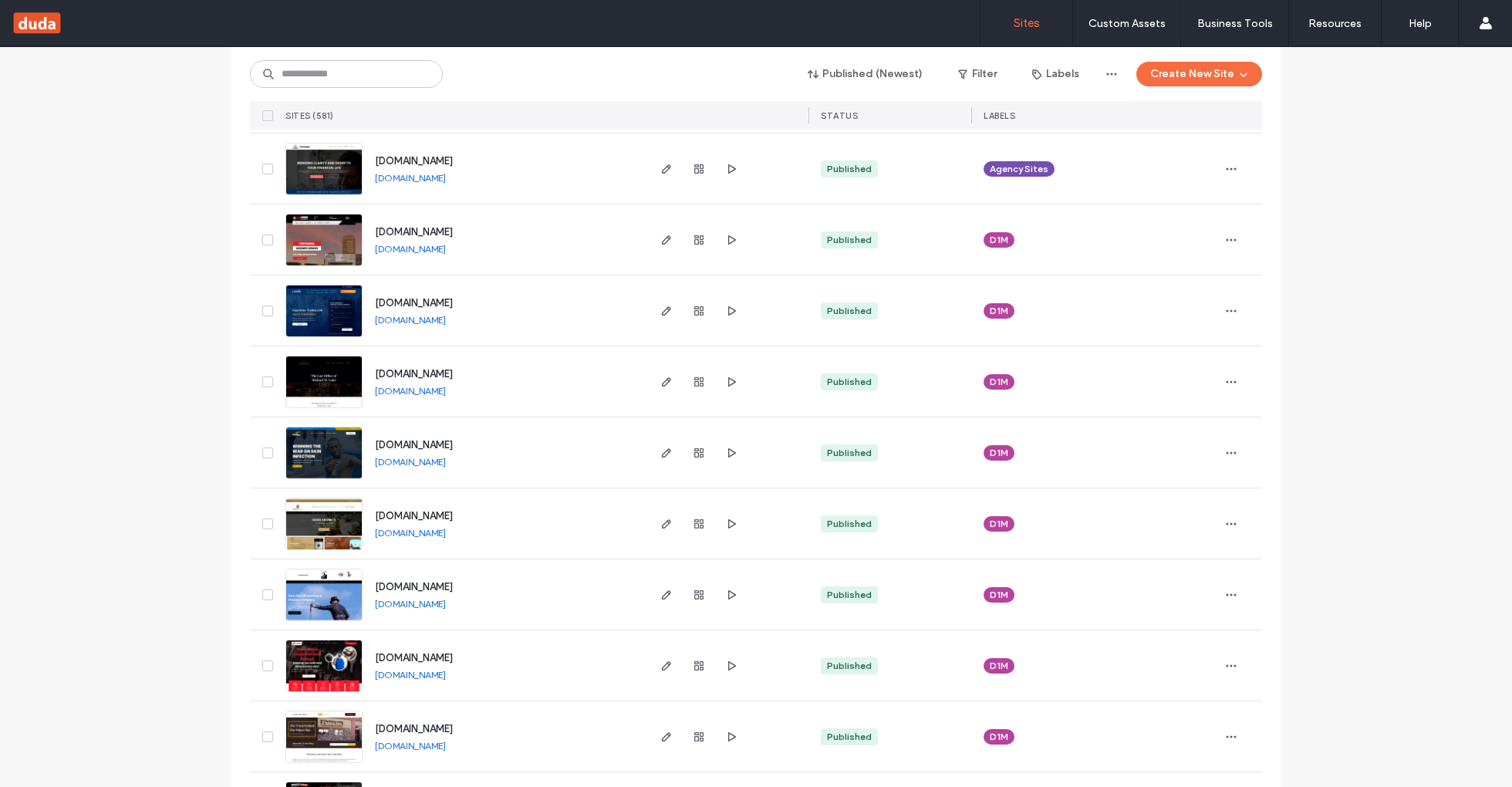
click at [446, 391] on link "www.michaellaterlaw.com" at bounding box center [410, 390] width 71 height 11
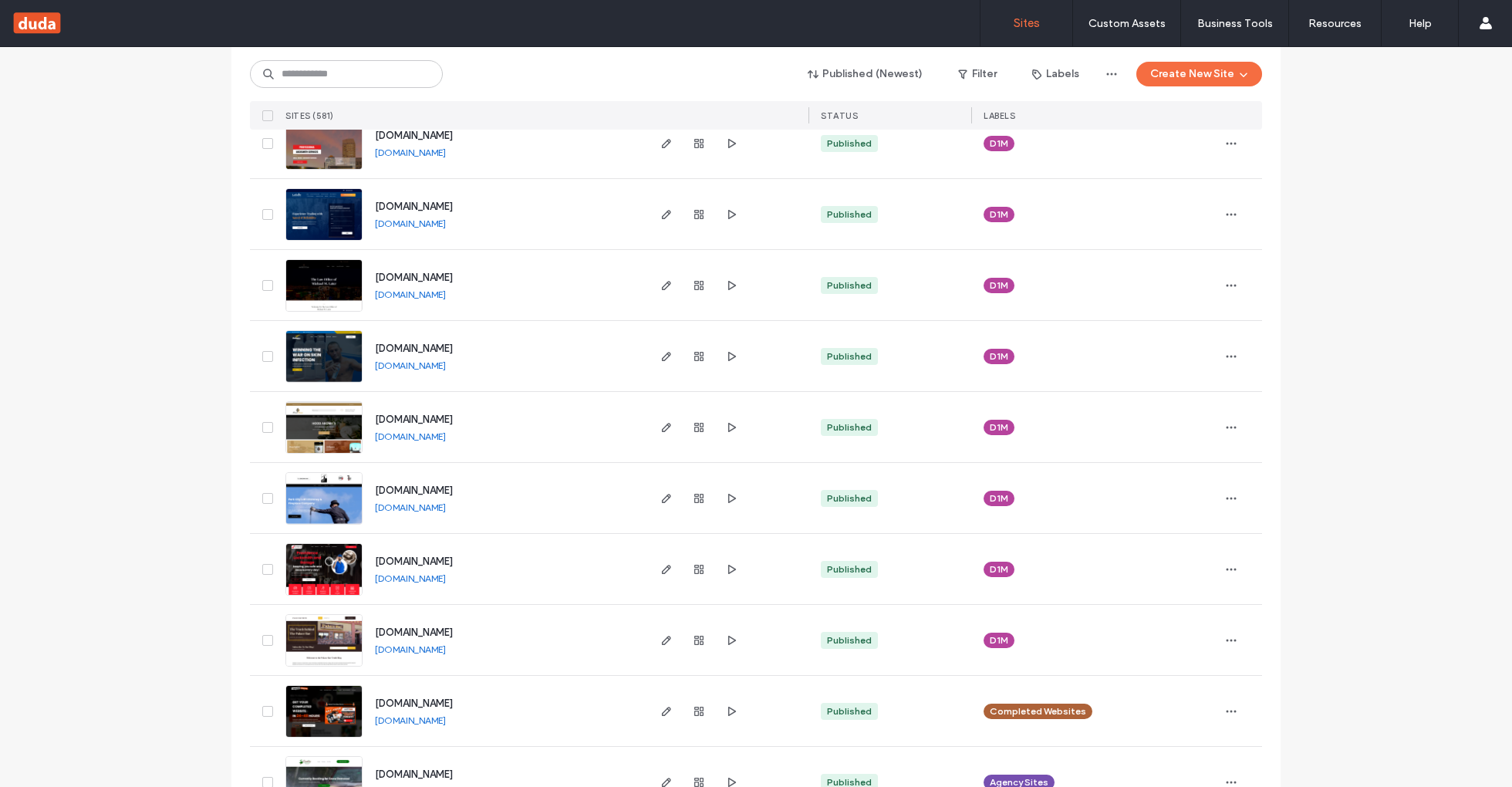
scroll to position [2470, 0]
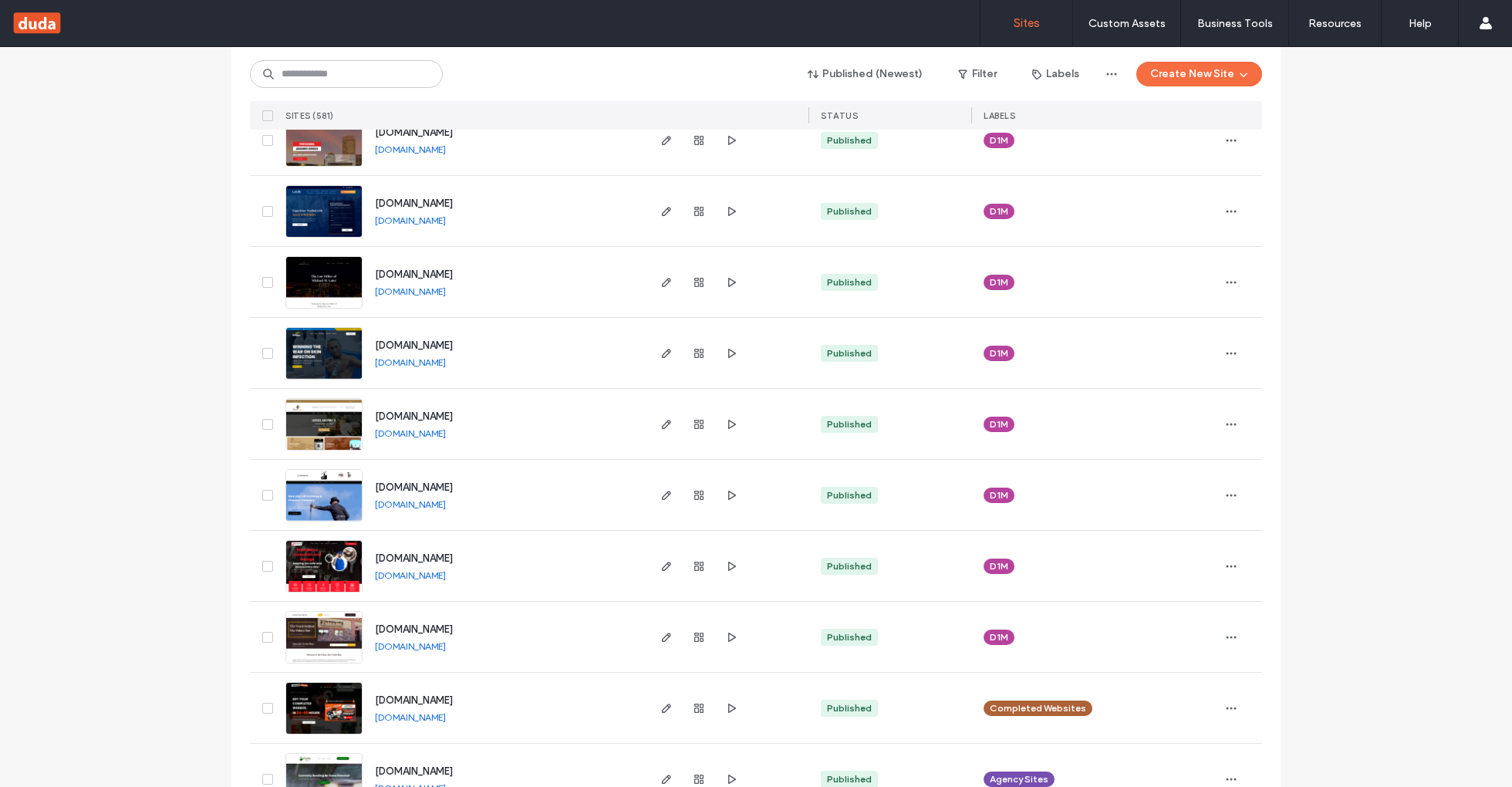
click at [446, 362] on link "www.battle-skin.com" at bounding box center [410, 361] width 71 height 11
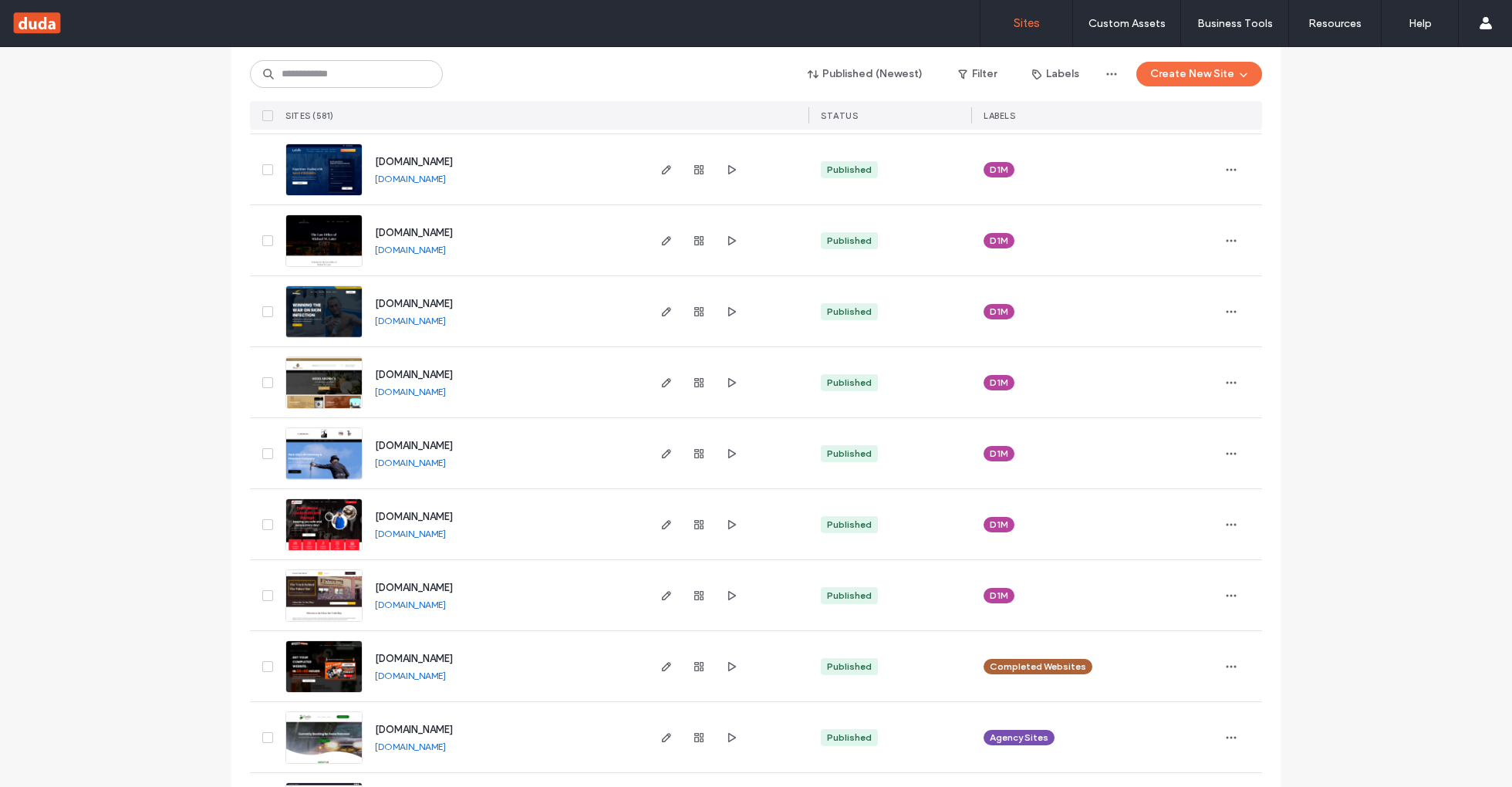
scroll to position [2533, 0]
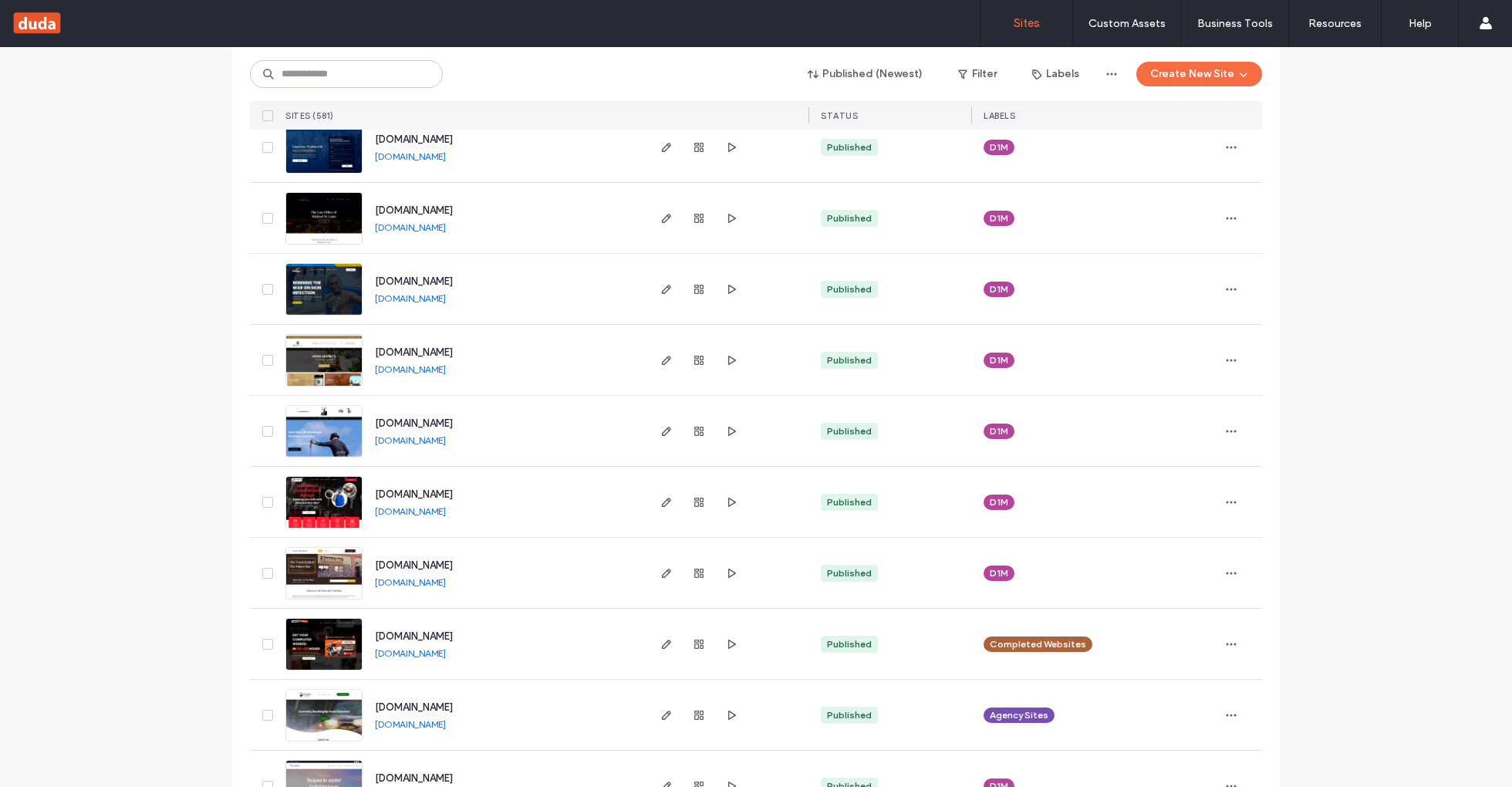
click at [438, 371] on link "www.hoodaroma.com" at bounding box center [410, 368] width 71 height 11
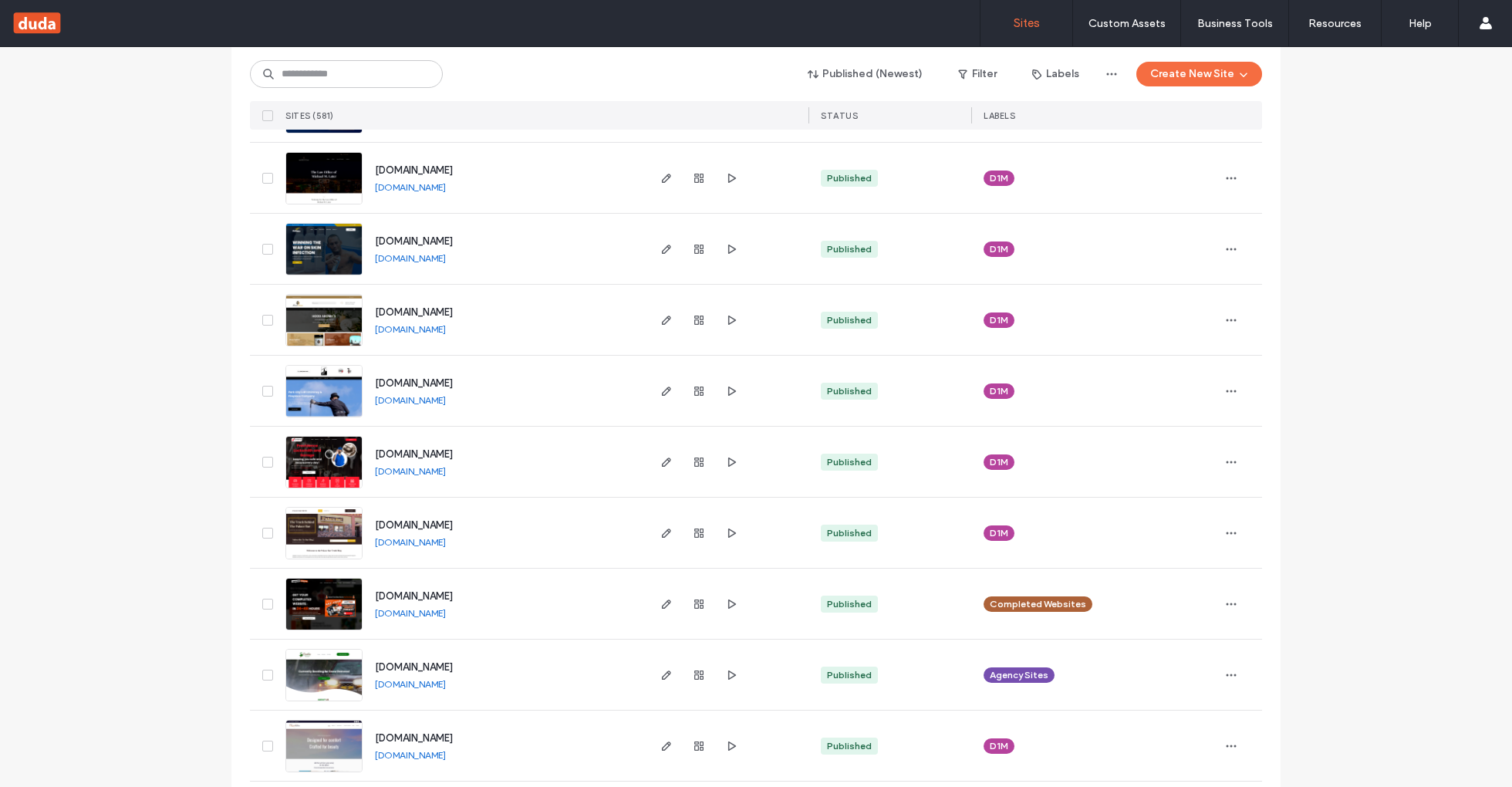
click at [427, 402] on link "www.parkcitychimneysweeps.com" at bounding box center [410, 400] width 71 height 11
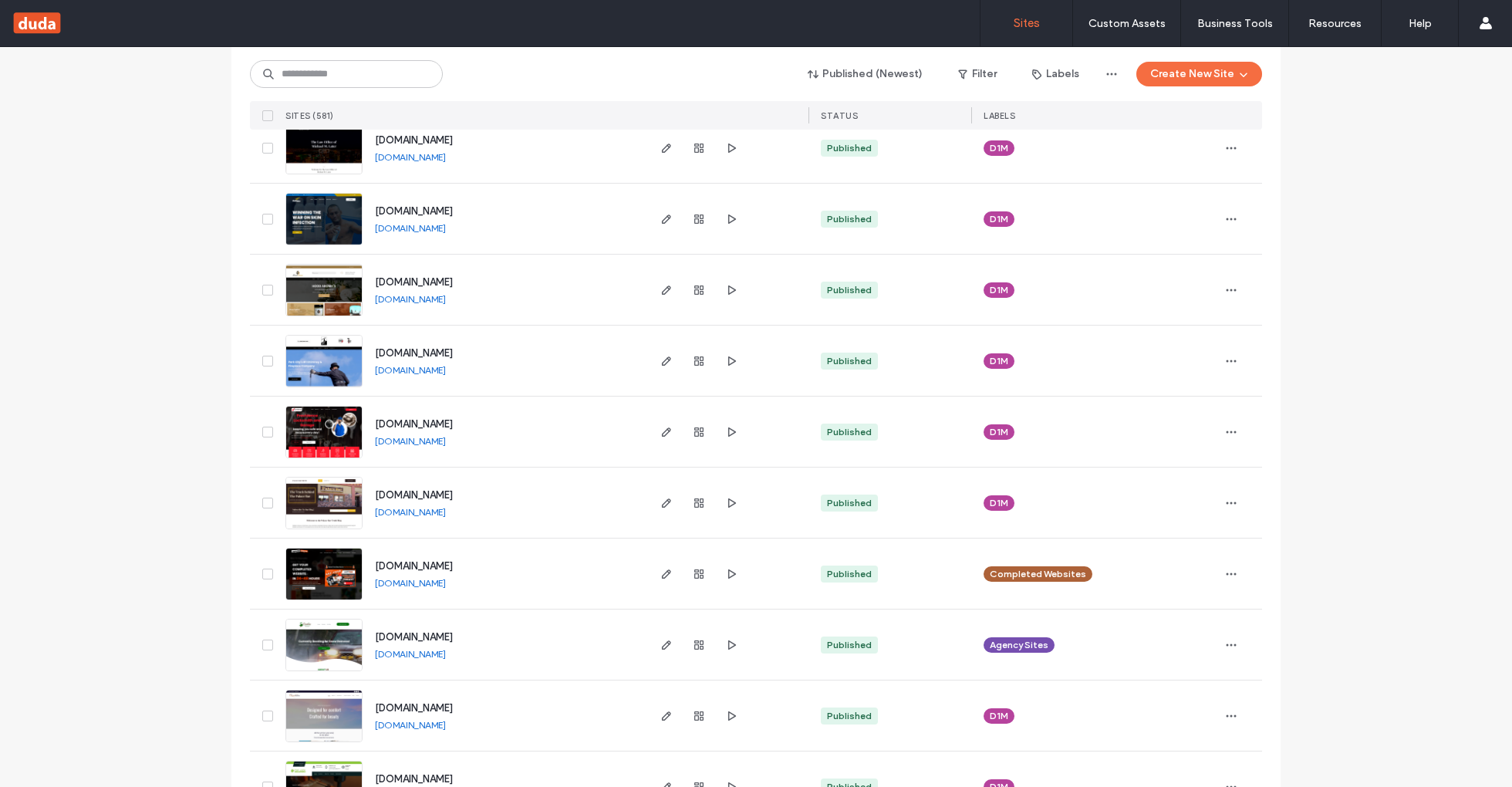
scroll to position [2607, 0]
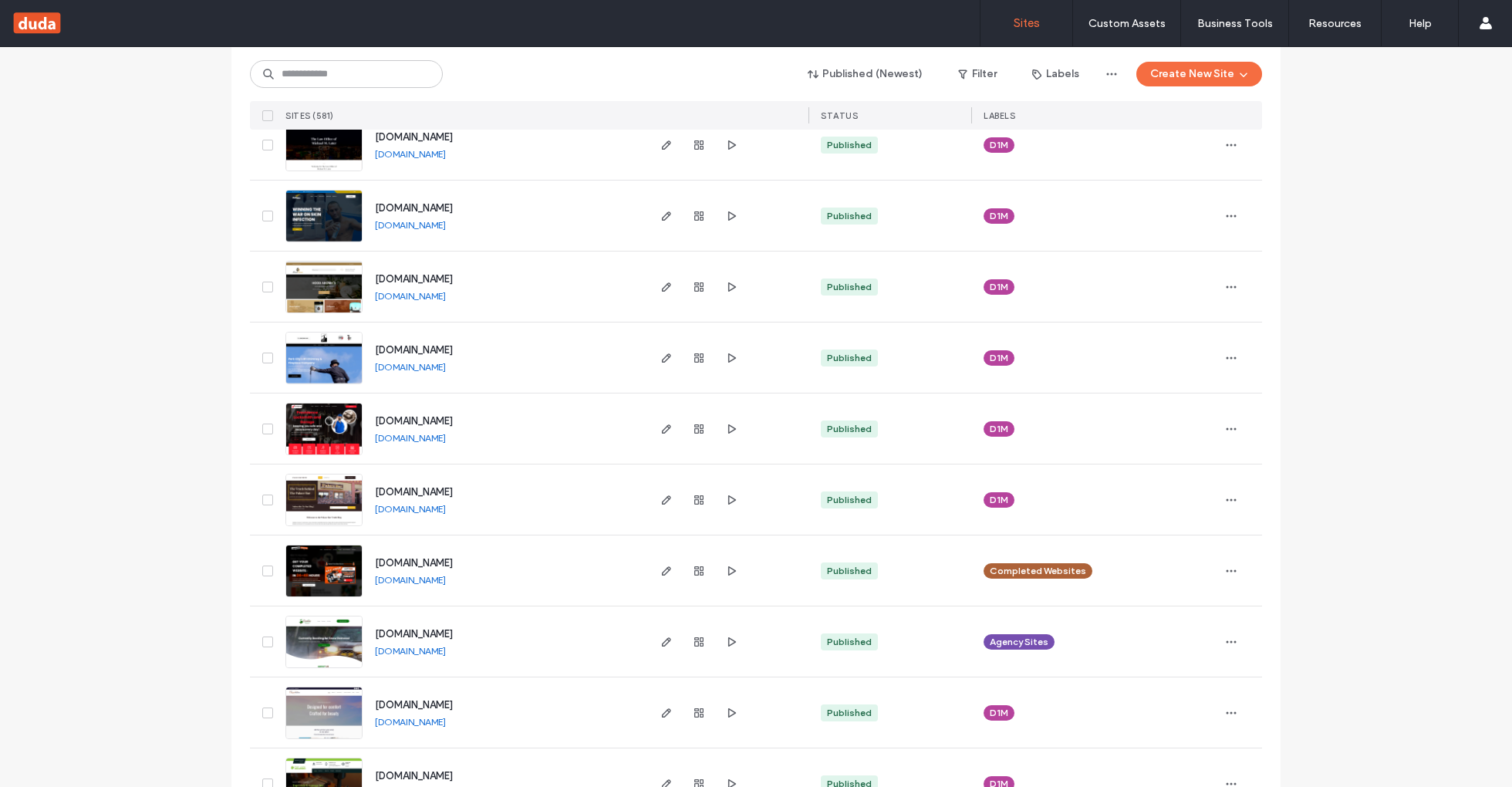
click at [446, 437] on link "www.providencelocksmithandgarage.com" at bounding box center [410, 437] width 71 height 11
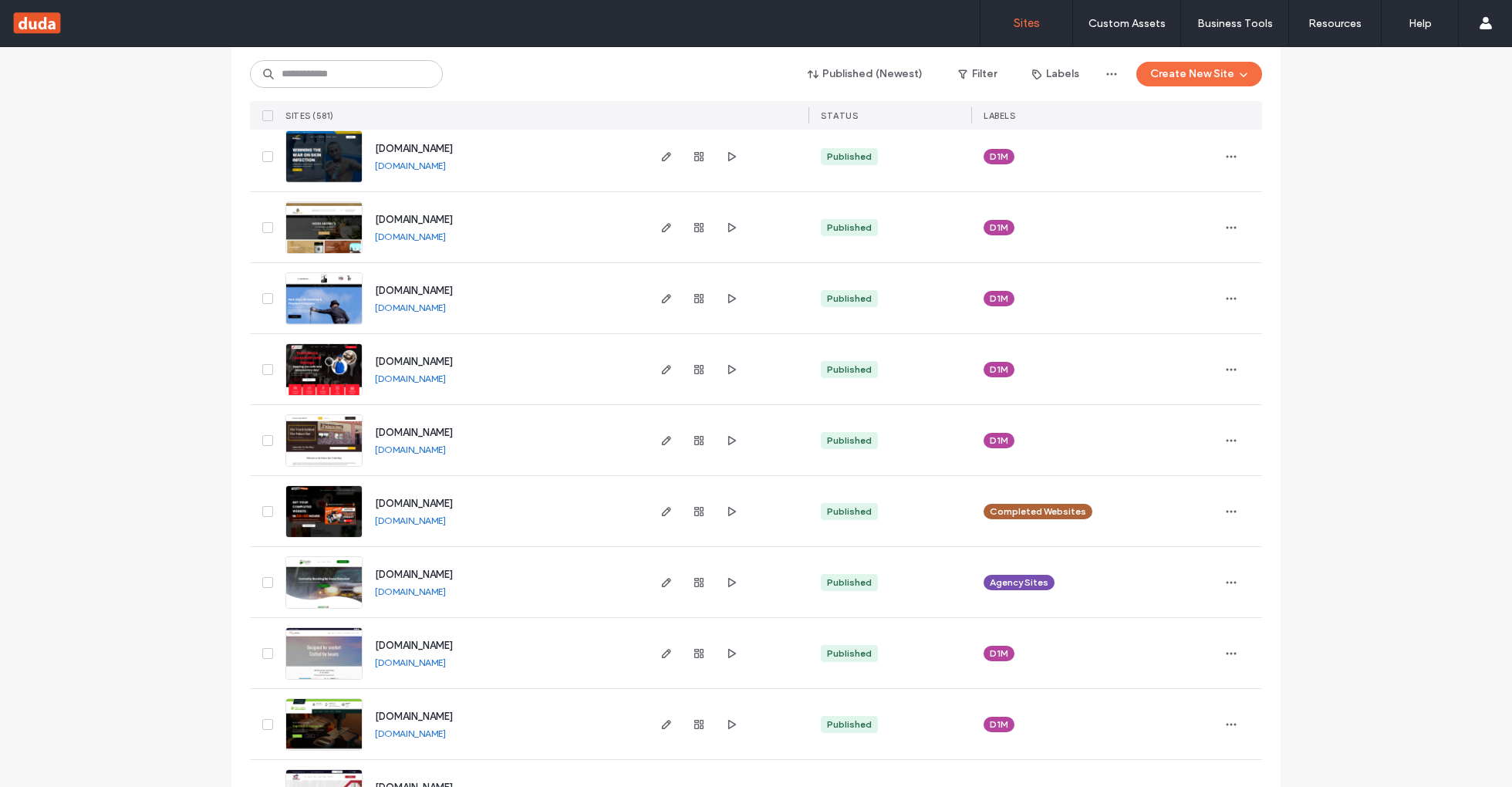
scroll to position [2675, 0]
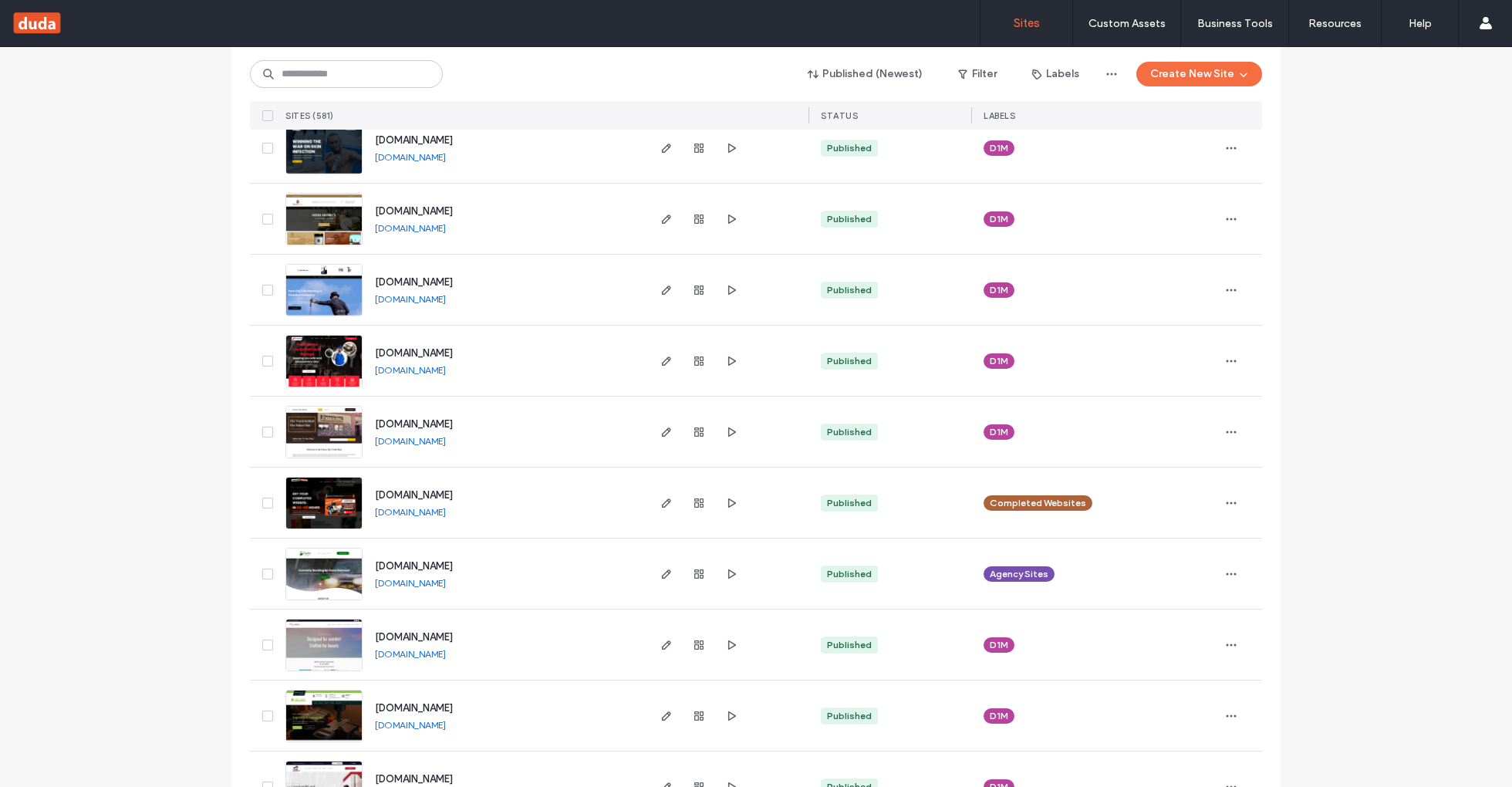
click at [446, 441] on link "www.palacebartruth.com" at bounding box center [410, 440] width 71 height 11
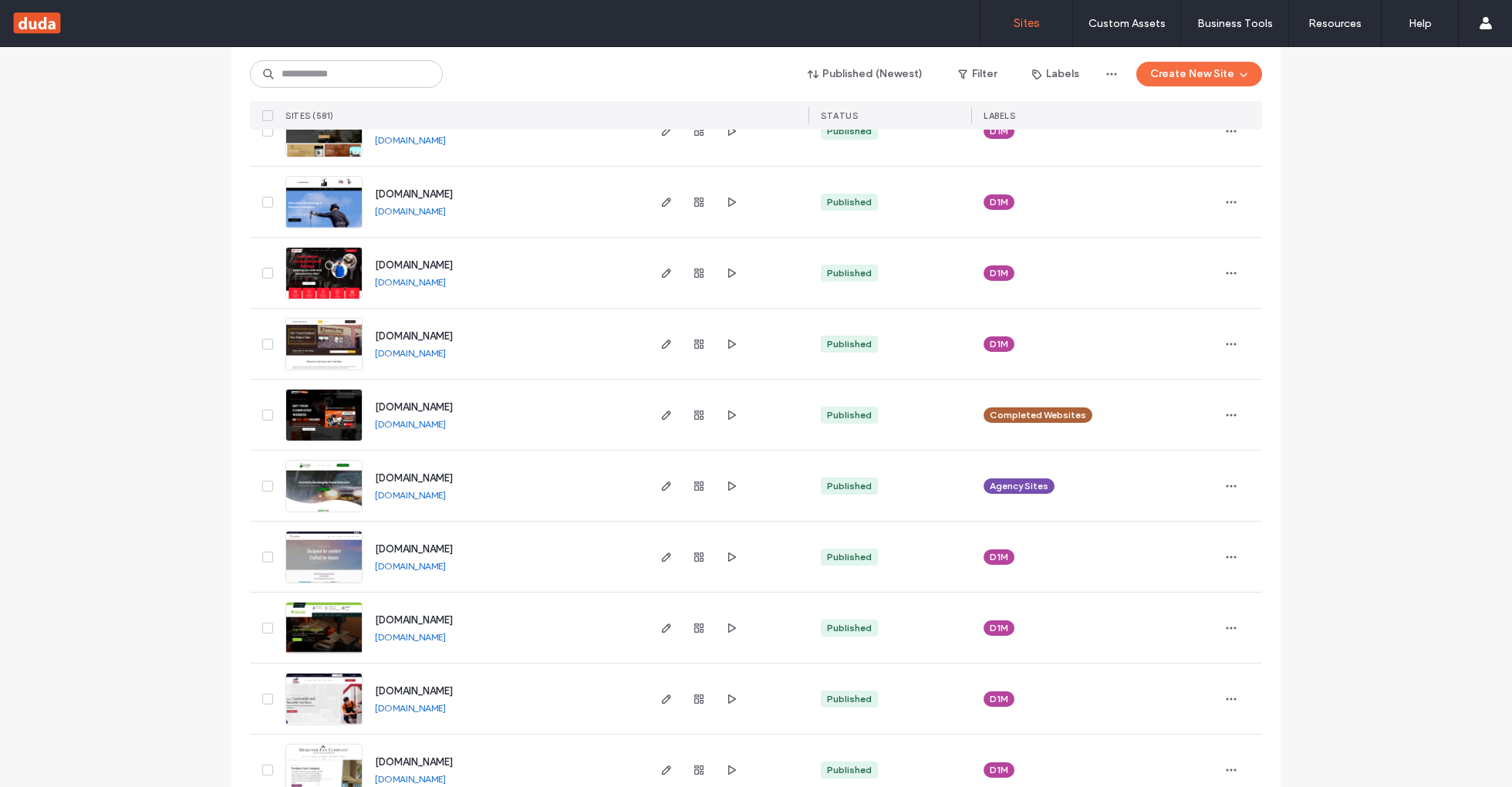
scroll to position [2768, 0]
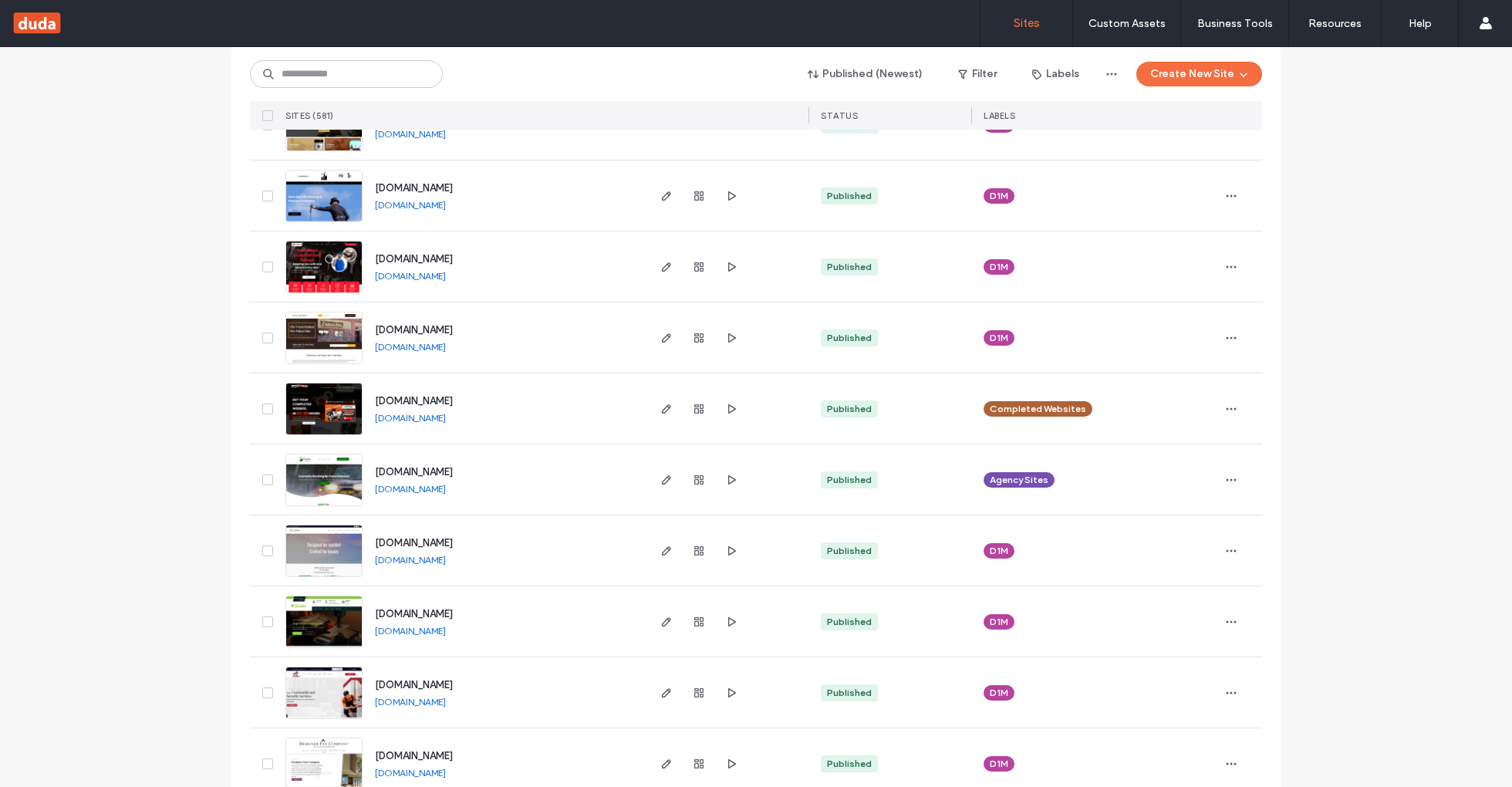
click at [507, 412] on div "www.completedwebsites.com www.completedwebsites.com" at bounding box center [503, 408] width 282 height 70
click at [446, 415] on link "www.completedwebsites.com" at bounding box center [410, 417] width 71 height 11
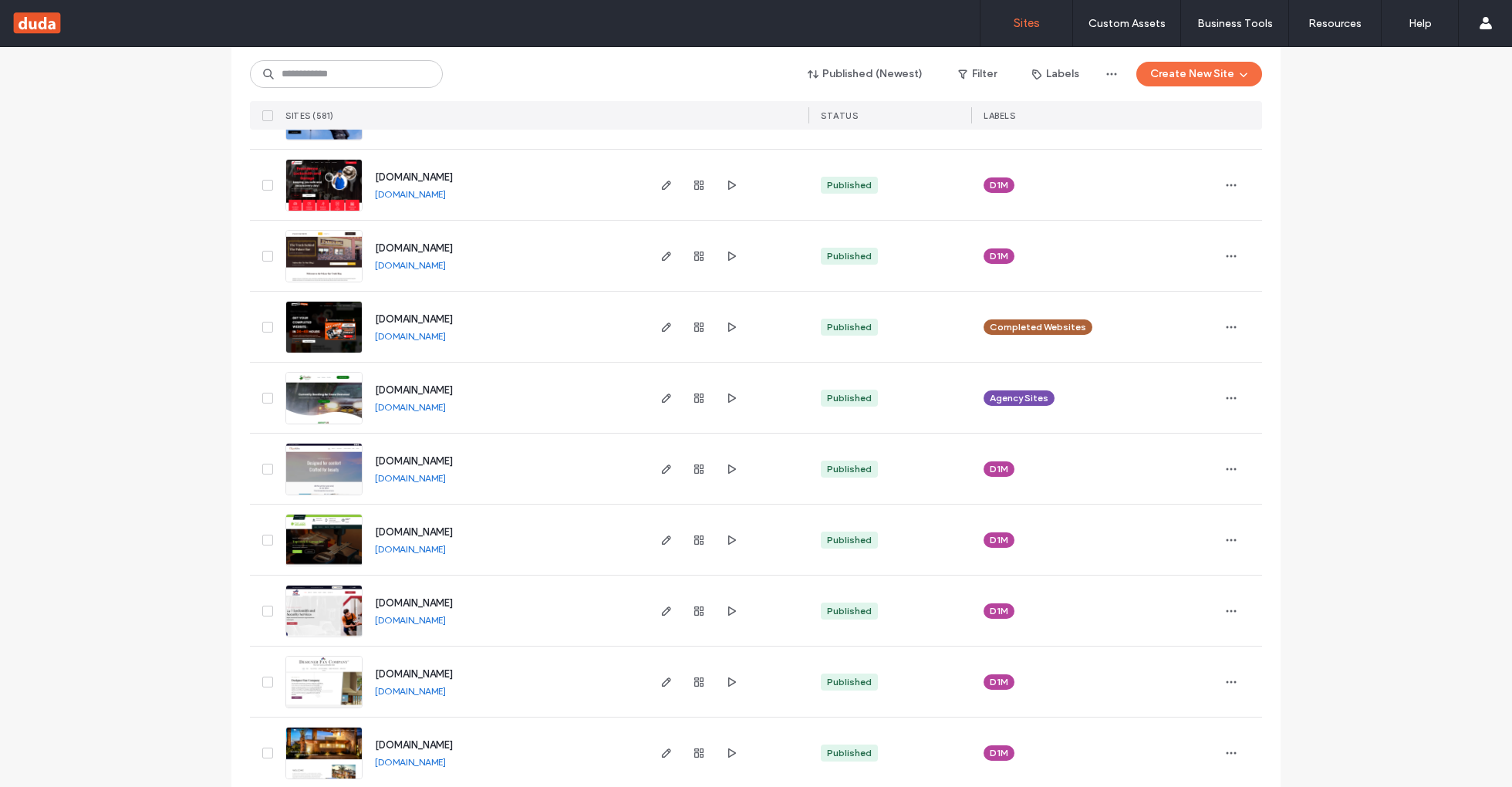
scroll to position [2852, 0]
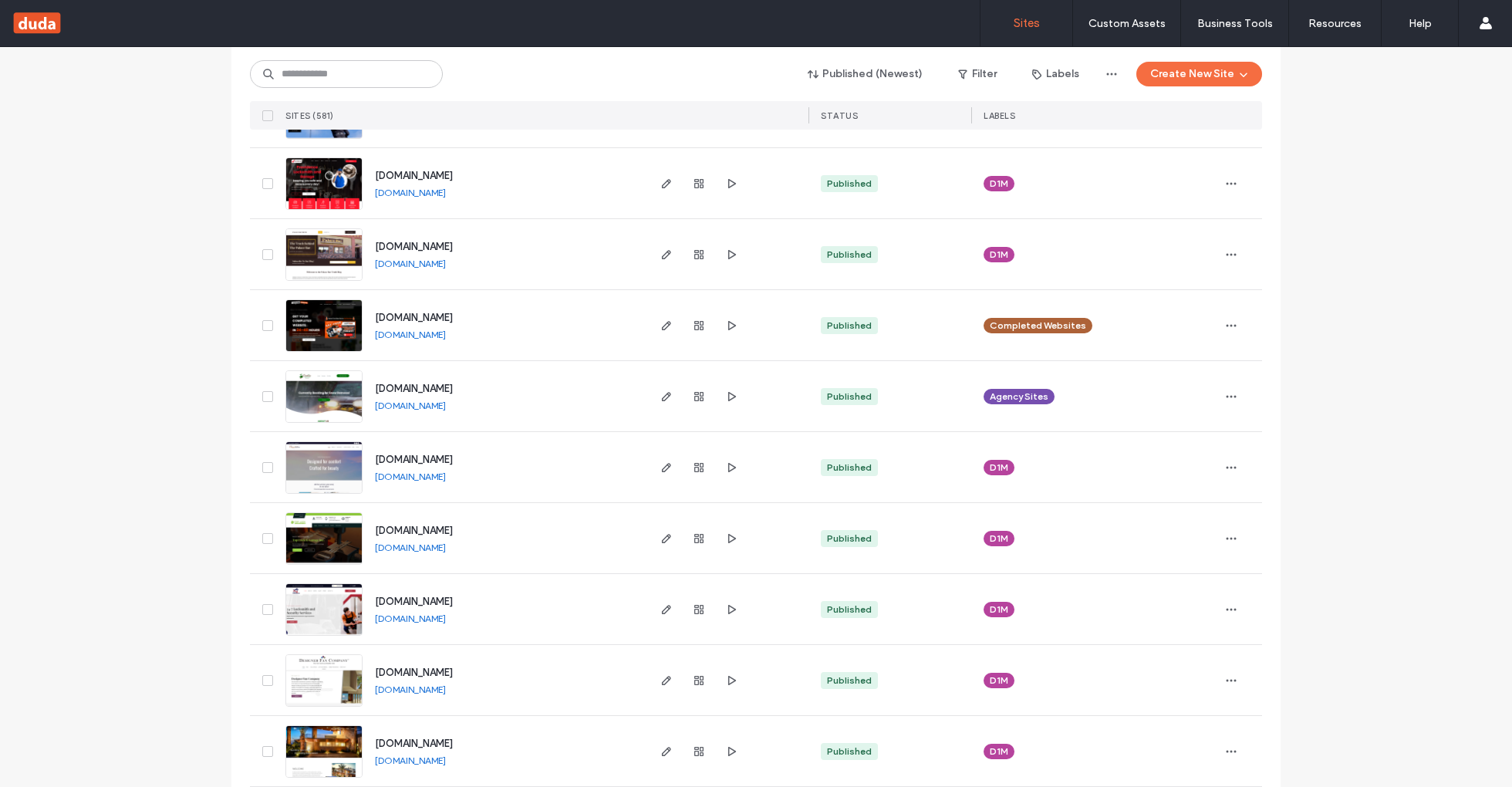
click at [446, 405] on link "www.creativelandscapingpc.com" at bounding box center [410, 405] width 71 height 11
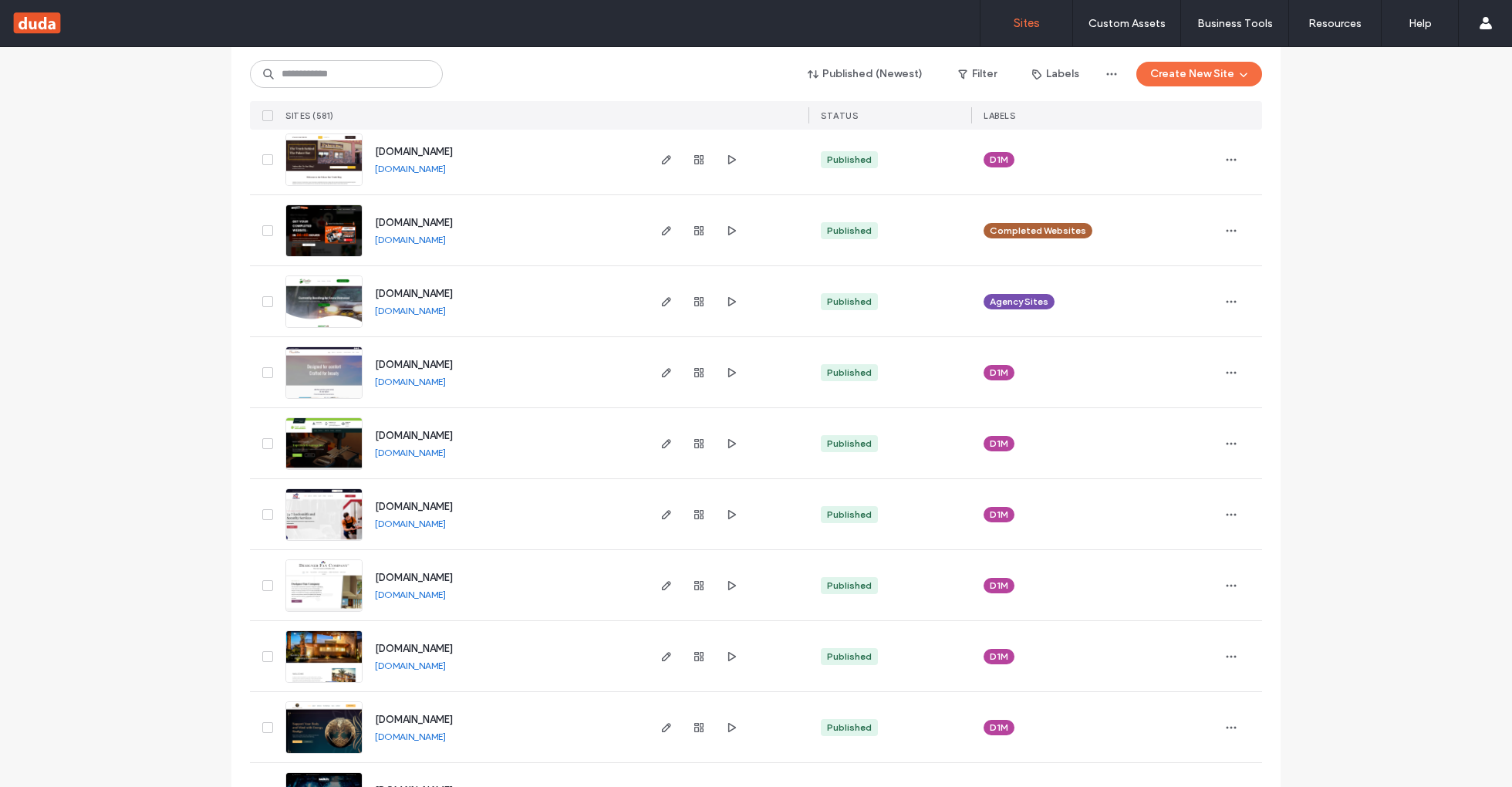
scroll to position [2955, 0]
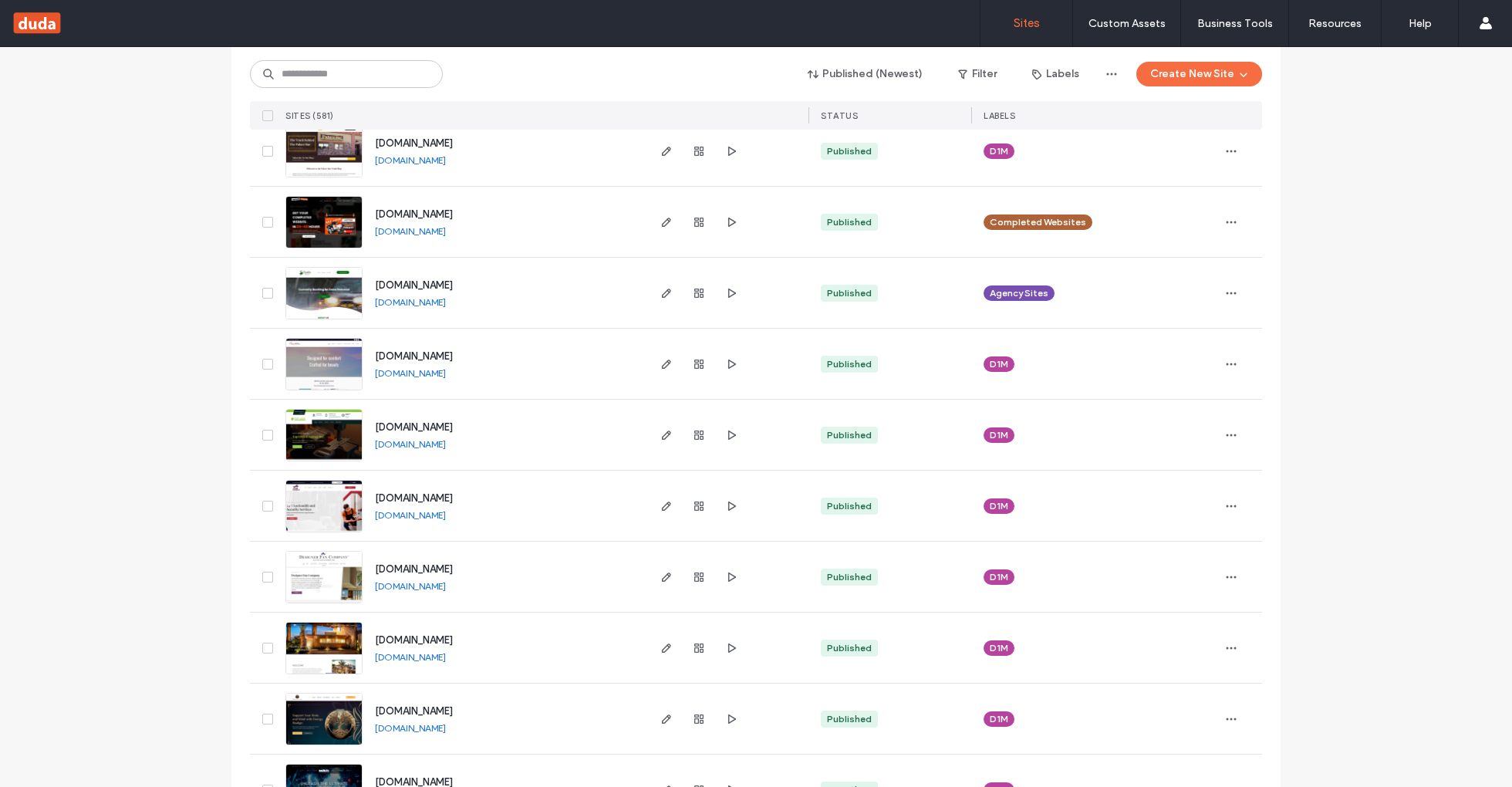
click at [446, 371] on link "www.dccbelegantrealty.com" at bounding box center [410, 373] width 71 height 11
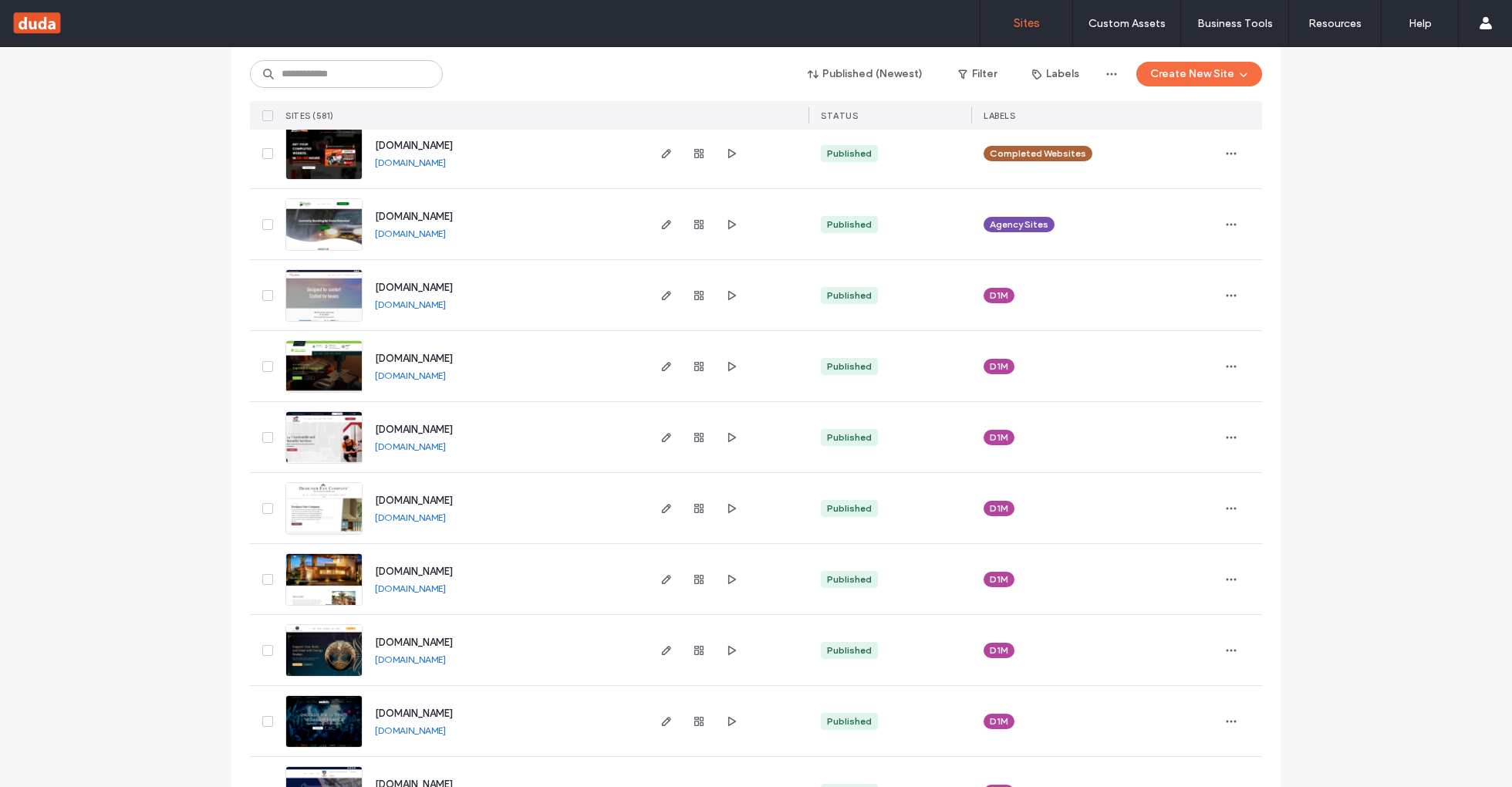
scroll to position [3035, 0]
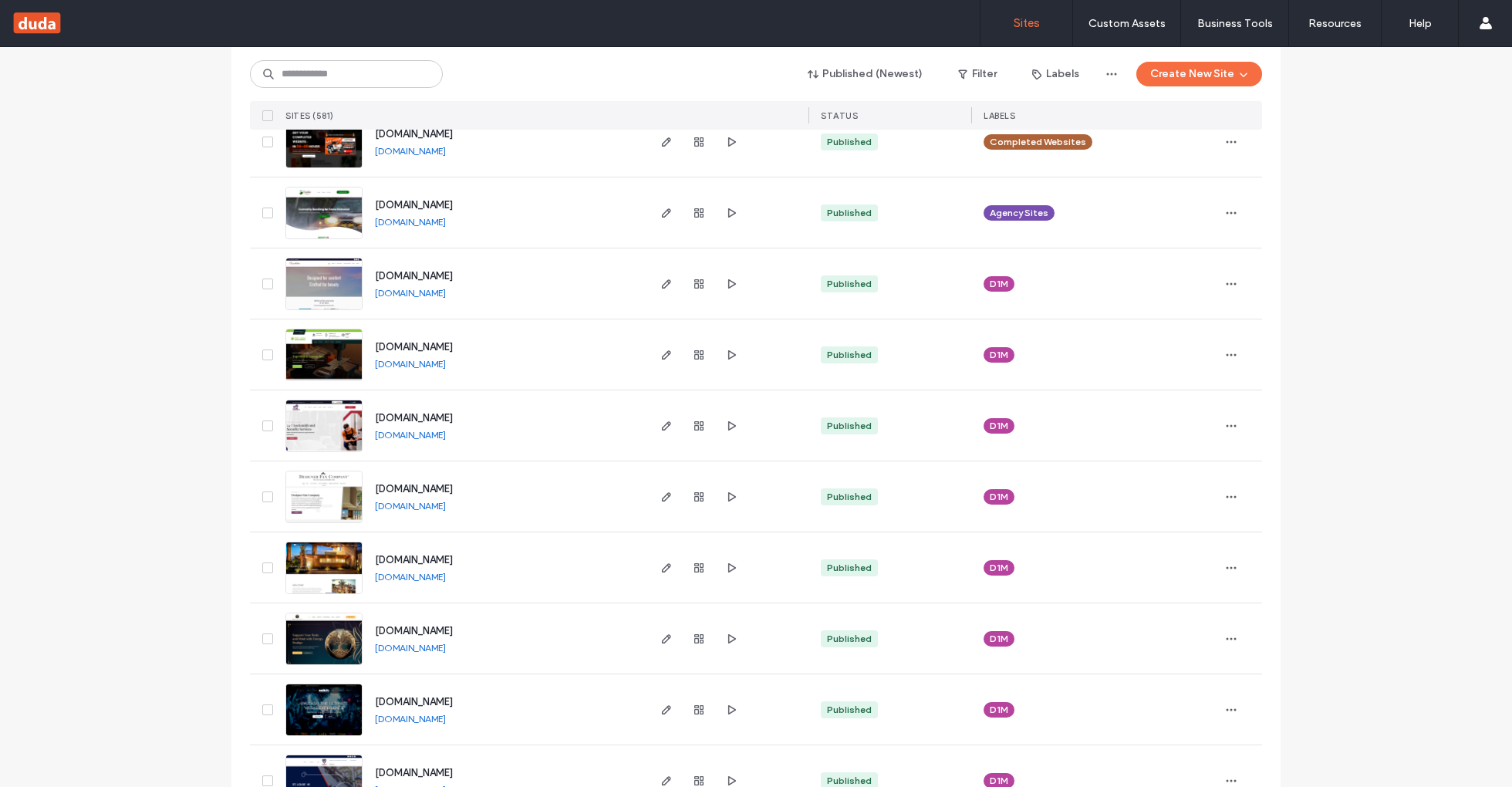
click at [446, 359] on link "www.toplockandgarage.com" at bounding box center [410, 363] width 71 height 11
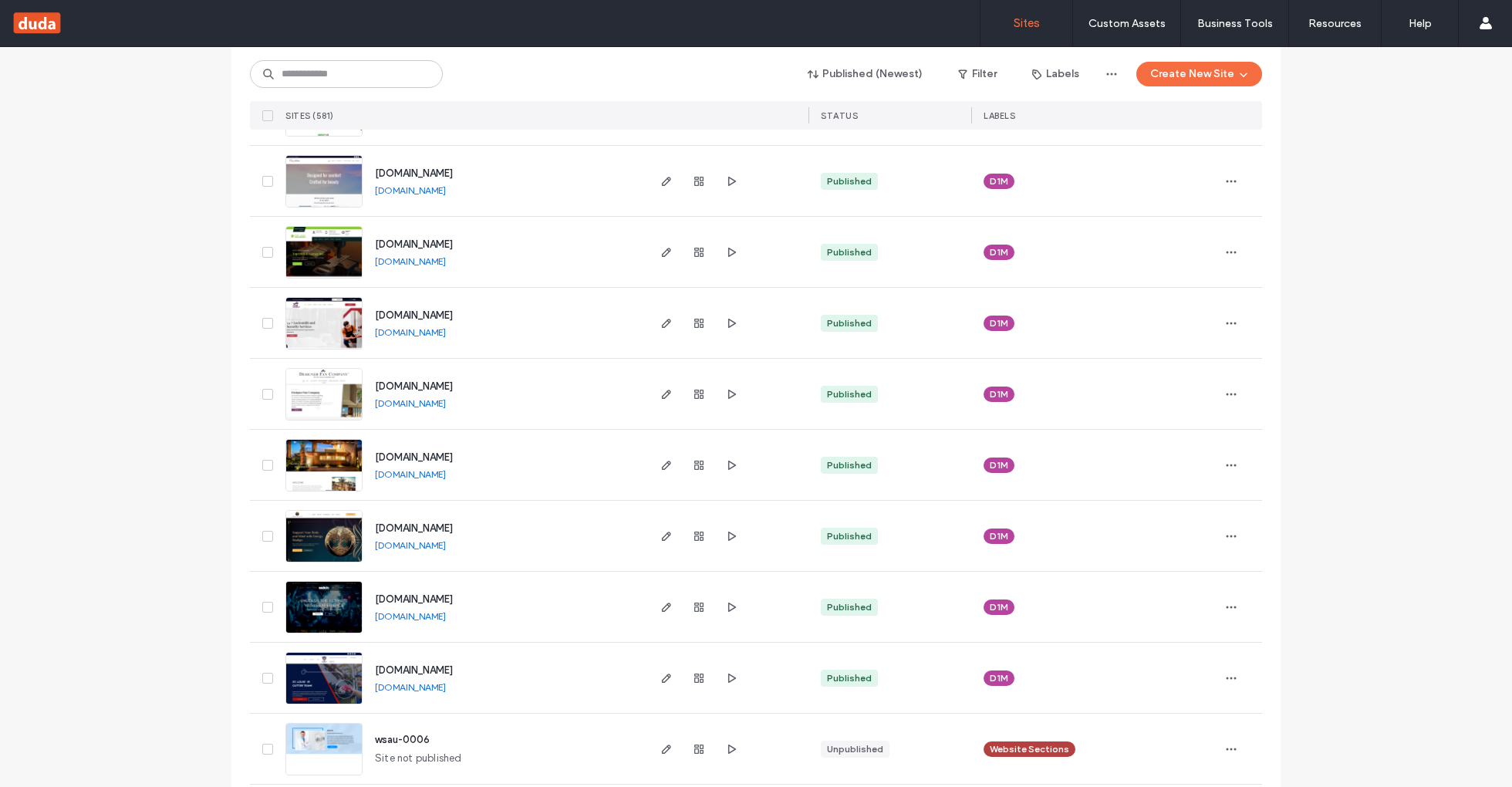
scroll to position [3147, 0]
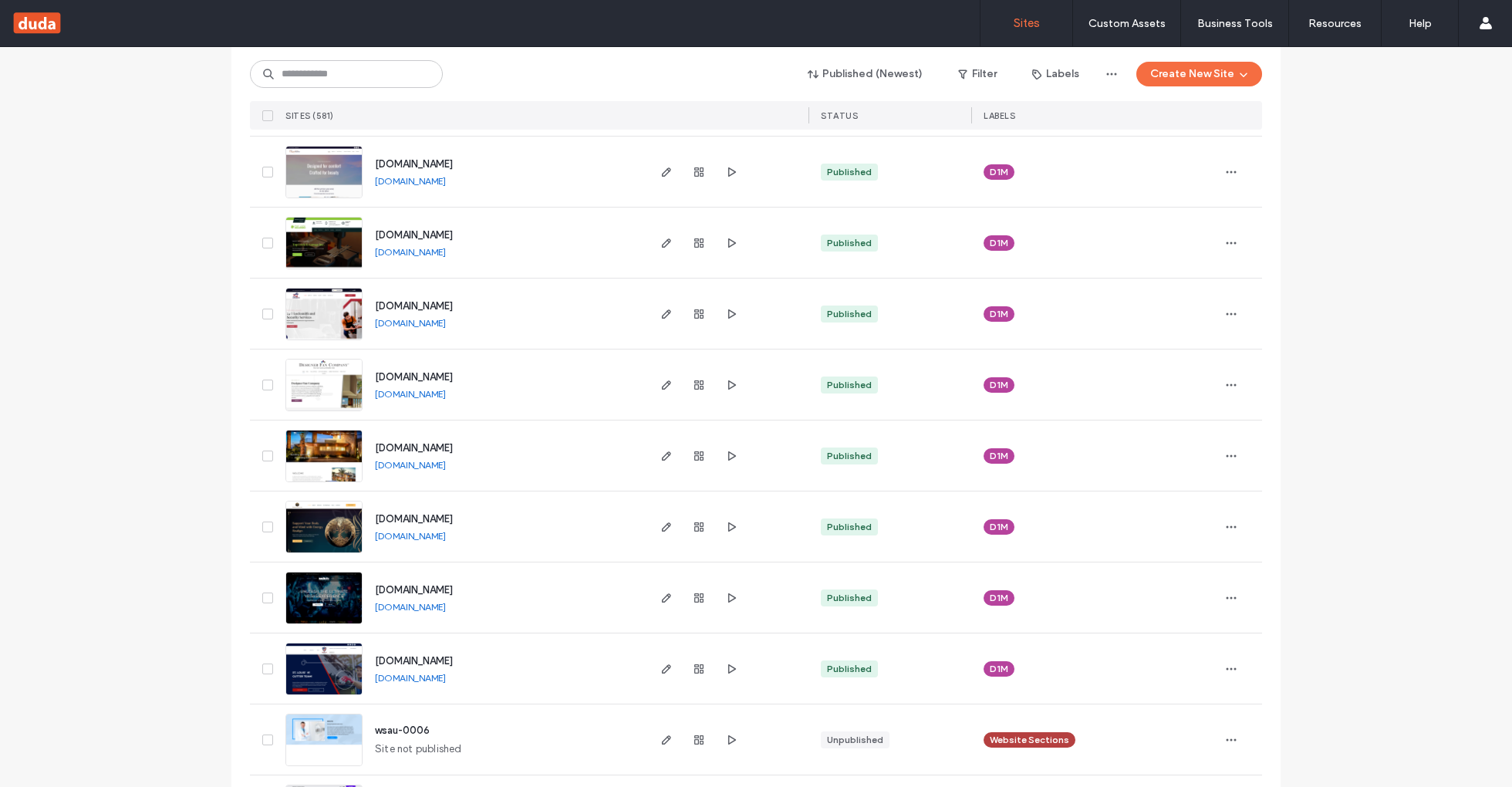
click at [446, 318] on link "www.rapidlocksmithinc.com" at bounding box center [410, 322] width 71 height 11
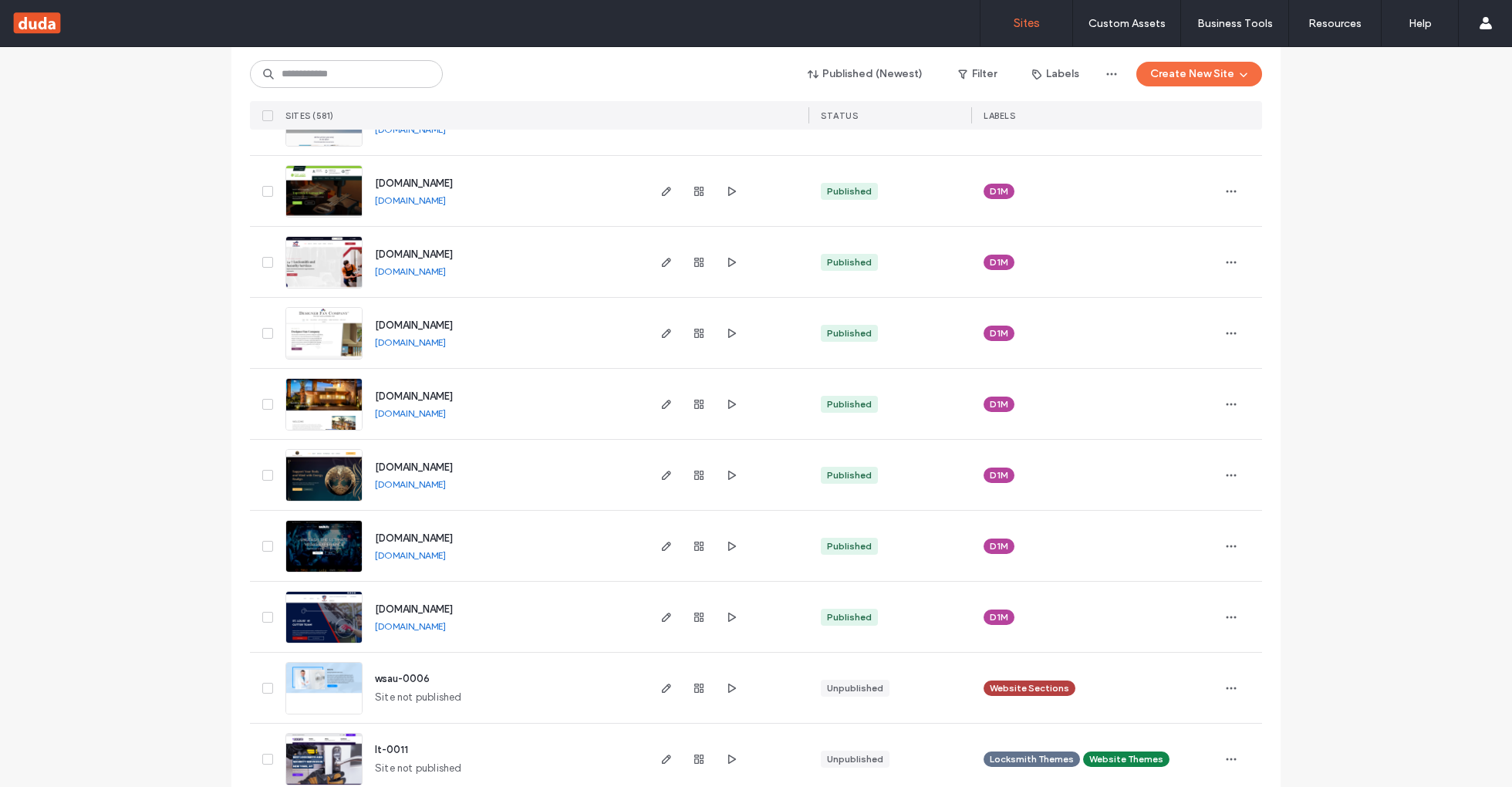
click at [444, 345] on link "www.designerfans.com" at bounding box center [410, 341] width 71 height 11
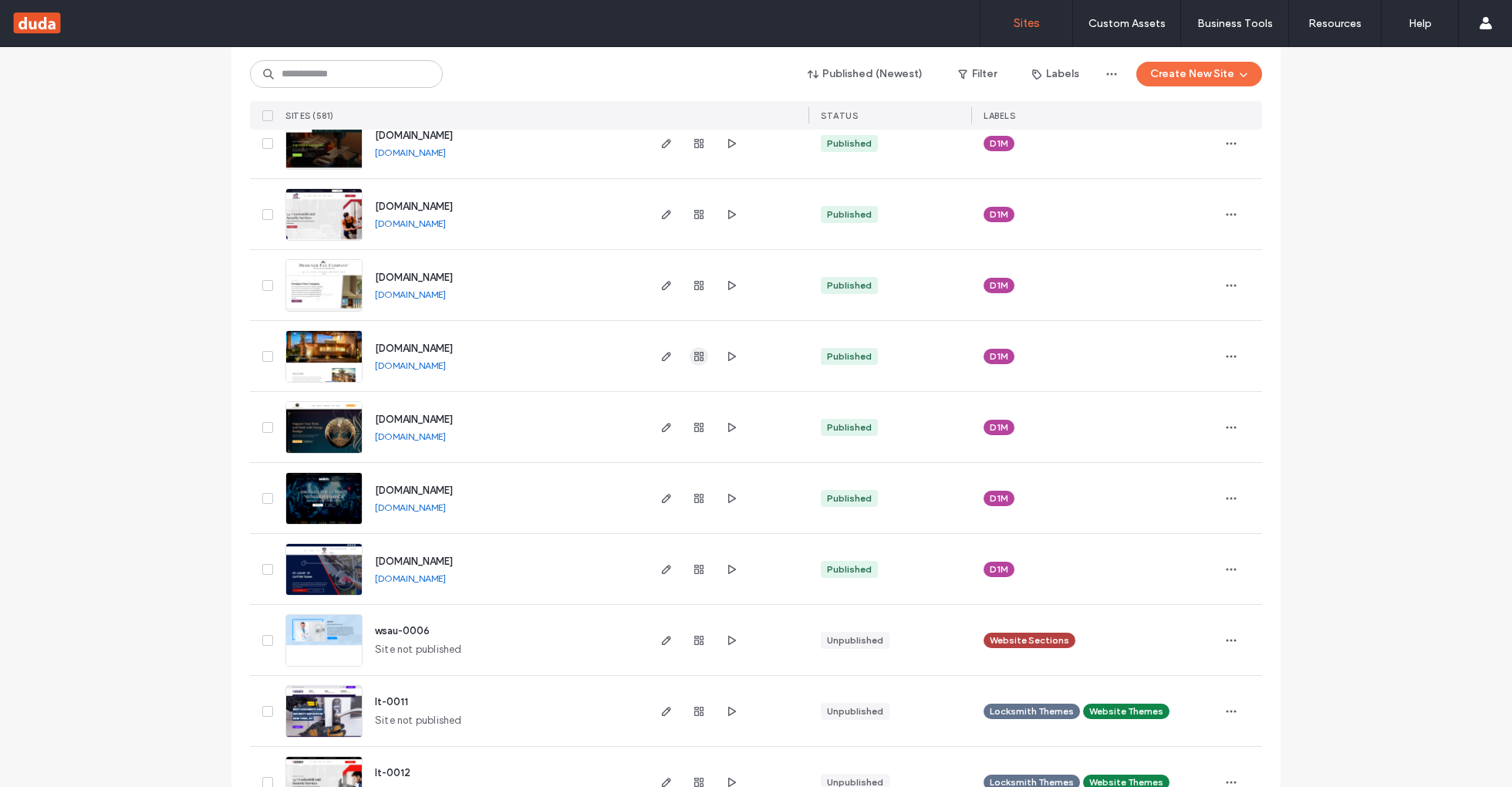
scroll to position [3258, 0]
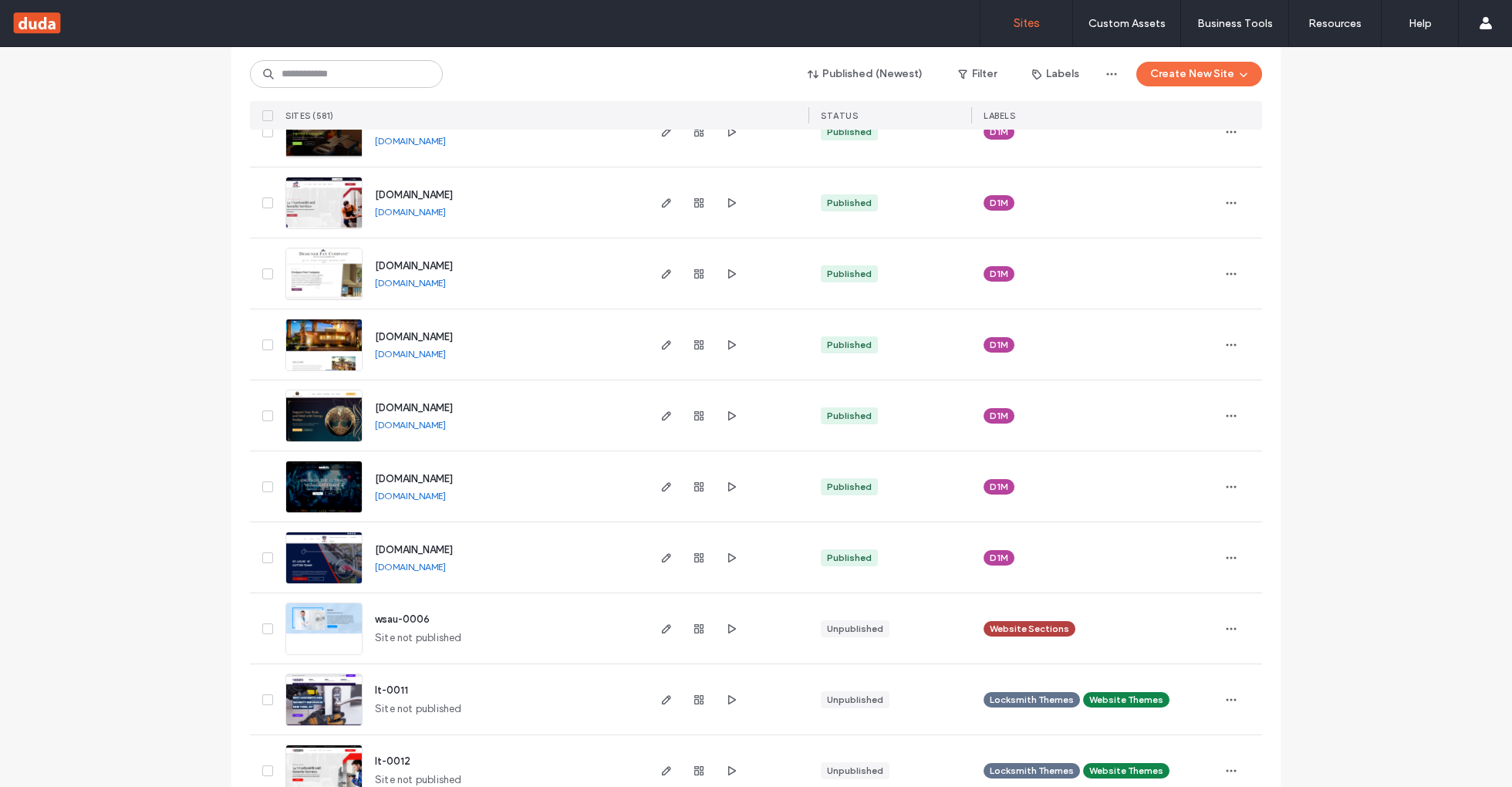
click at [446, 353] on link "www.diamondpointnev.com" at bounding box center [410, 353] width 71 height 11
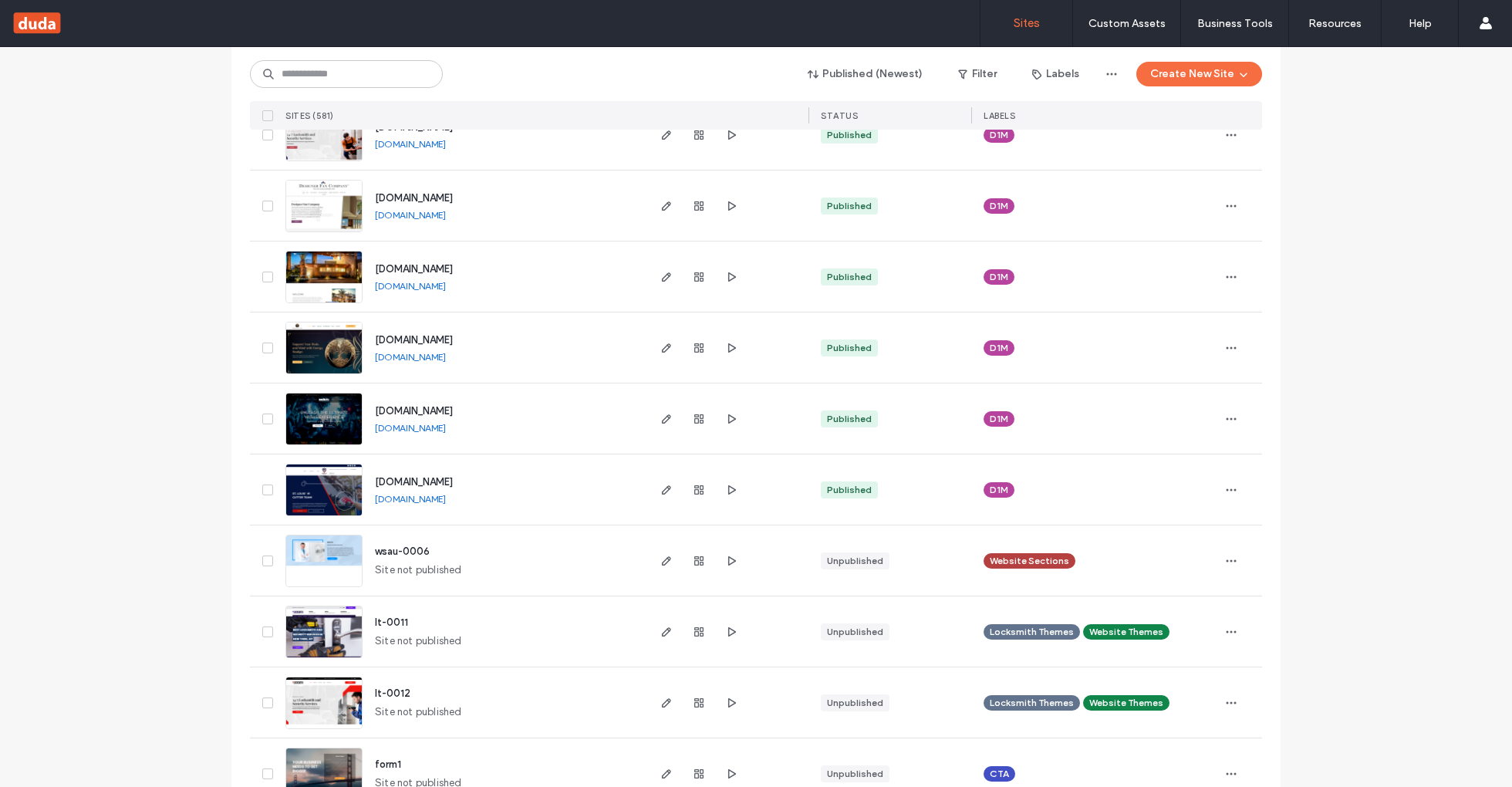
scroll to position [3332, 0]
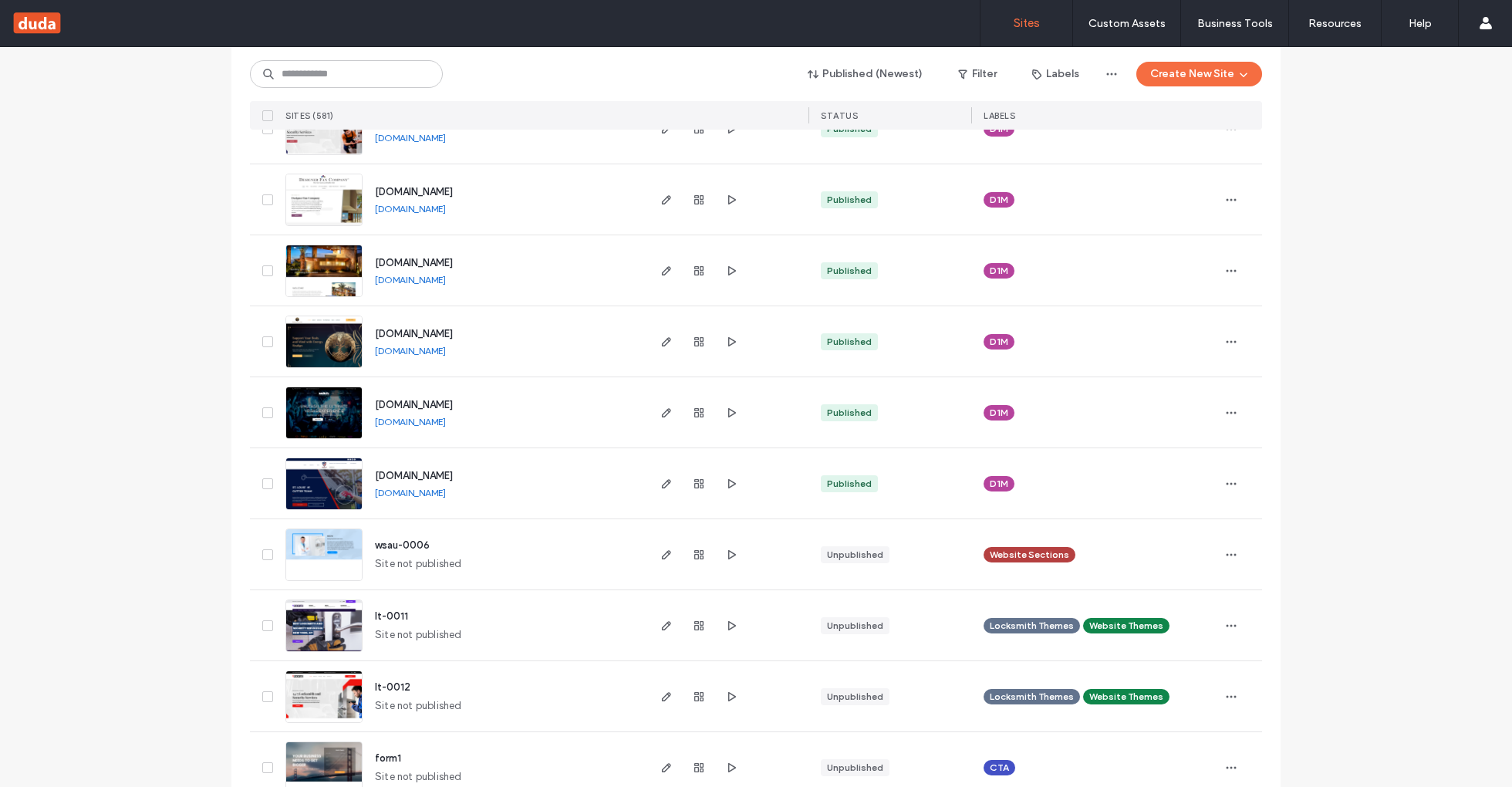
click at [436, 354] on link "www.energyrealign.com" at bounding box center [410, 350] width 71 height 11
click at [446, 422] on link "www.vegasdayandnightclubs.com" at bounding box center [410, 421] width 71 height 11
click at [446, 493] on link "www.myamericangutter.com" at bounding box center [410, 492] width 71 height 11
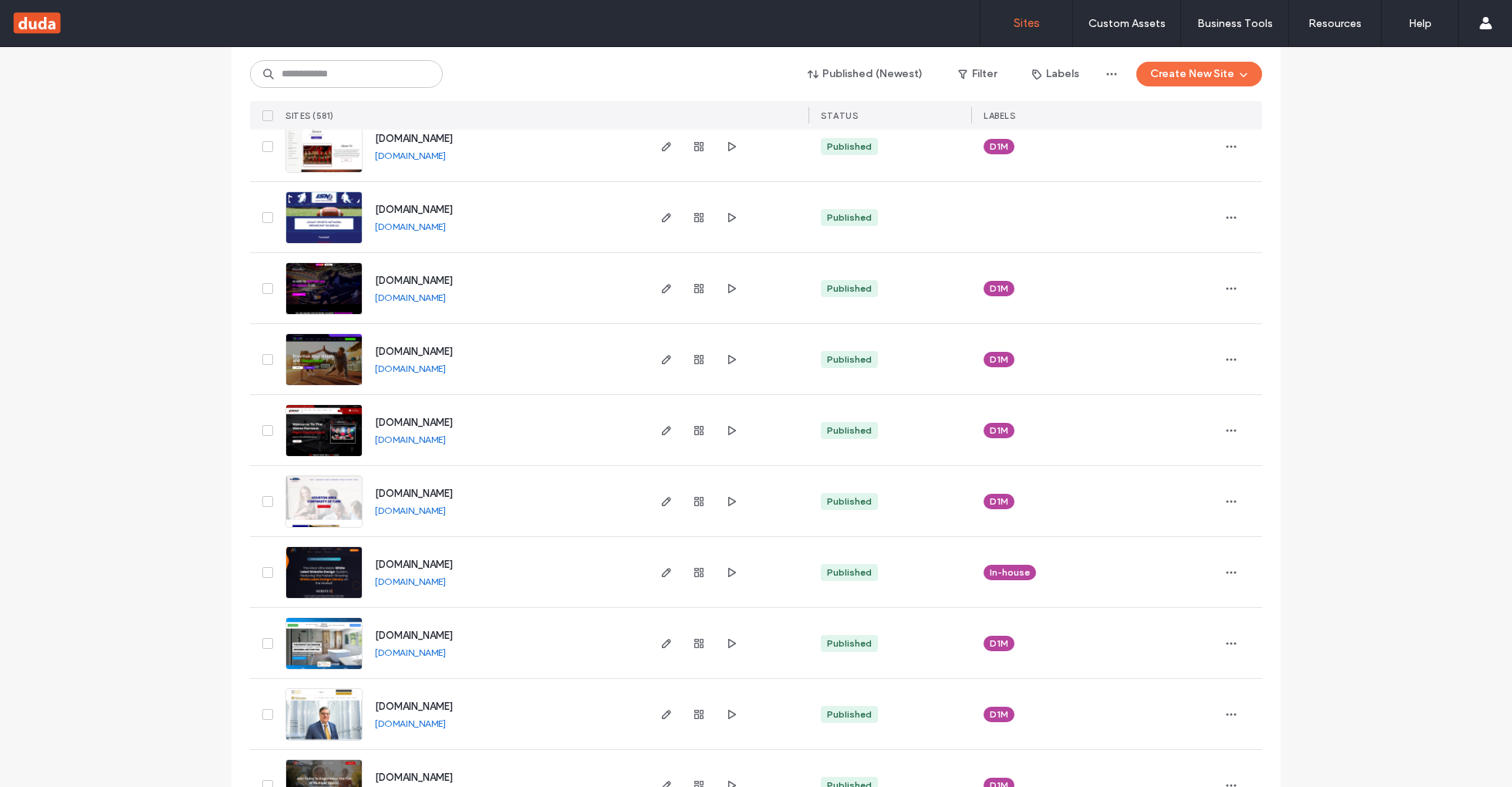
scroll to position [0, 0]
